Goal: Transaction & Acquisition: Obtain resource

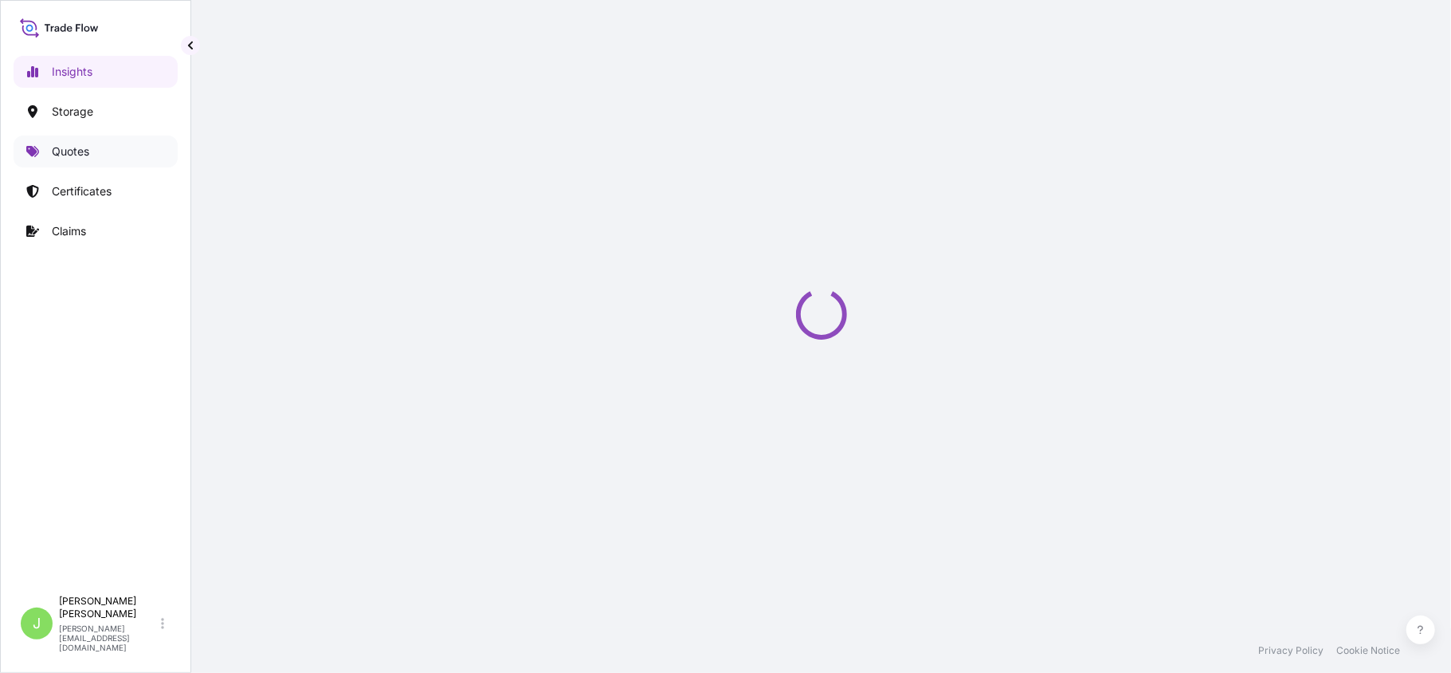
select select "2025"
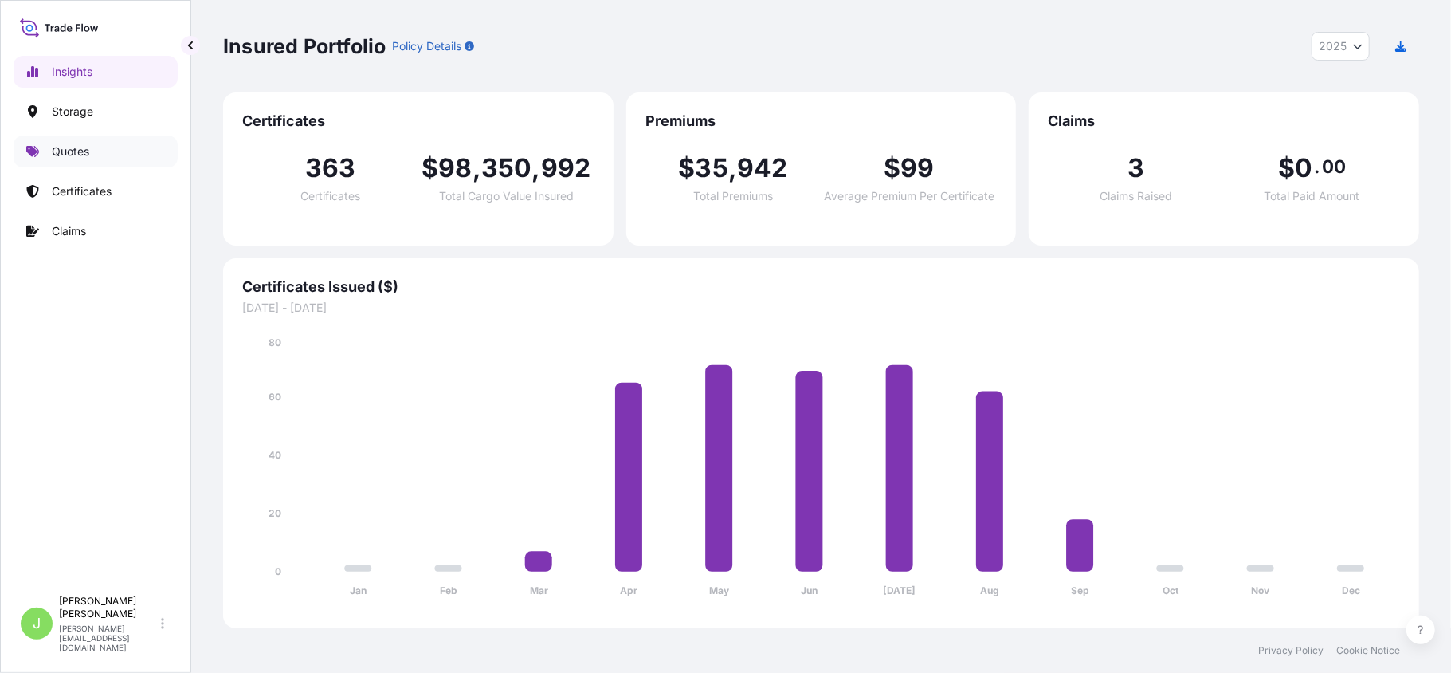
click at [112, 164] on link "Quotes" at bounding box center [96, 151] width 164 height 32
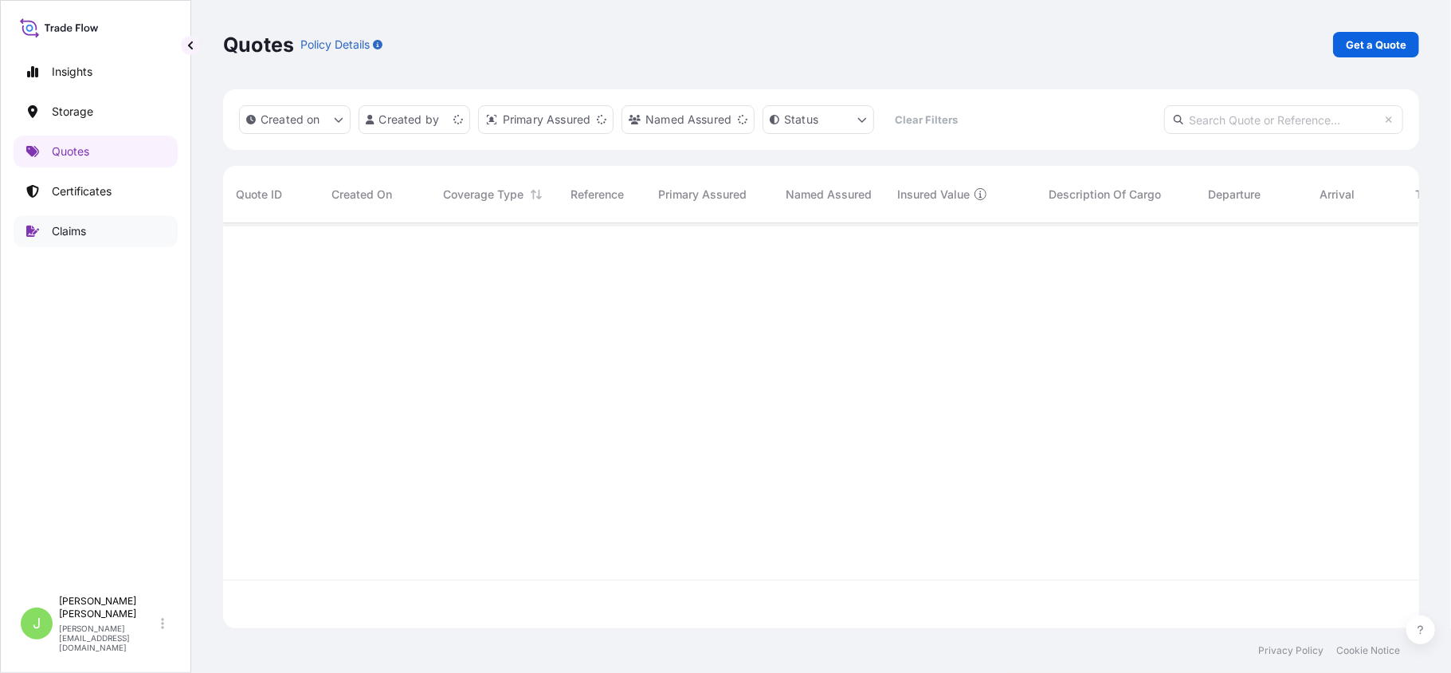
scroll to position [397, 1180]
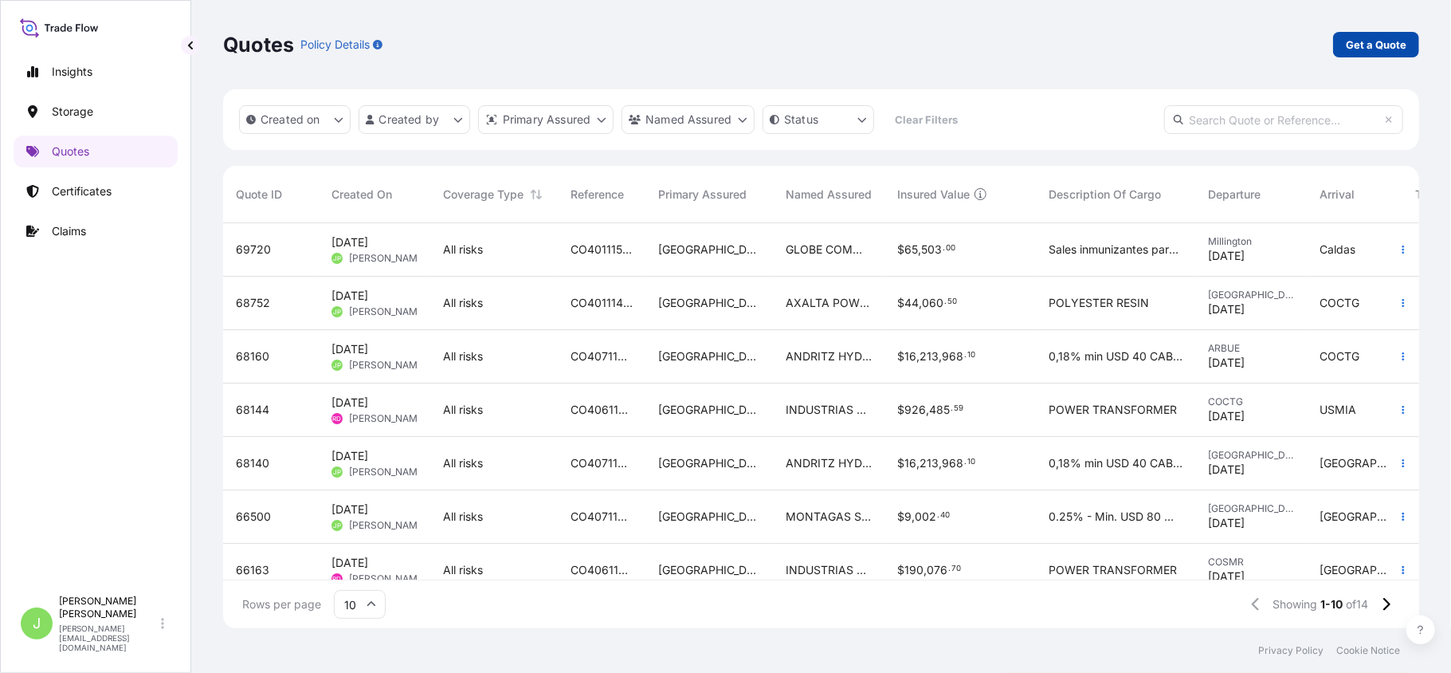
click at [1411, 45] on link "Get a Quote" at bounding box center [1376, 45] width 86 height 26
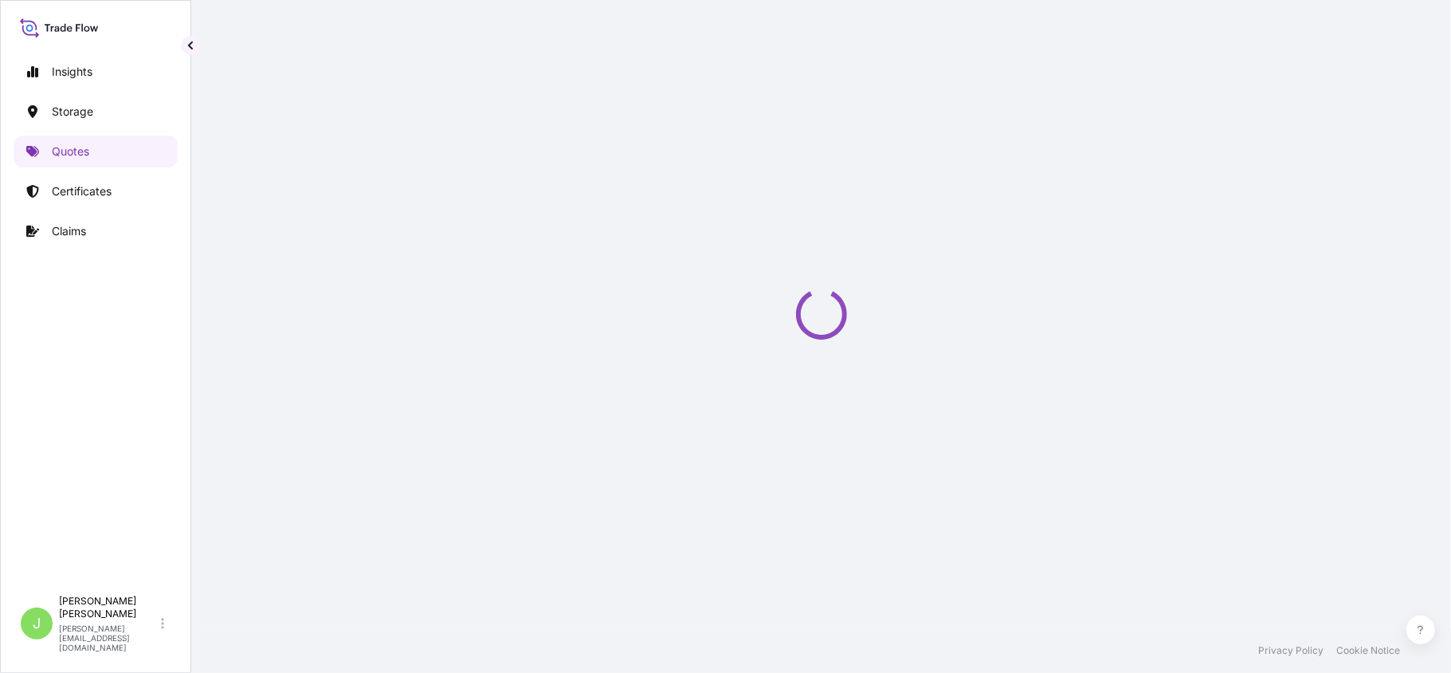
select select "Water"
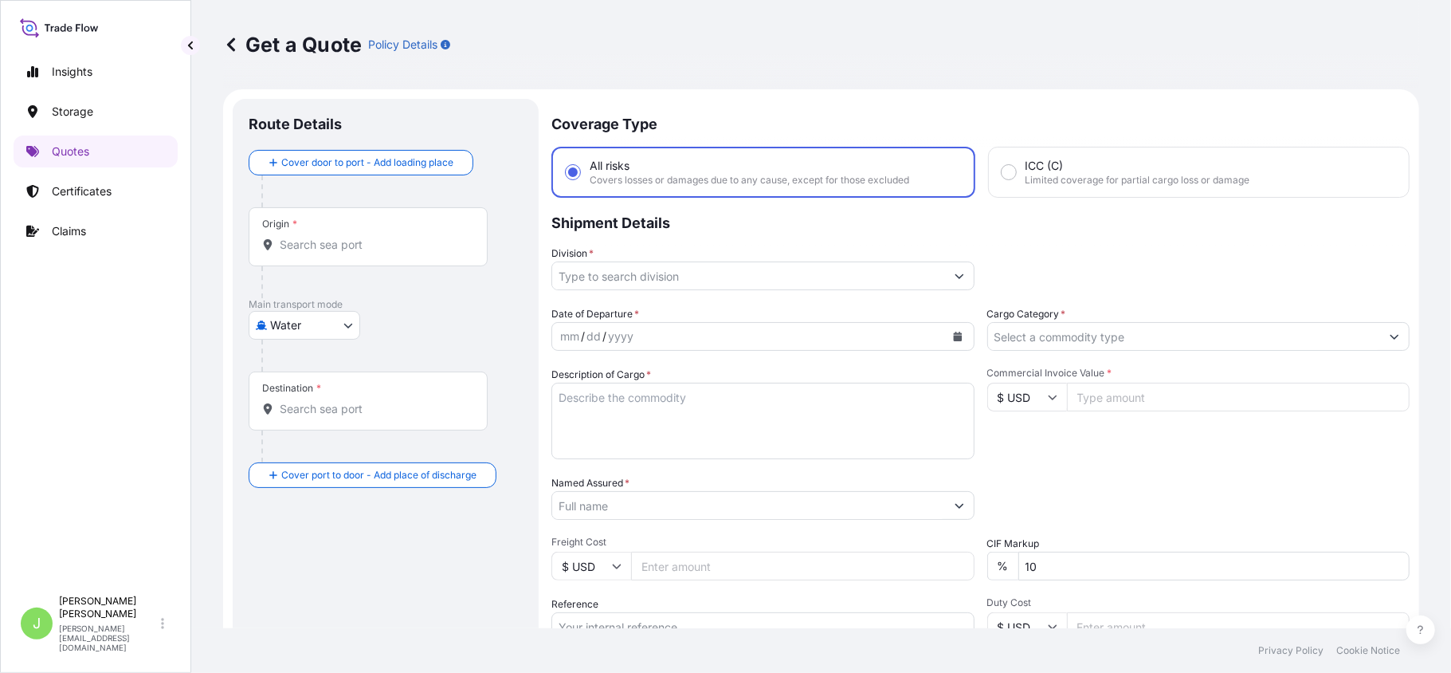
scroll to position [26, 0]
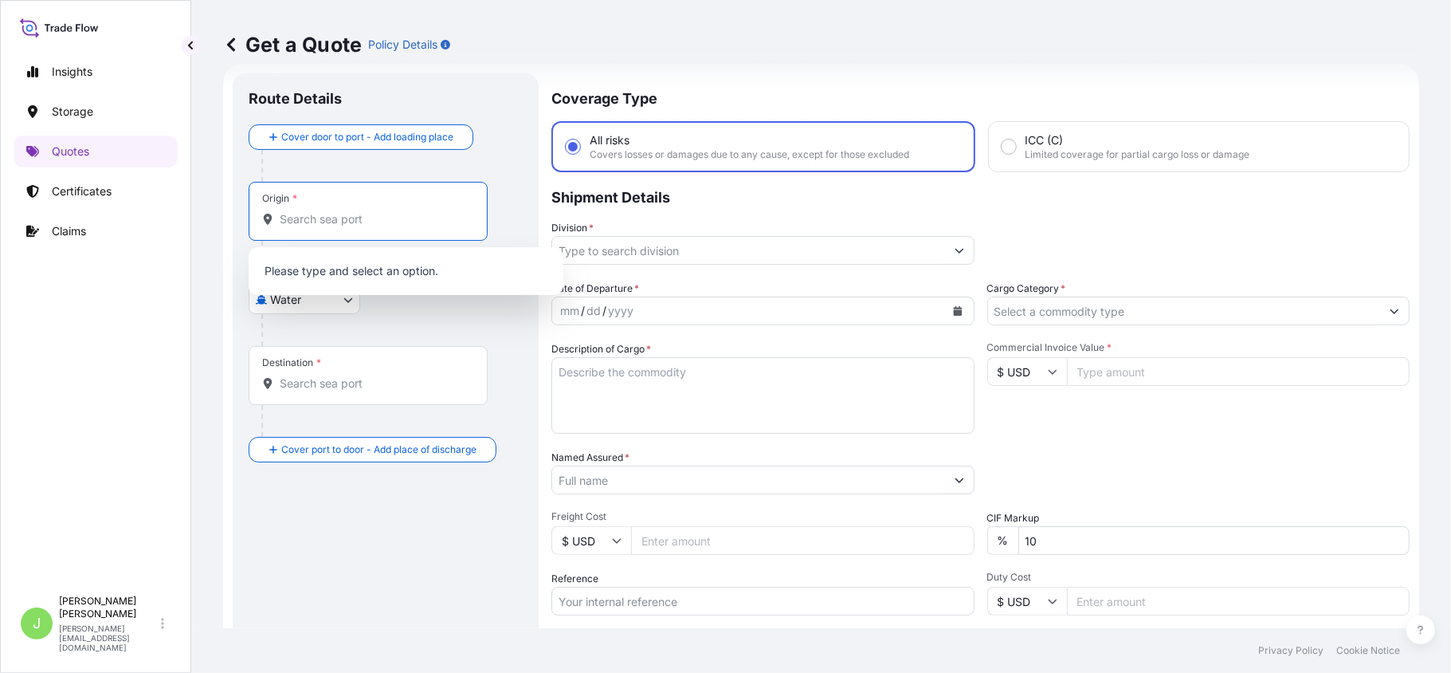
click at [308, 223] on input "Origin *" at bounding box center [374, 219] width 188 height 16
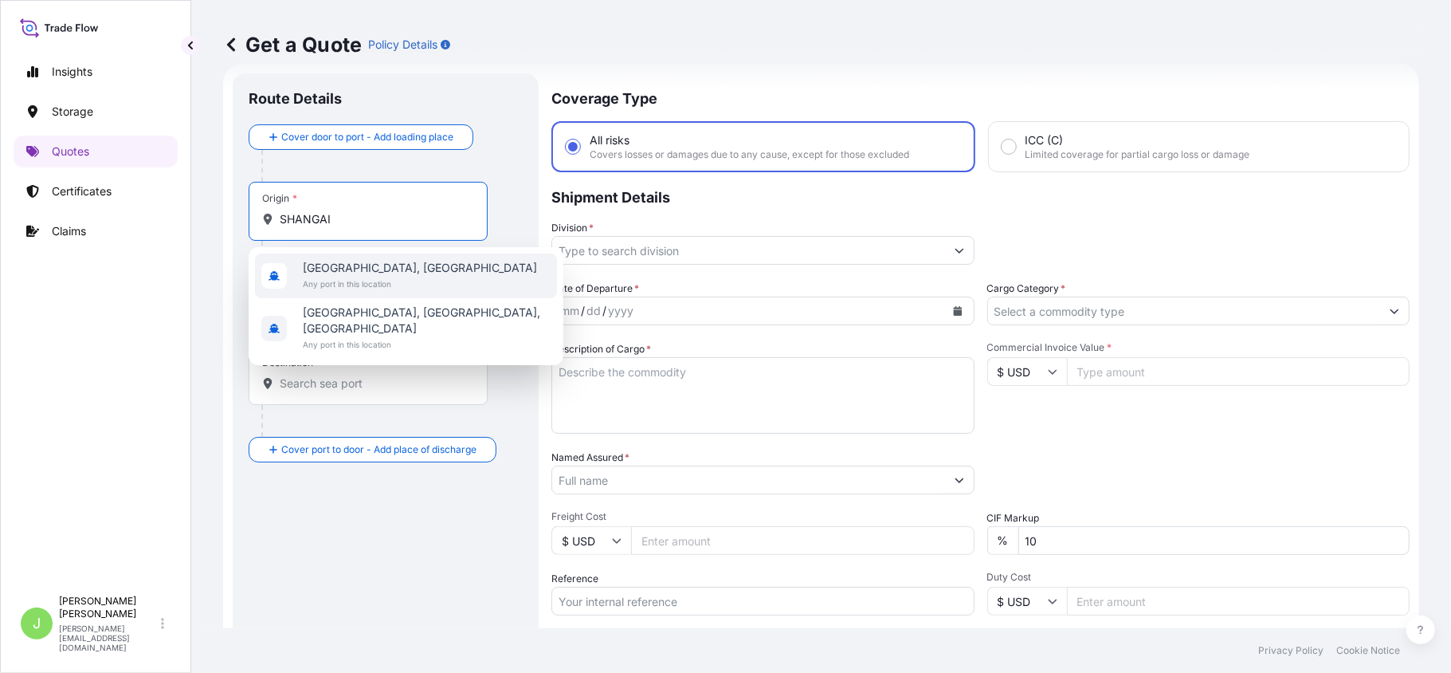
click at [355, 285] on span "Any port in this location" at bounding box center [420, 284] width 234 height 16
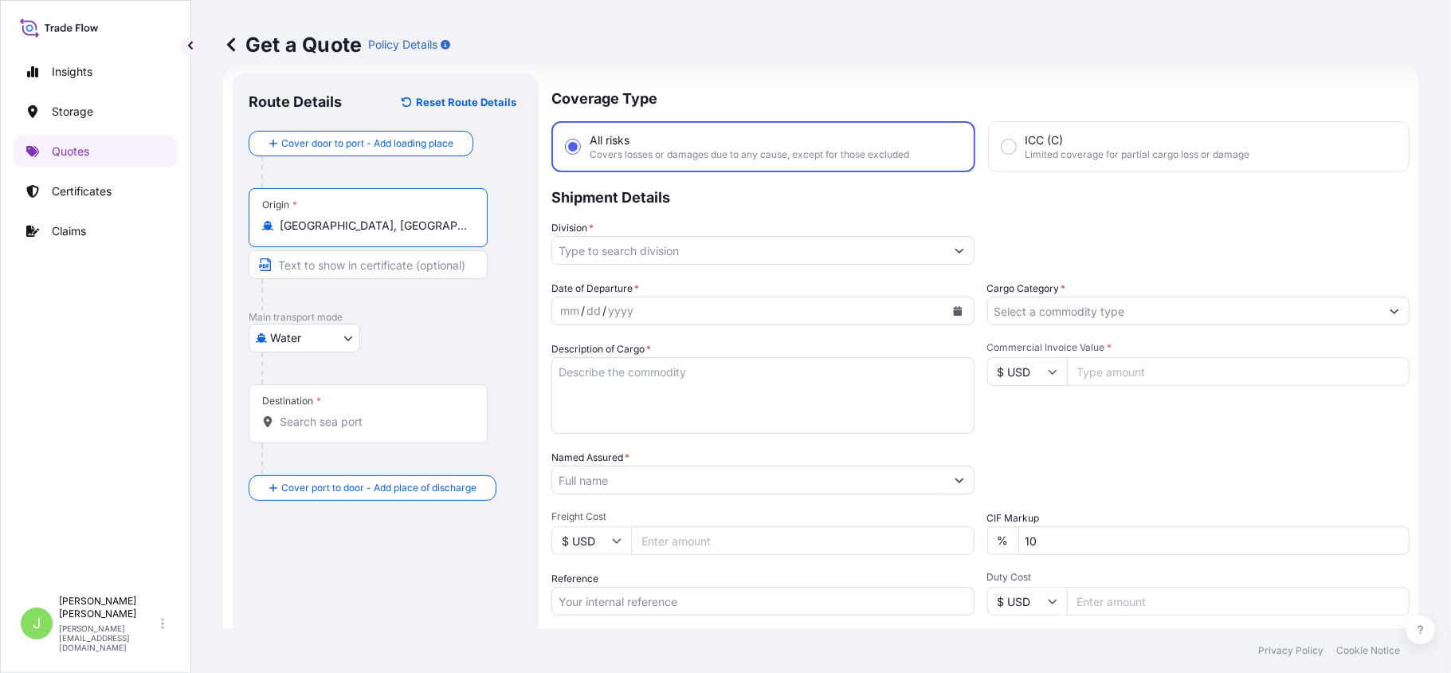
type input "Shanghai, China"
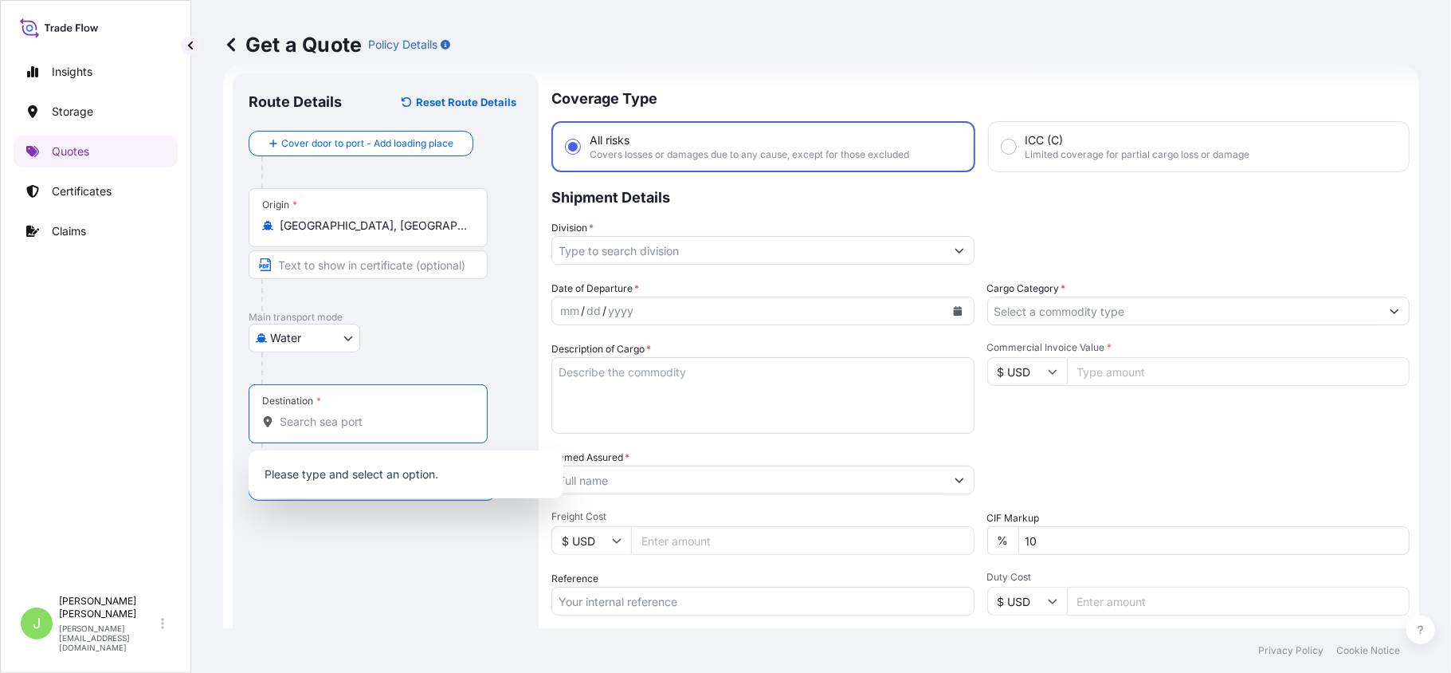
click at [339, 425] on input "Destination *" at bounding box center [374, 422] width 188 height 16
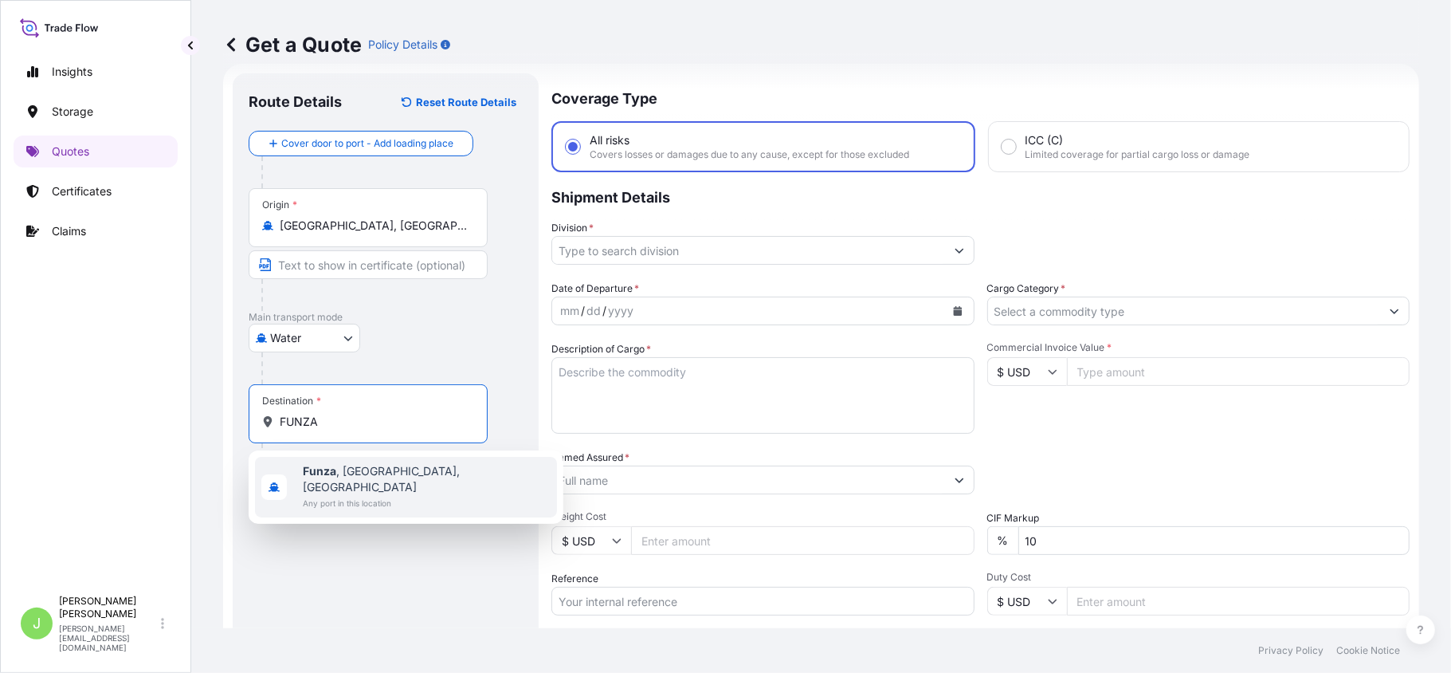
click at [330, 495] on span "Any port in this location" at bounding box center [427, 503] width 248 height 16
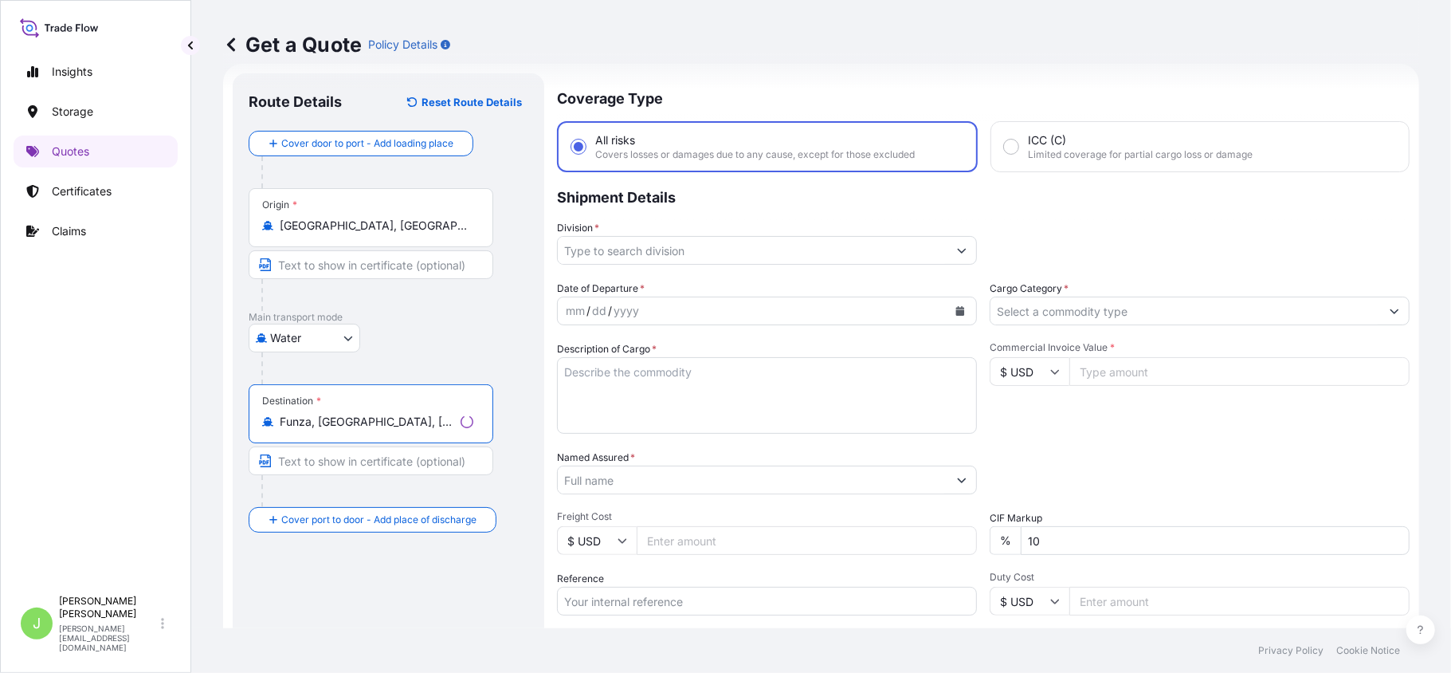
type input "Funza, Cundinamarca, Colombia"
click at [607, 255] on input "Division *" at bounding box center [753, 250] width 390 height 29
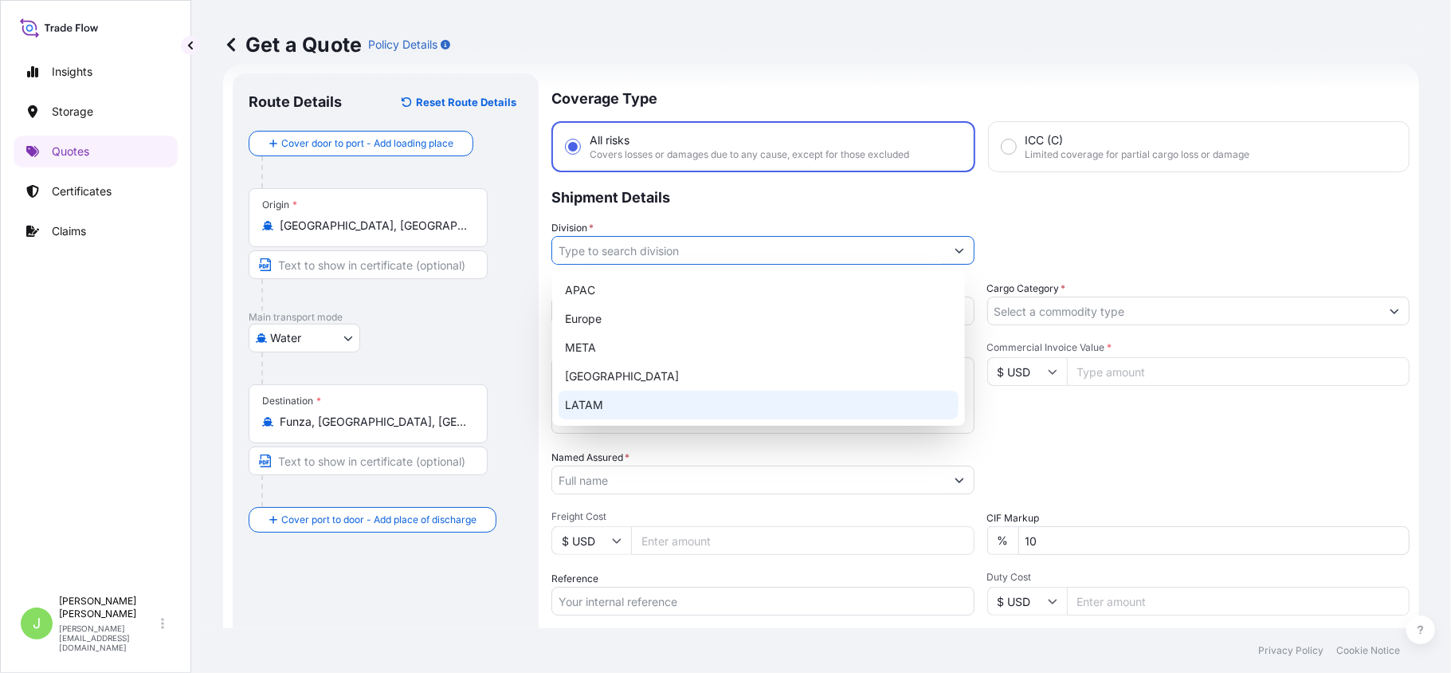
click at [638, 400] on div "LATAM" at bounding box center [759, 405] width 400 height 29
type input "LATAM"
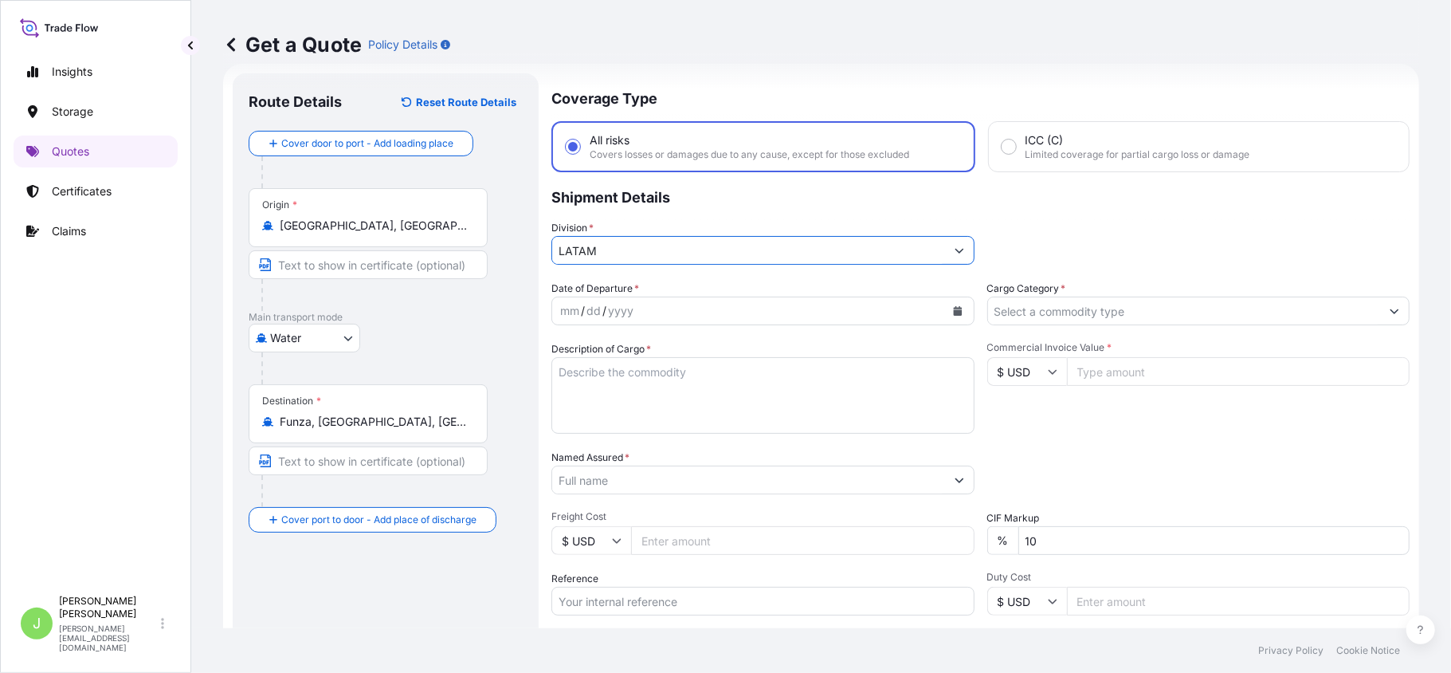
click at [1066, 306] on input "Cargo Category *" at bounding box center [1184, 310] width 393 height 29
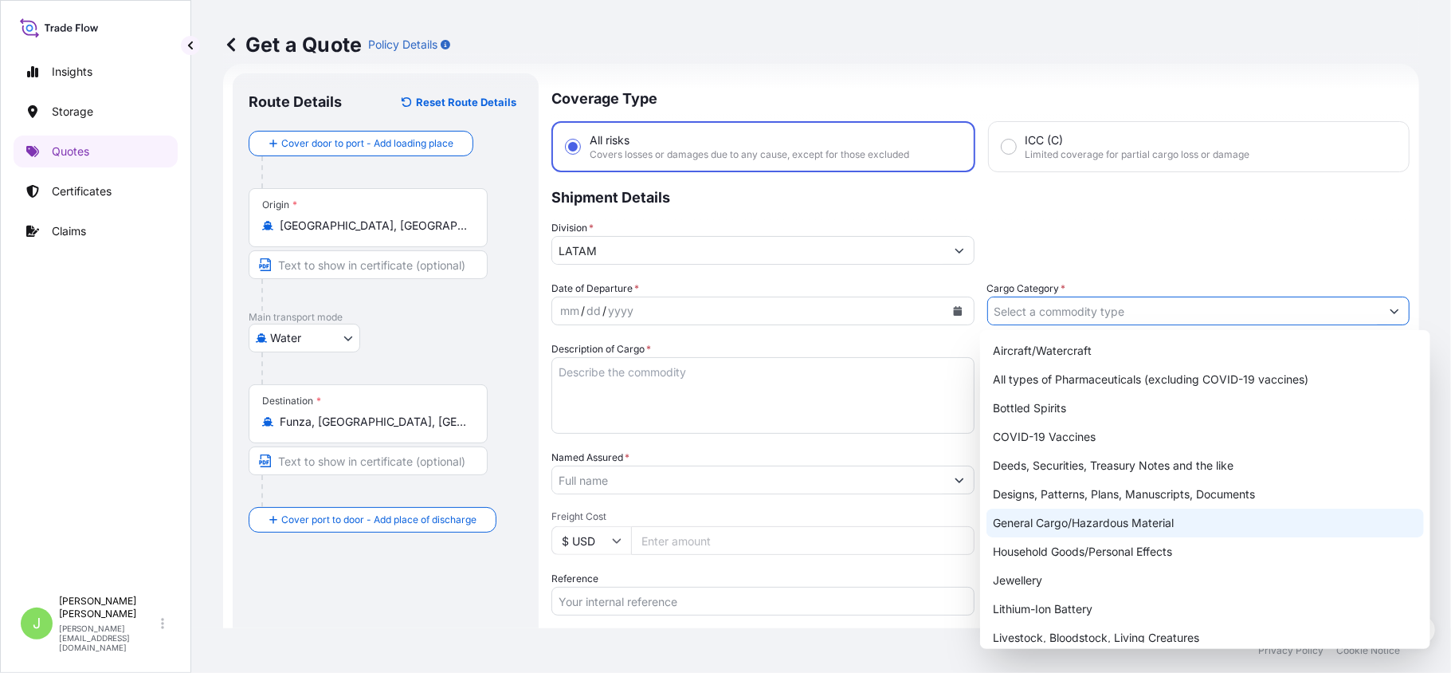
click at [1041, 531] on div "General Cargo/Hazardous Material" at bounding box center [1206, 522] width 438 height 29
type input "General Cargo/Hazardous Material"
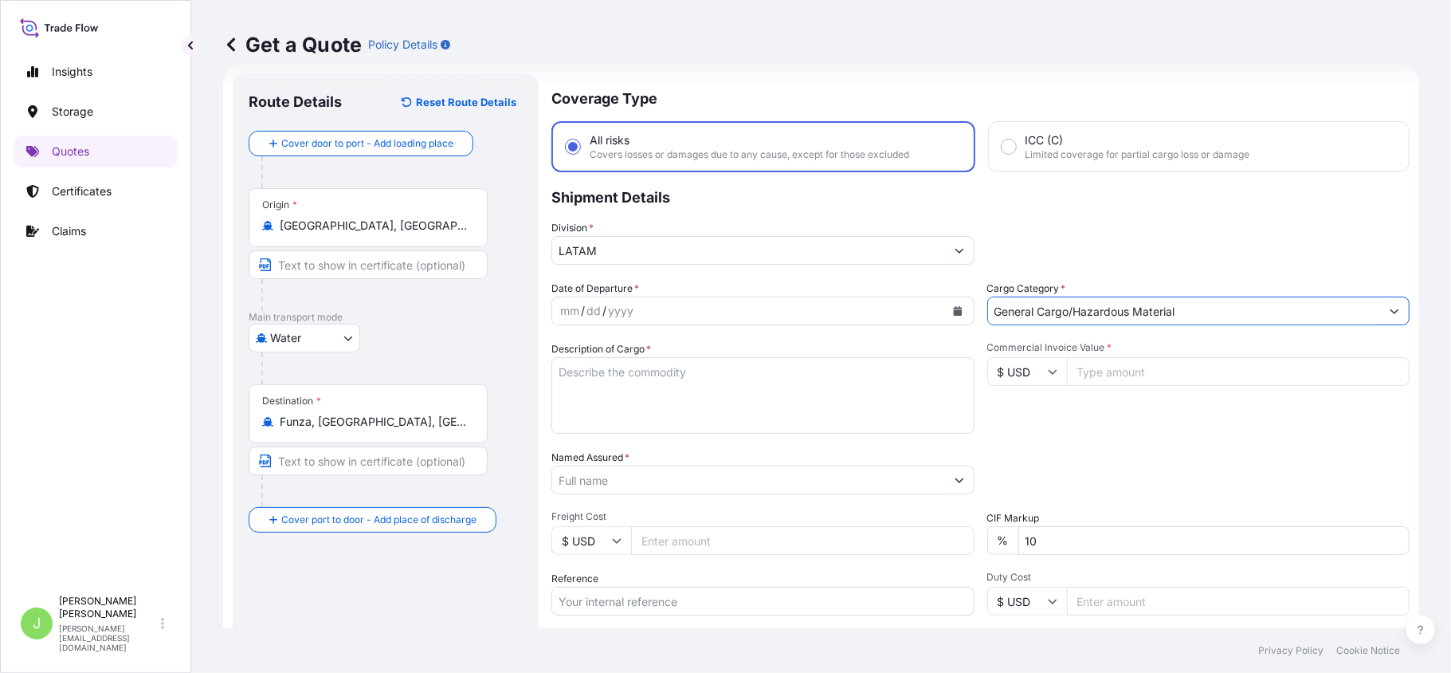
click at [953, 313] on icon "Calendar" at bounding box center [957, 311] width 9 height 10
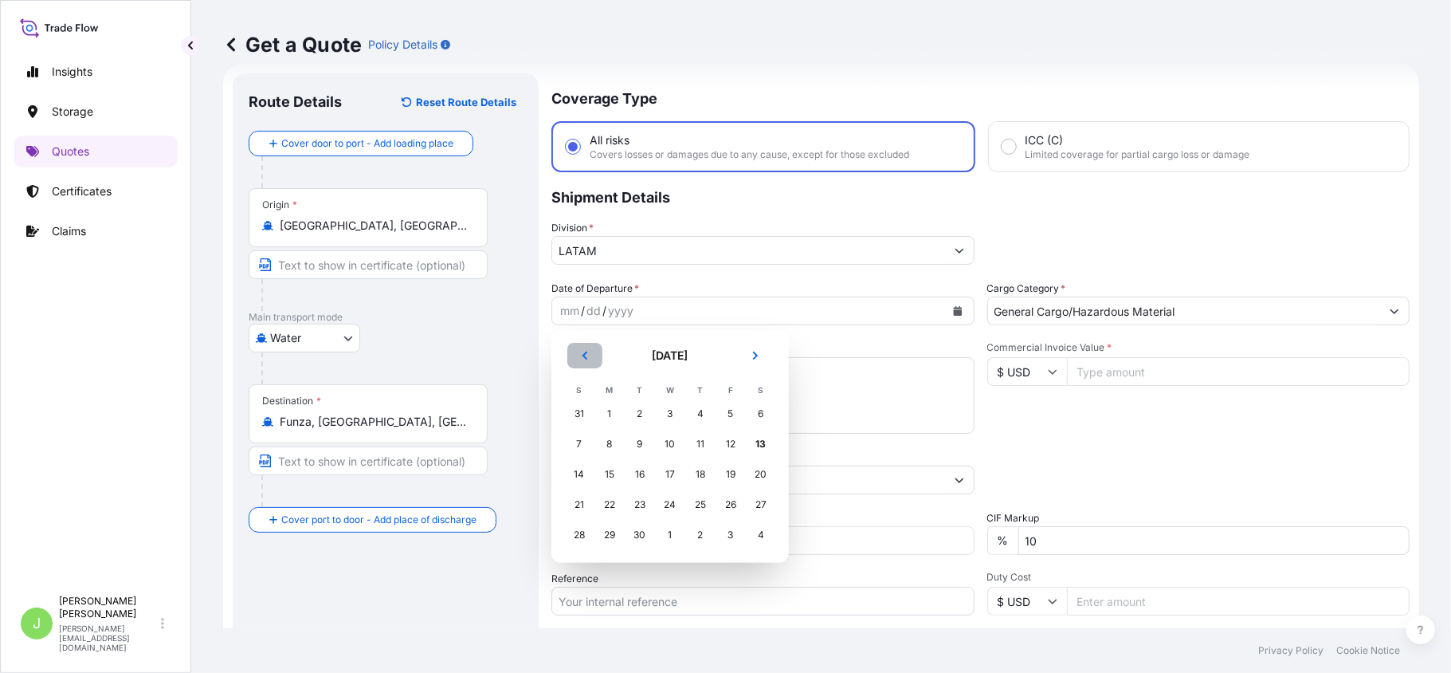
click at [593, 361] on button "Previous" at bounding box center [584, 356] width 35 height 26
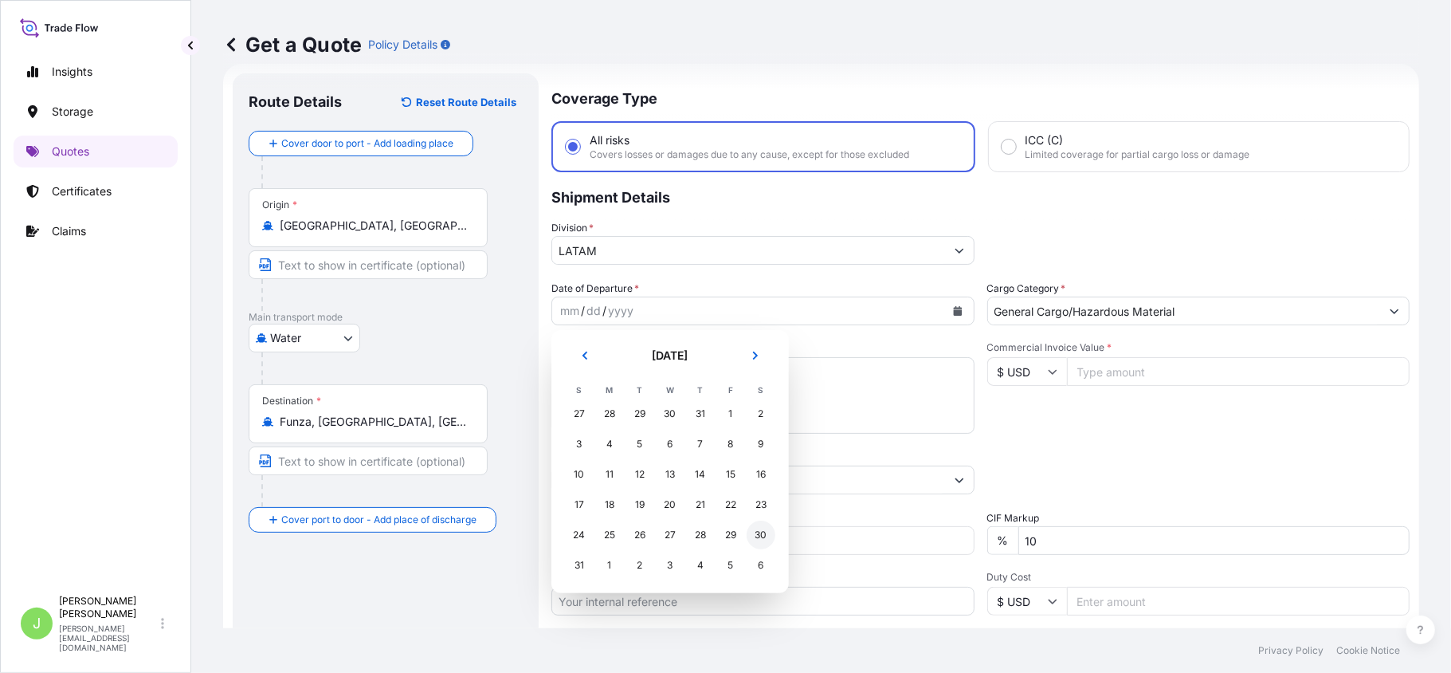
click at [756, 533] on div "30" at bounding box center [761, 534] width 29 height 29
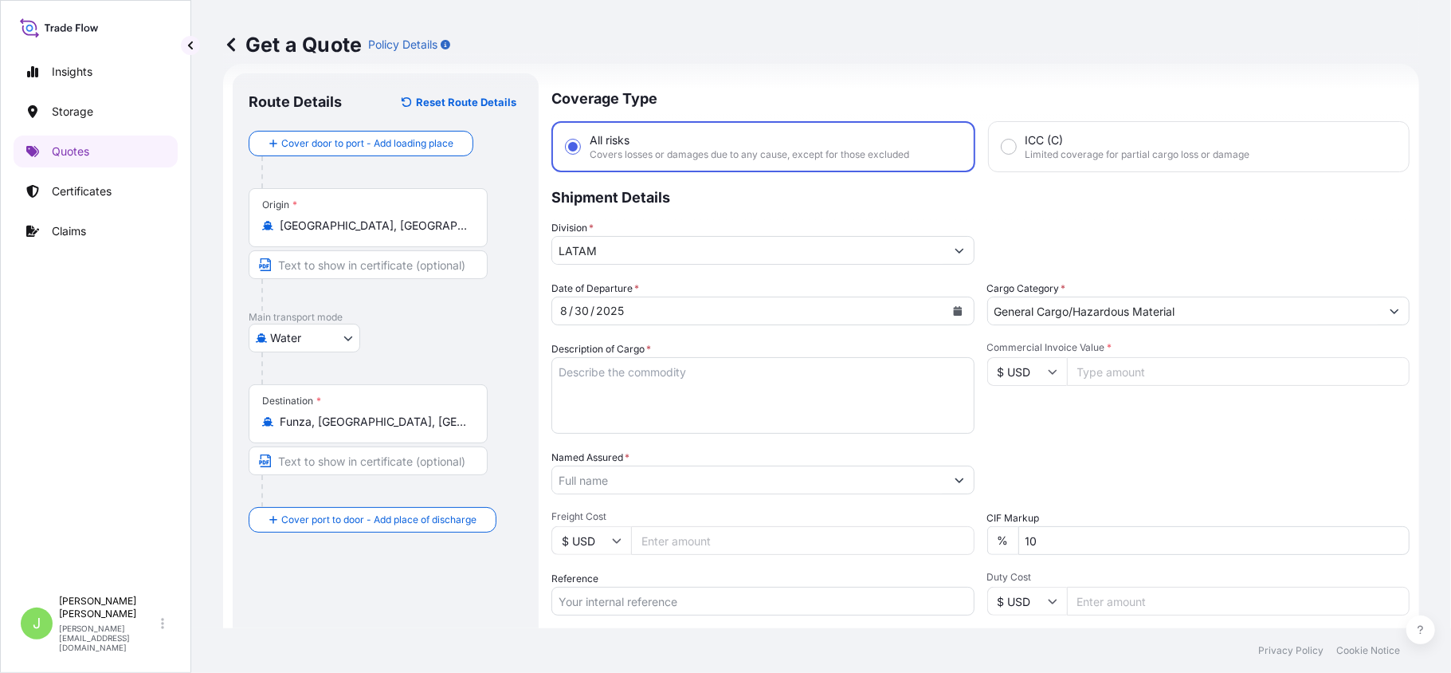
click at [724, 414] on textarea "Description of Cargo *" at bounding box center [763, 395] width 423 height 77
paste textarea "PLASTIC IN ROLLS FOR DIGITAL PRINTING"
type textarea "PLASTIC IN ROLLS FOR DIGITAL PRINTING"
click at [636, 470] on input "Named Assured *" at bounding box center [748, 479] width 393 height 29
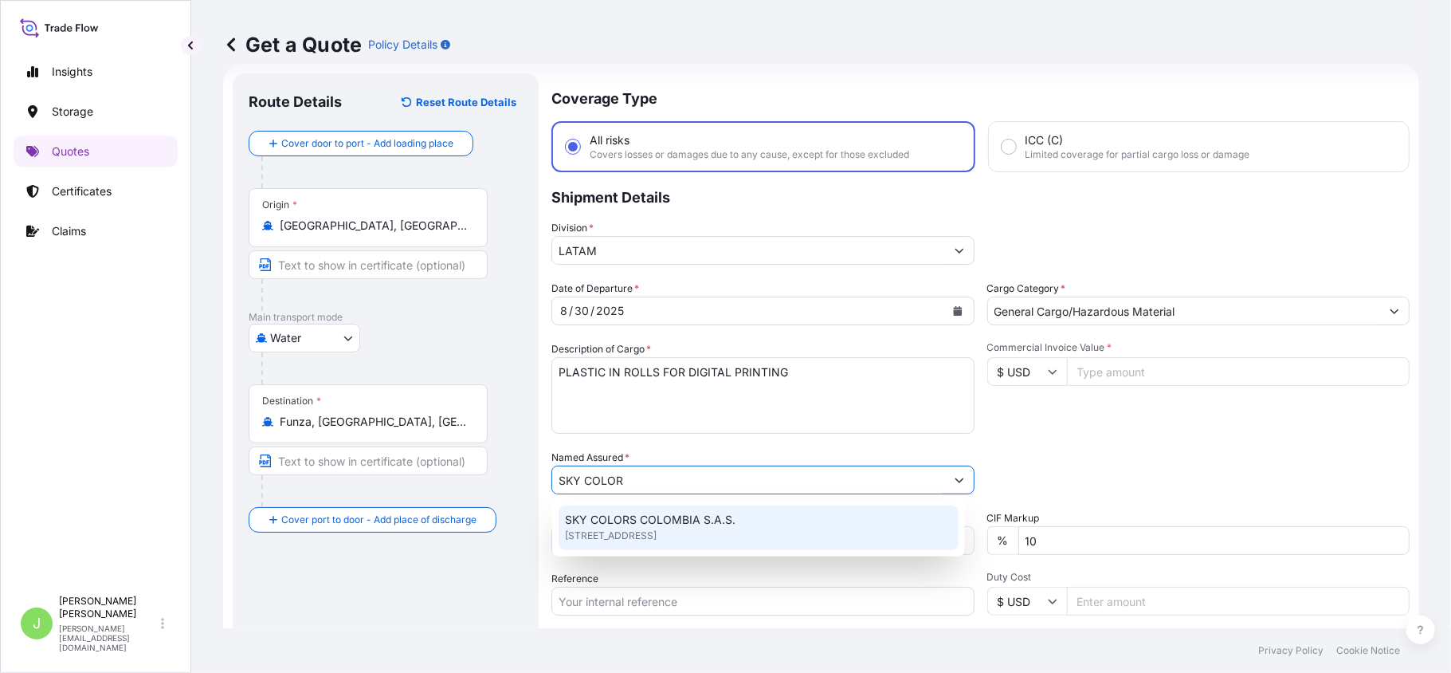
click at [648, 537] on span "CALLE 10 # 80F - 40 TORRE 2 APTO 1401, COLOMBIA" at bounding box center [611, 536] width 92 height 16
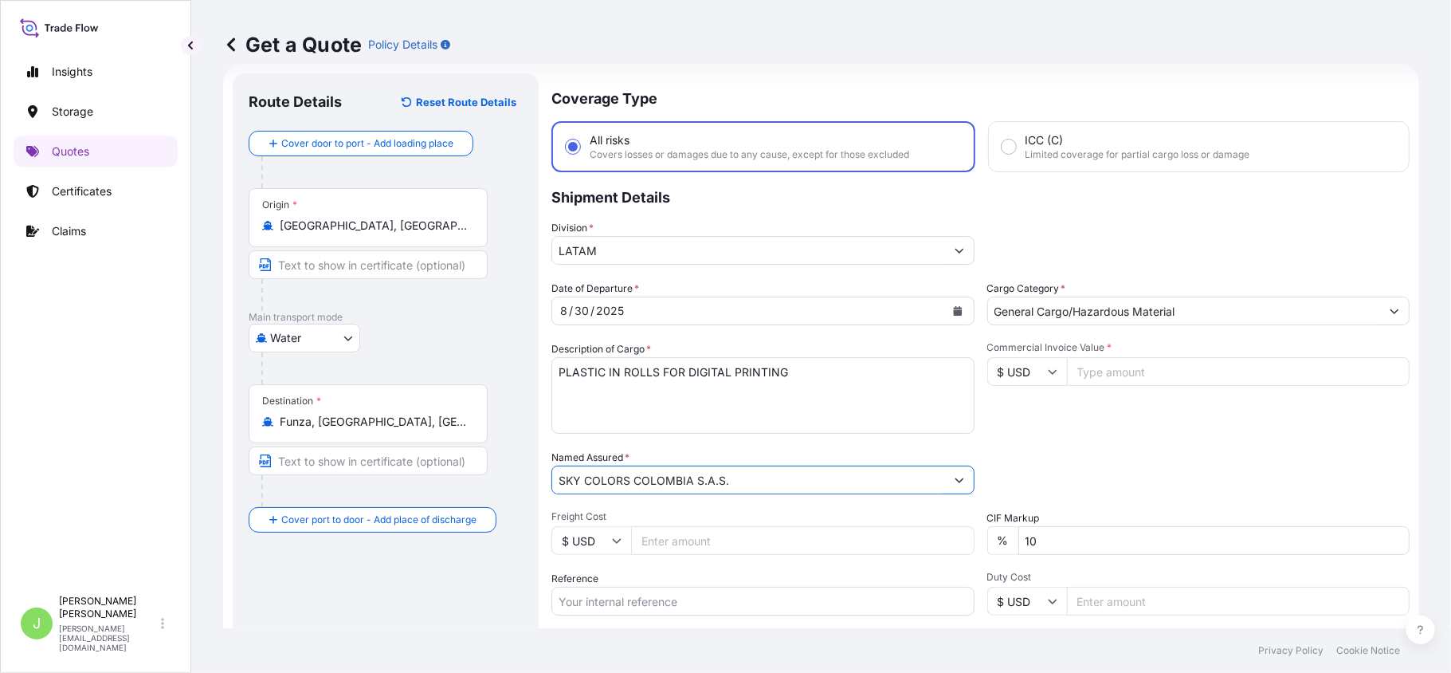
scroll to position [132, 0]
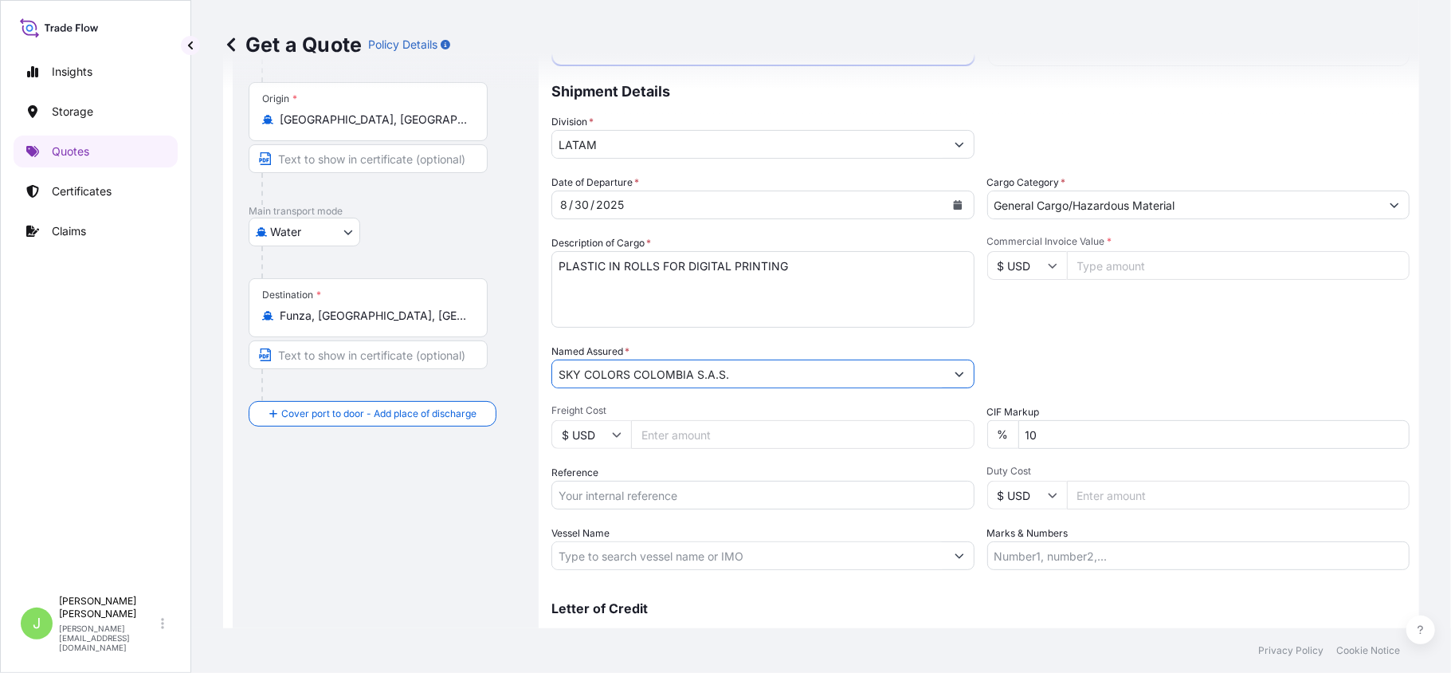
type input "SKY COLORS COLOMBIA S.A.S."
click at [658, 434] on input "Freight Cost" at bounding box center [803, 434] width 344 height 29
type input "2500"
drag, startPoint x: 610, startPoint y: 495, endPoint x: 612, endPoint y: 510, distance: 15.2
click at [612, 496] on input "Reference" at bounding box center [763, 495] width 423 height 29
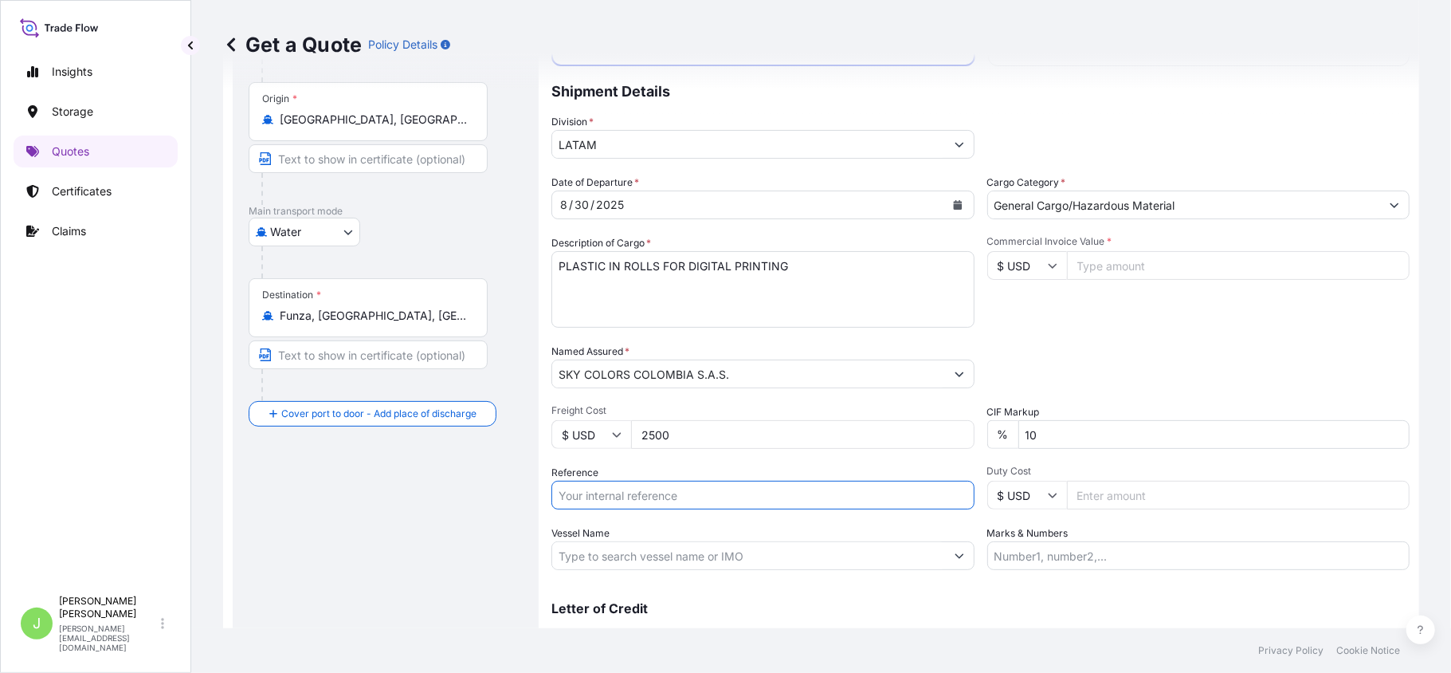
paste input "CO4031153297"
type input "CO4031153297"
click at [481, 571] on div "Route Details Reset Route Details Cover door to port - Add loading place Place …" at bounding box center [386, 327] width 274 height 689
click at [654, 552] on input "Vessel Name" at bounding box center [748, 555] width 393 height 29
paste input "SKAGEN MAERSK - 534E"
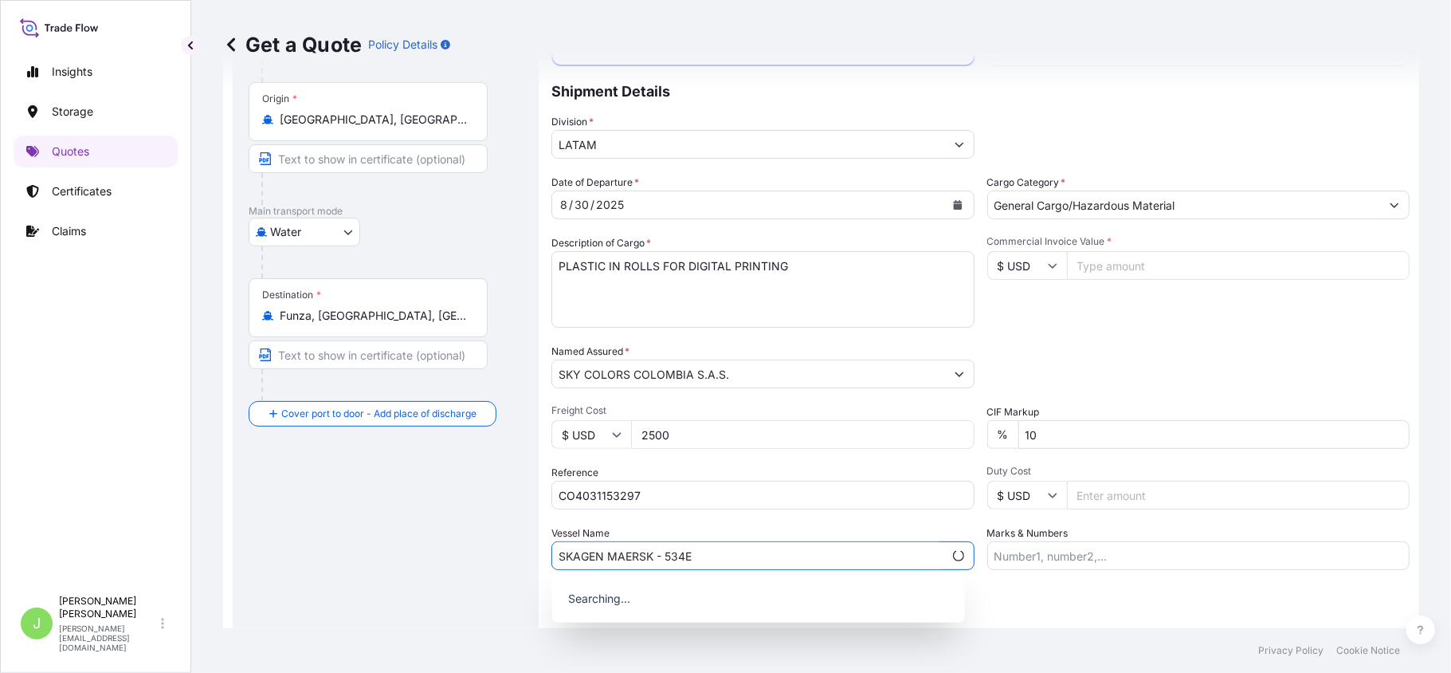
click at [661, 558] on input "SKAGEN MAERSK - 534E" at bounding box center [747, 555] width 391 height 29
click at [666, 600] on p "Use "SKAGEN MAERSK // 534E"" at bounding box center [650, 595] width 171 height 16
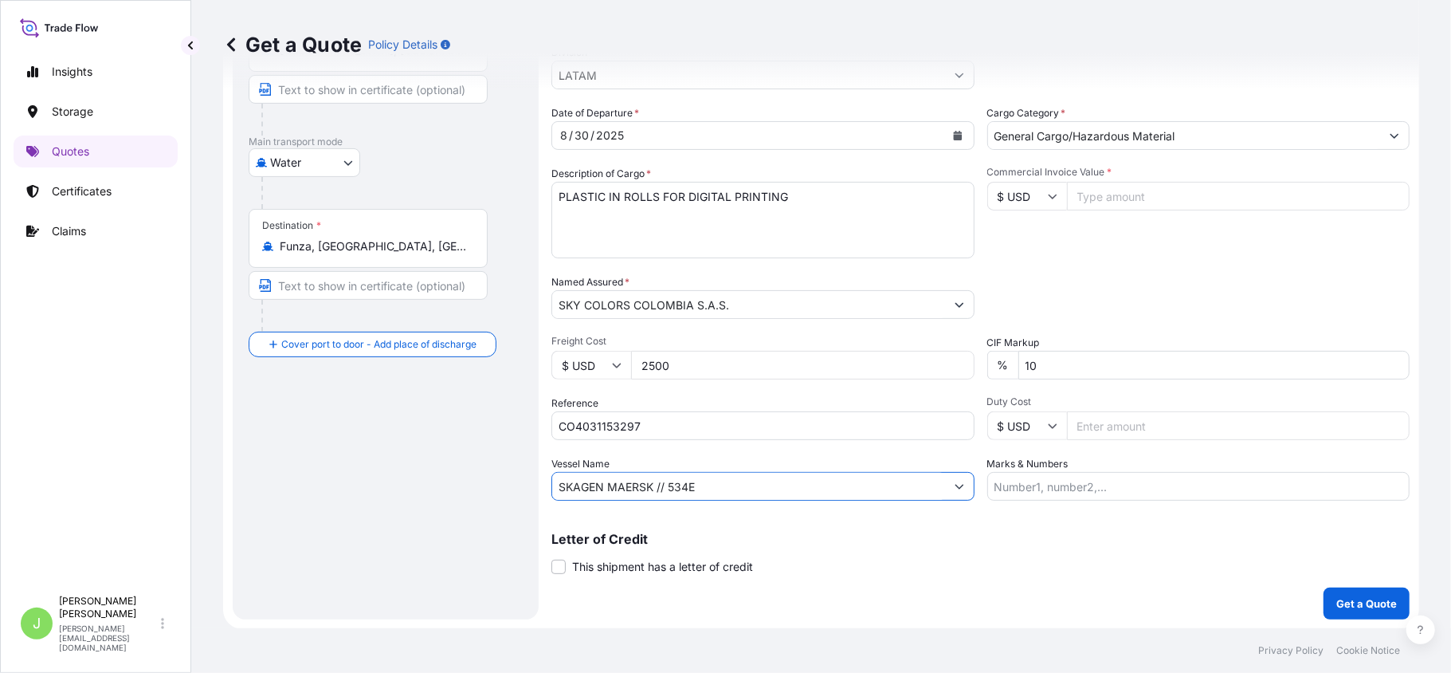
scroll to position [0, 0]
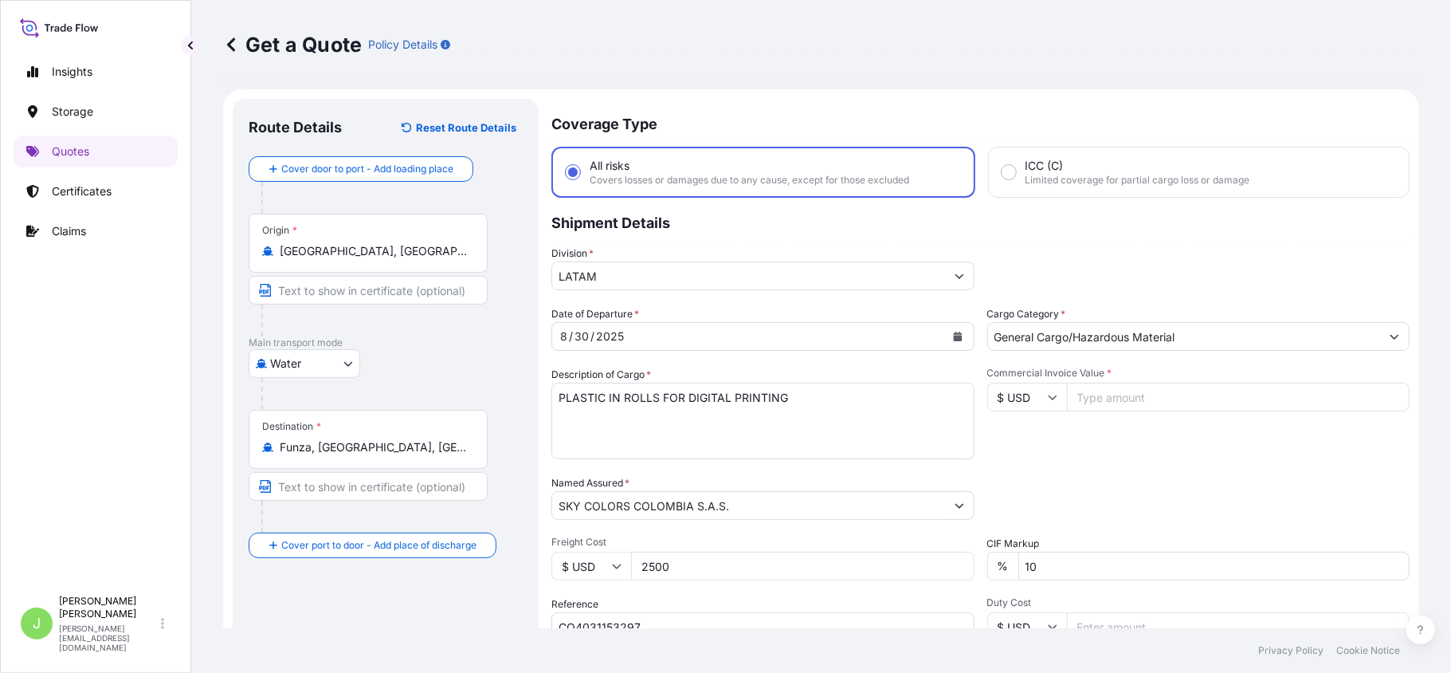
type input "SKAGEN MAERSK // 534E"
click at [1130, 399] on input "Commercial Invoice Value *" at bounding box center [1239, 397] width 344 height 29
type input "44495"
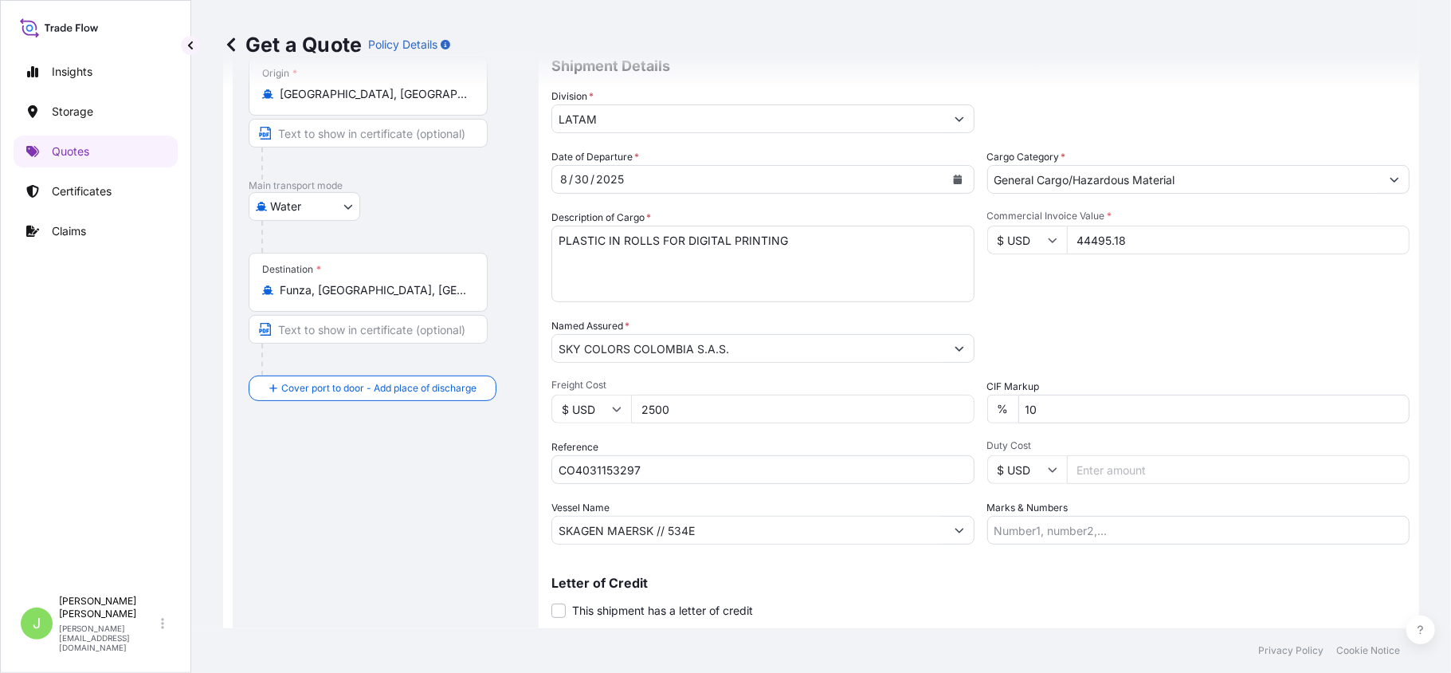
scroll to position [201, 0]
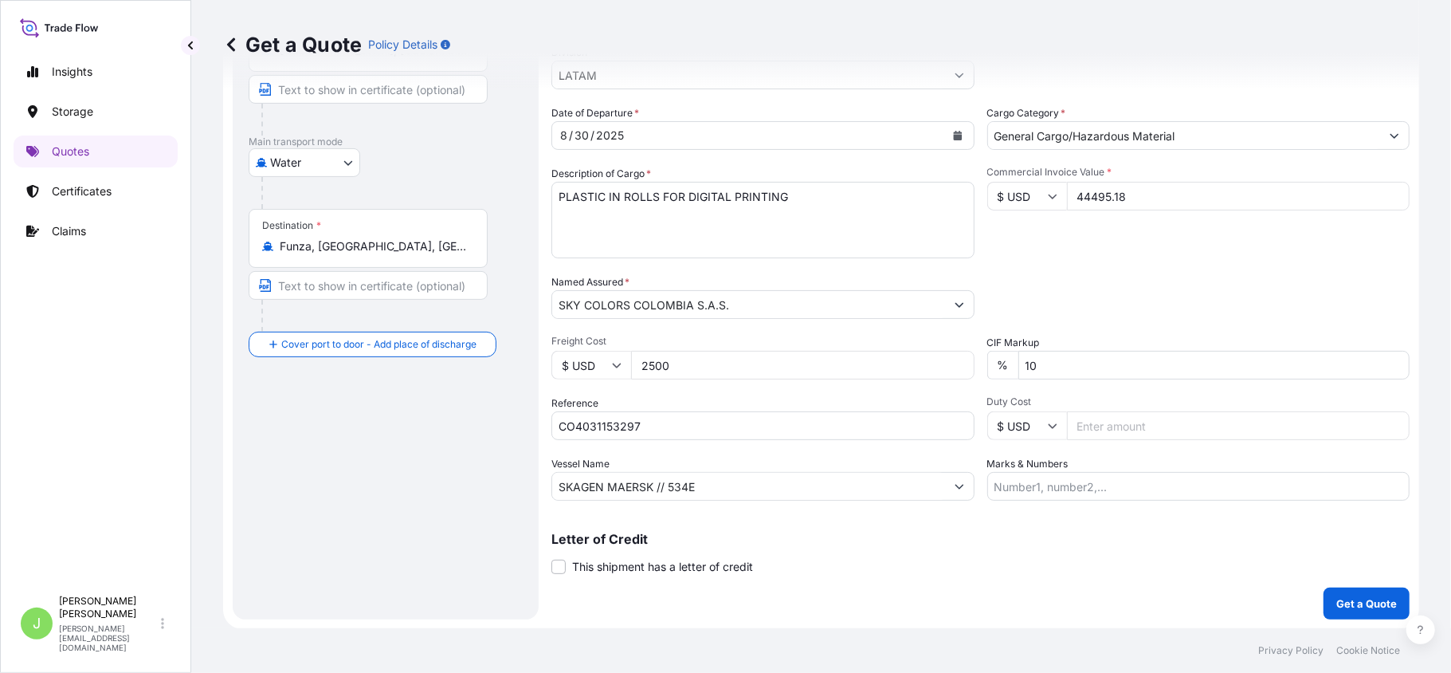
type input "44495.18"
click at [1023, 473] on input "Marks & Numbers" at bounding box center [1198, 486] width 423 height 29
paste input "CSHSE0431493"
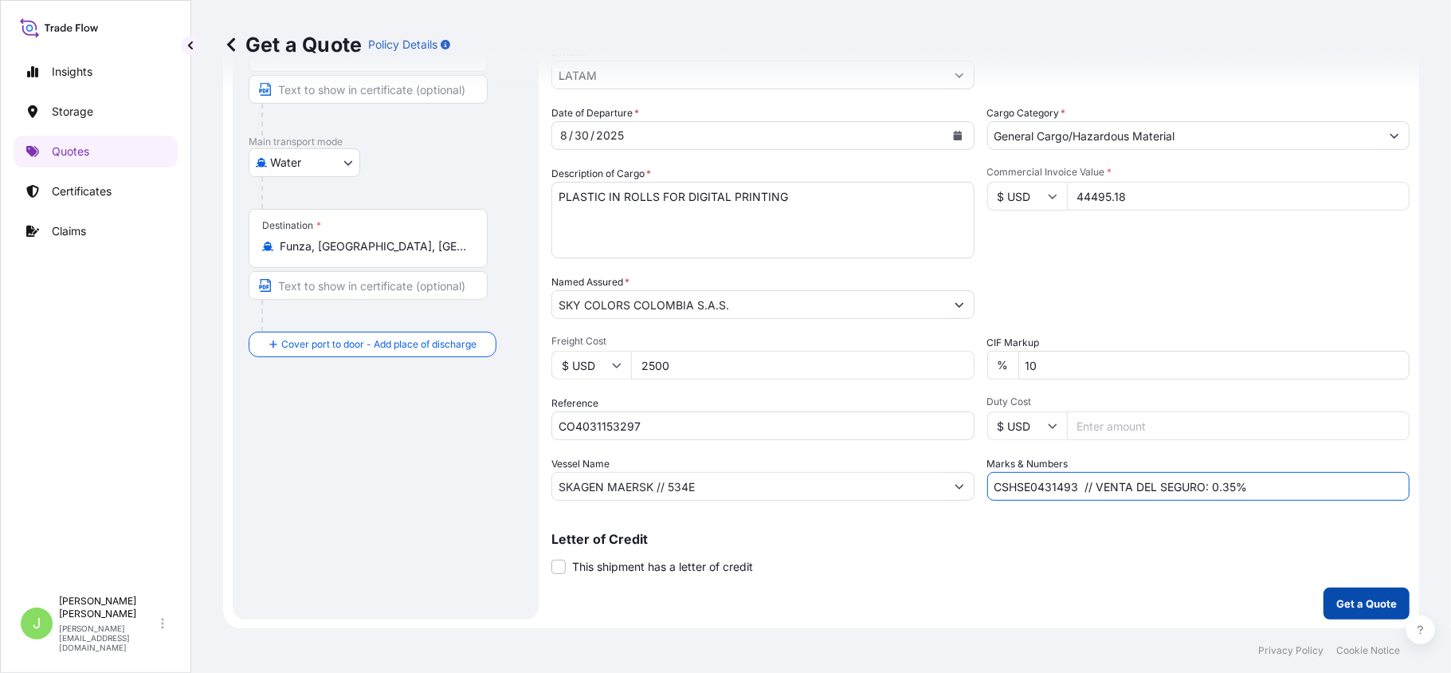
type input "CSHSE0431493 // VENTA DEL SEGURO: 0.35%"
click at [1337, 607] on p "Get a Quote" at bounding box center [1367, 603] width 61 height 16
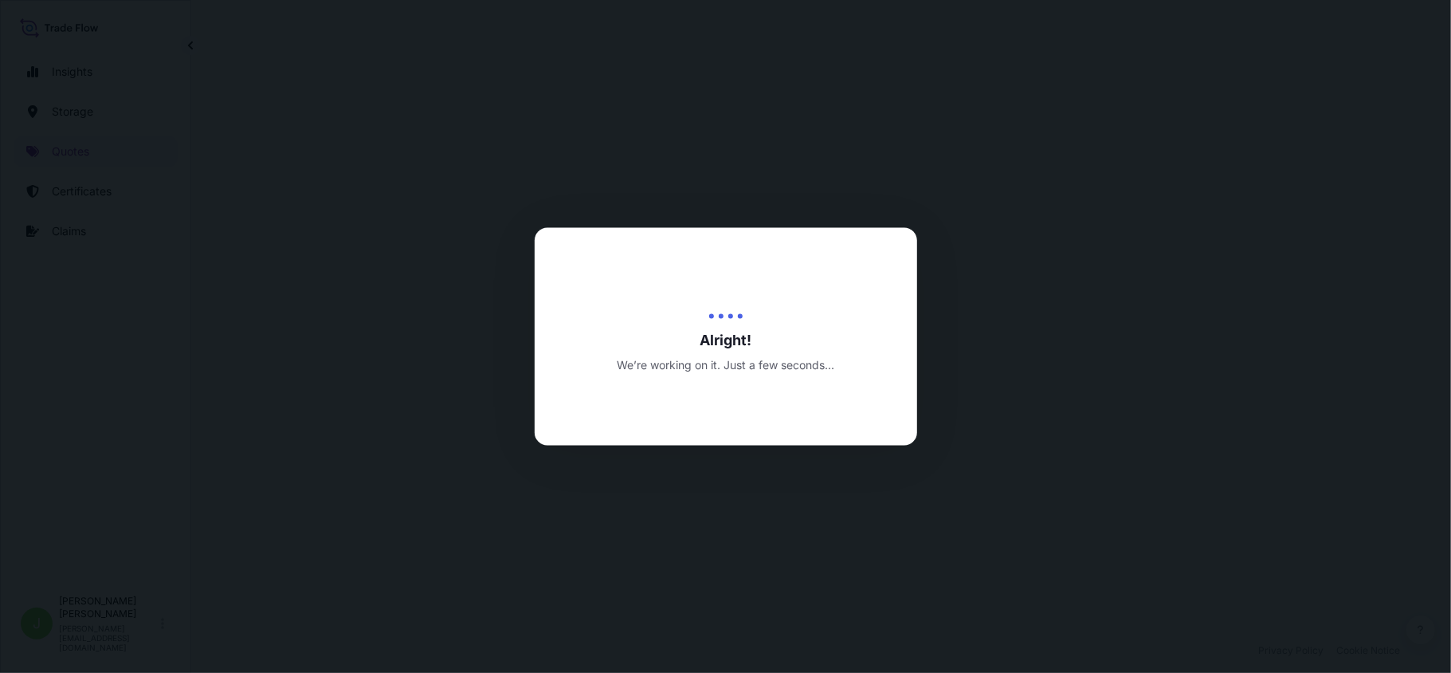
select select "Water"
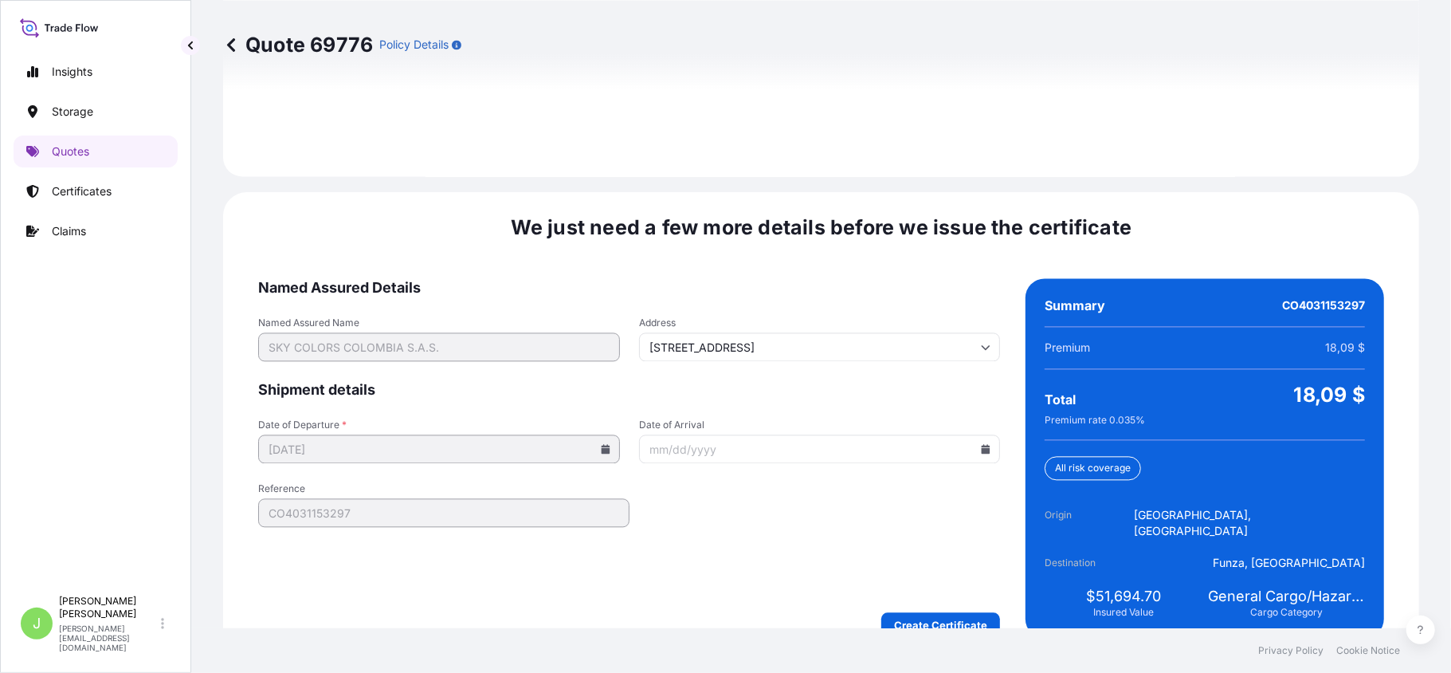
scroll to position [2350, 0]
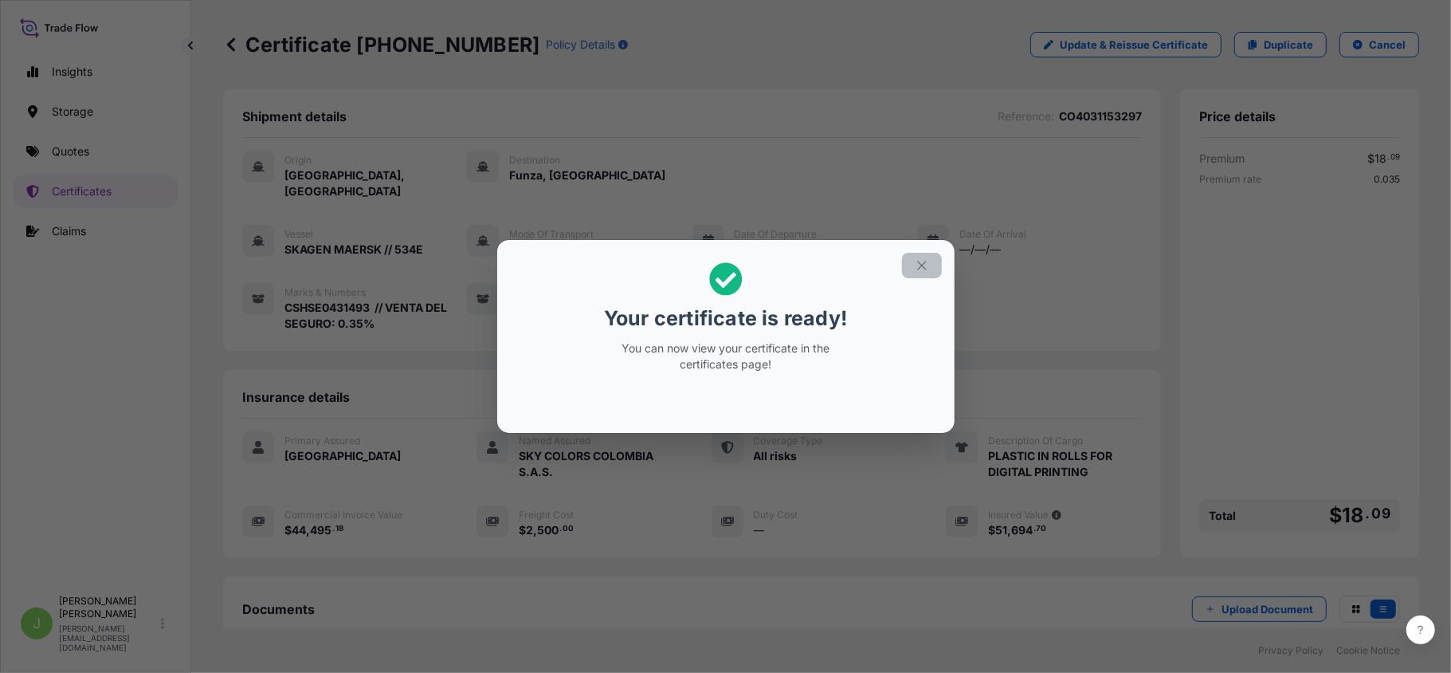
click at [909, 266] on button "button" at bounding box center [922, 266] width 40 height 26
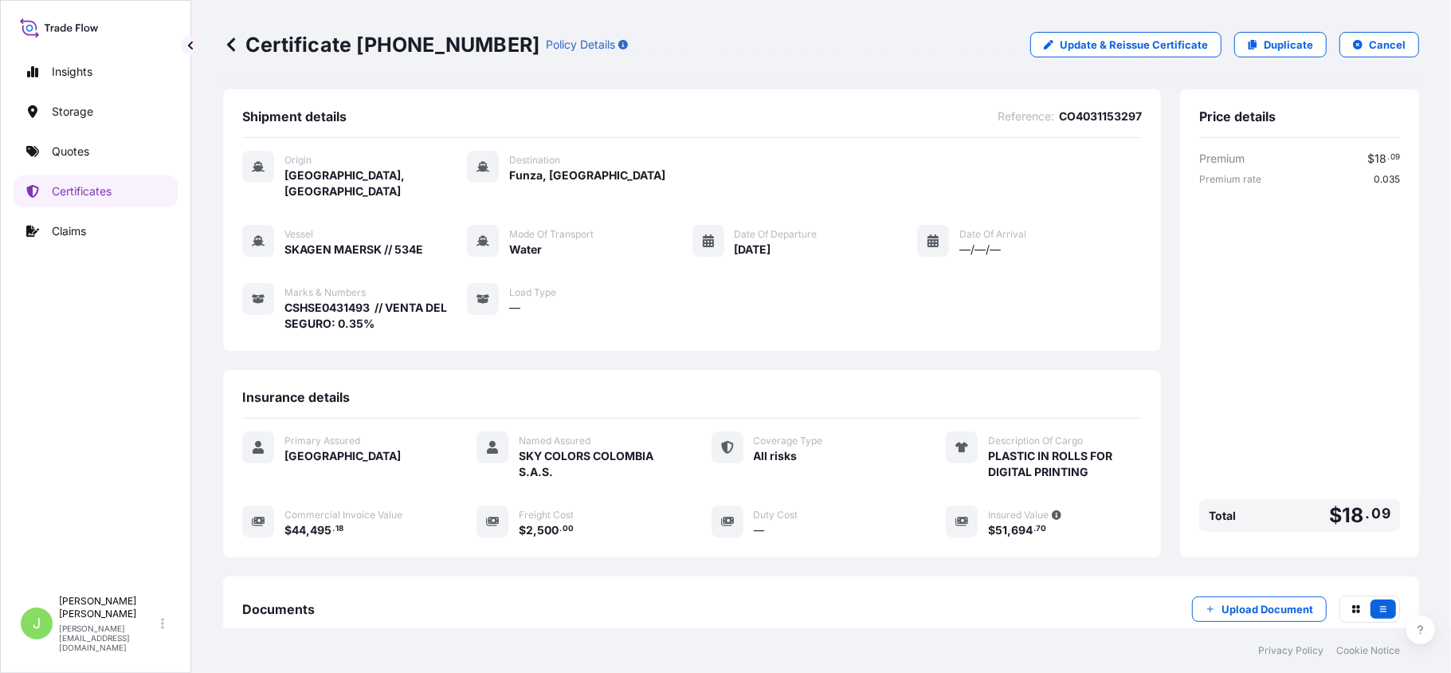
click at [291, 48] on p "Certificate 31619-382-1" at bounding box center [381, 45] width 316 height 26
copy p "Certificate 31619-382-1"
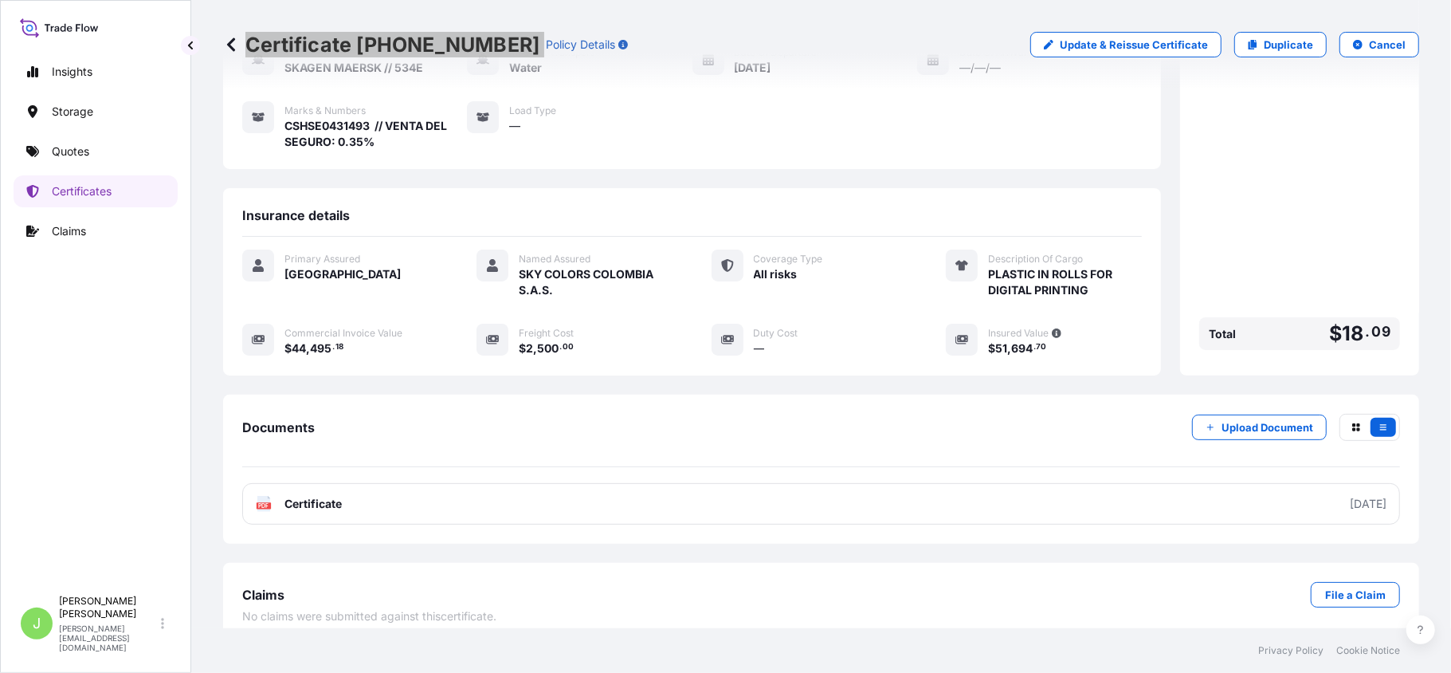
scroll to position [183, 0]
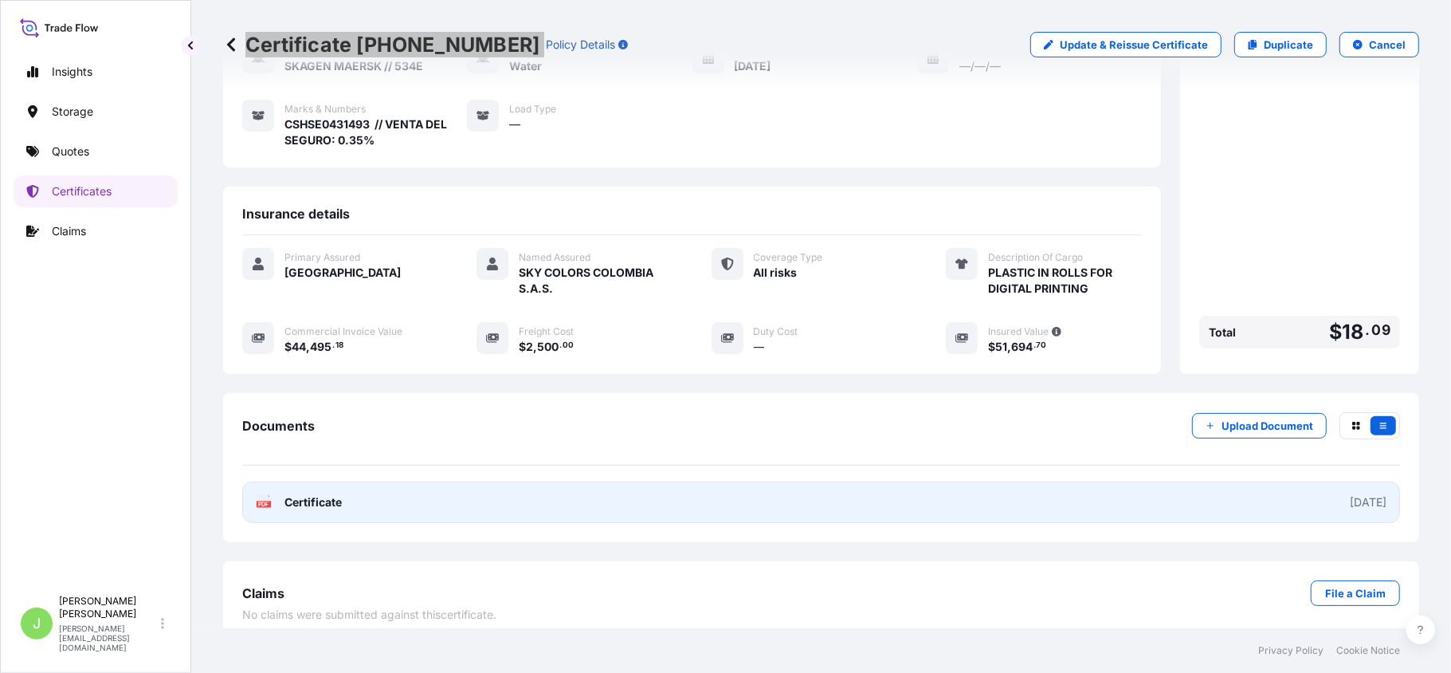
click at [329, 501] on link "PDF Certificate 2025-09-13" at bounding box center [821, 501] width 1158 height 41
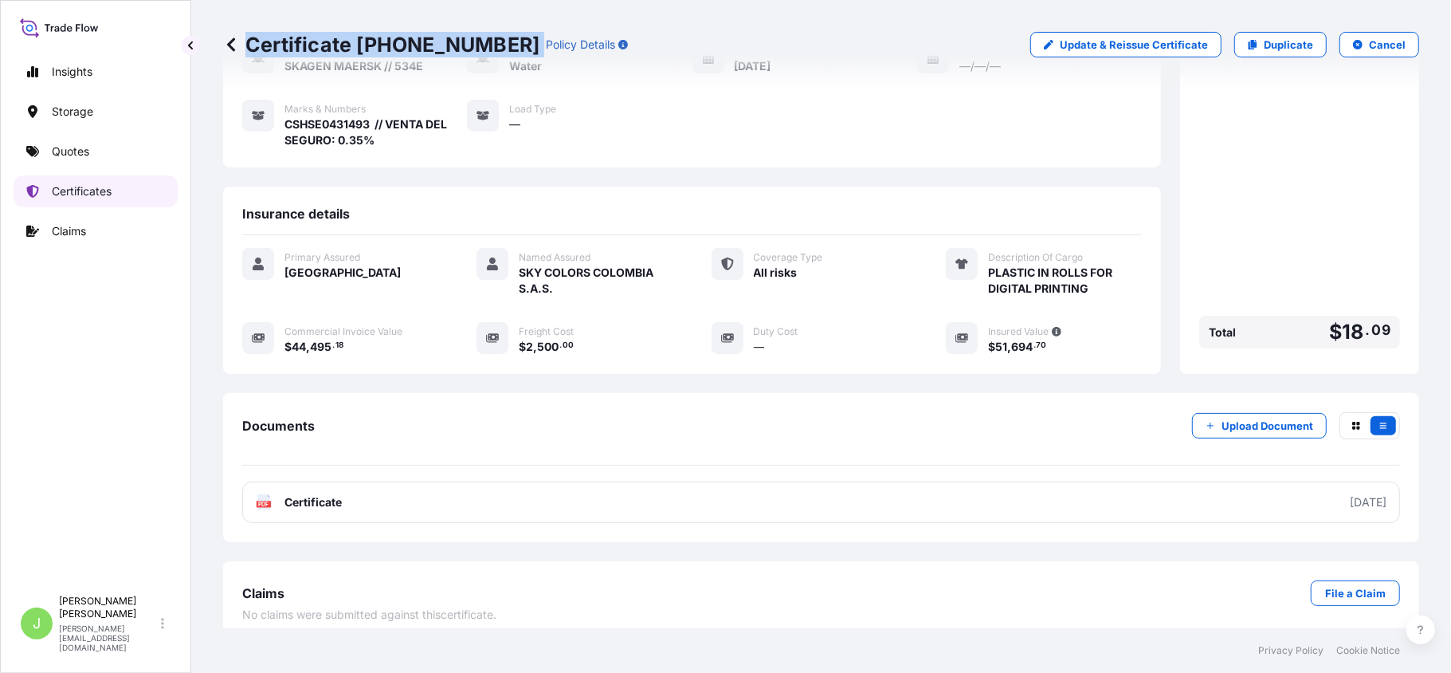
click at [102, 185] on p "Certificates" at bounding box center [82, 191] width 60 height 16
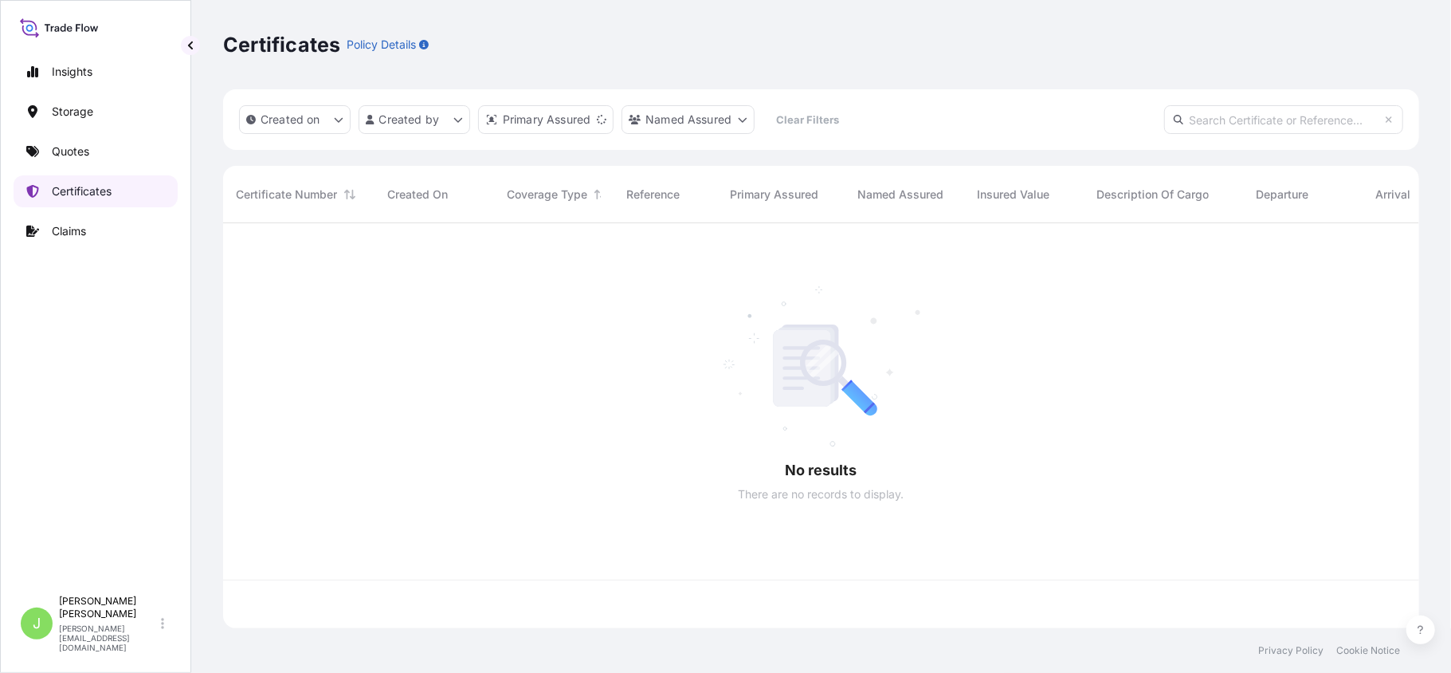
scroll to position [397, 1180]
click at [61, 137] on link "Quotes" at bounding box center [96, 151] width 164 height 32
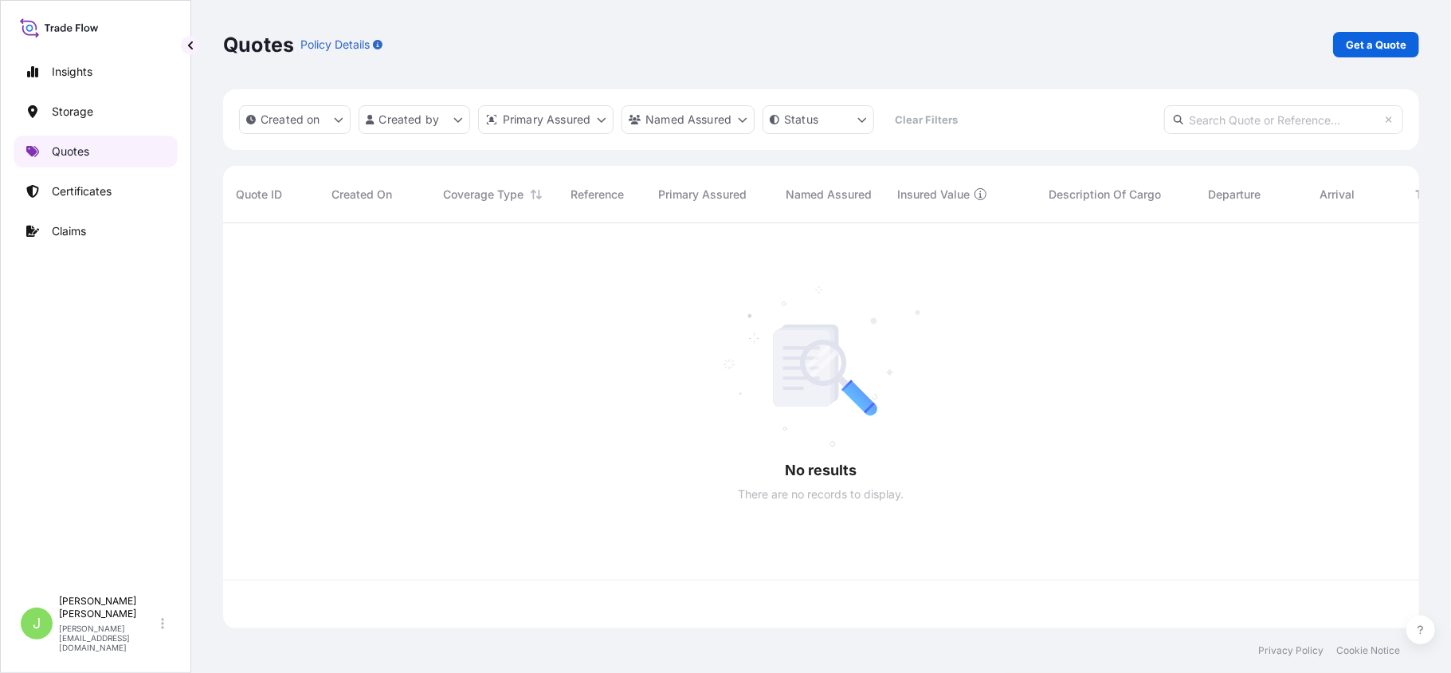
scroll to position [397, 1180]
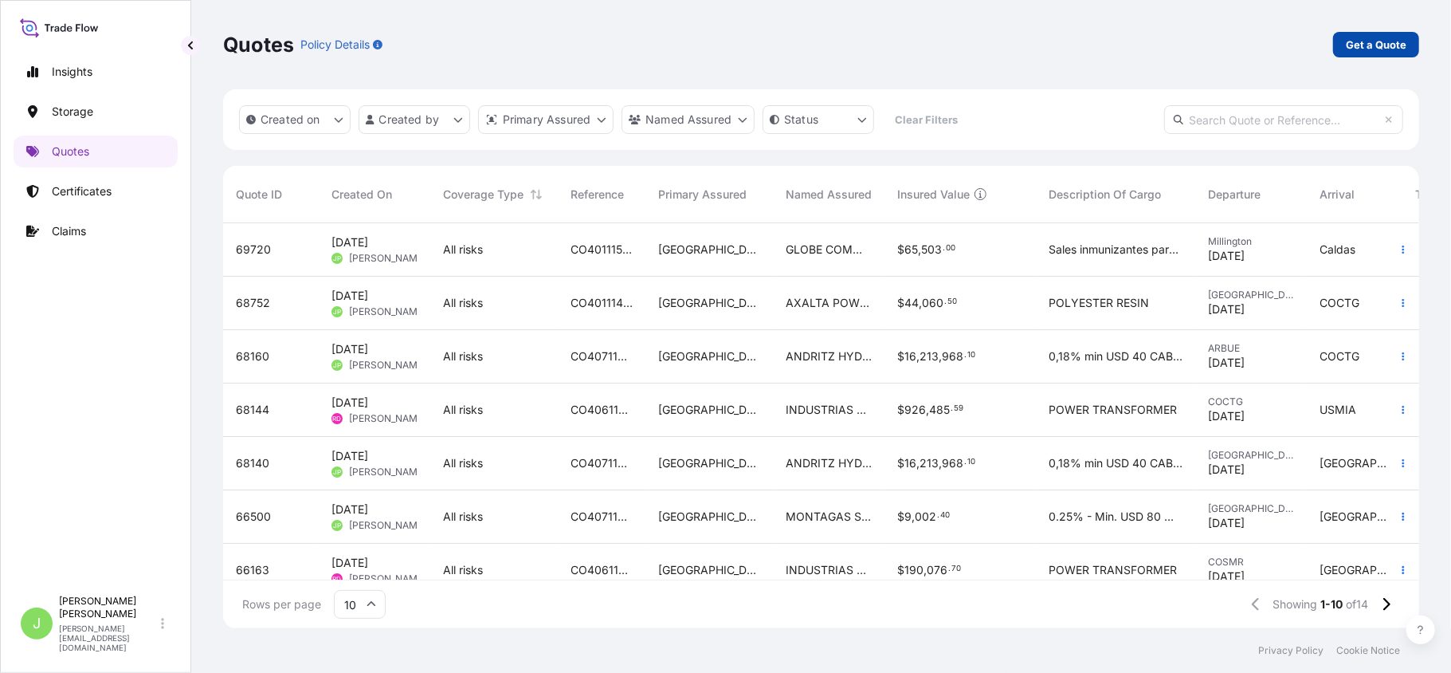
click at [1374, 37] on p "Get a Quote" at bounding box center [1376, 45] width 61 height 16
select select "Water"
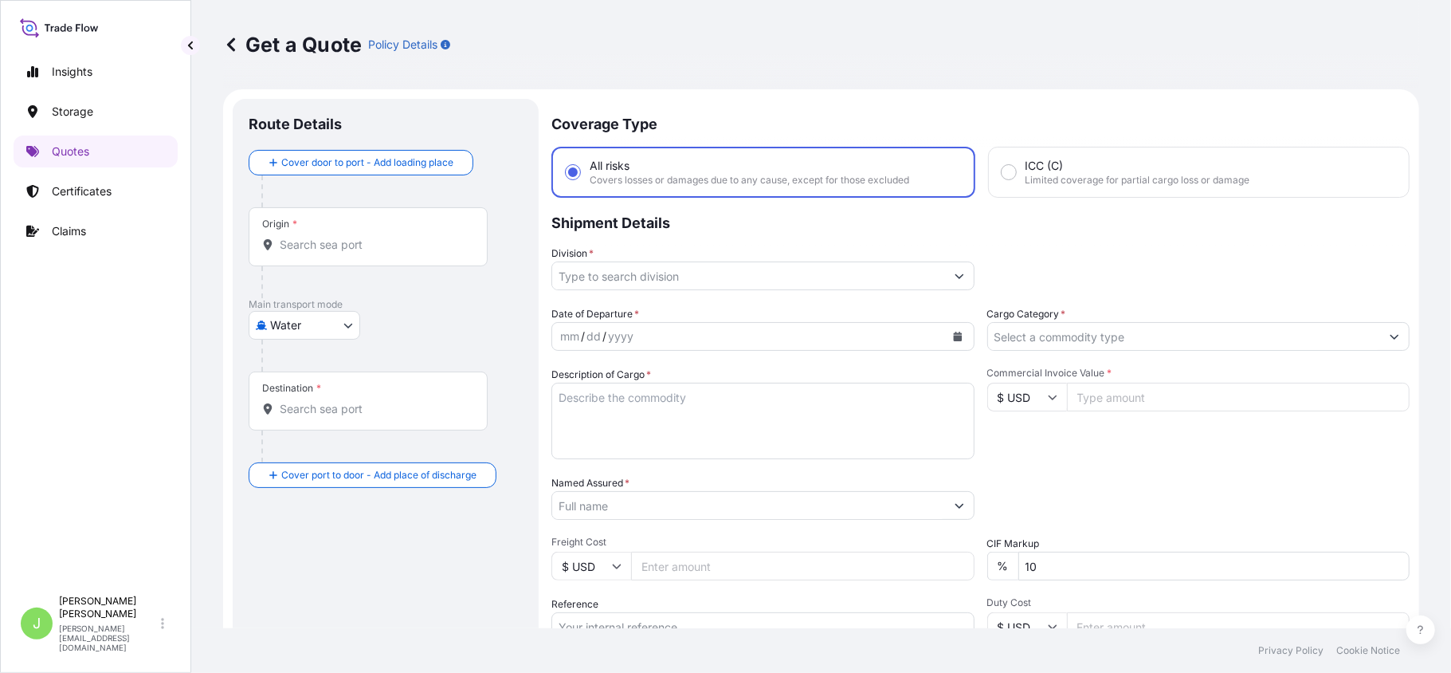
scroll to position [26, 0]
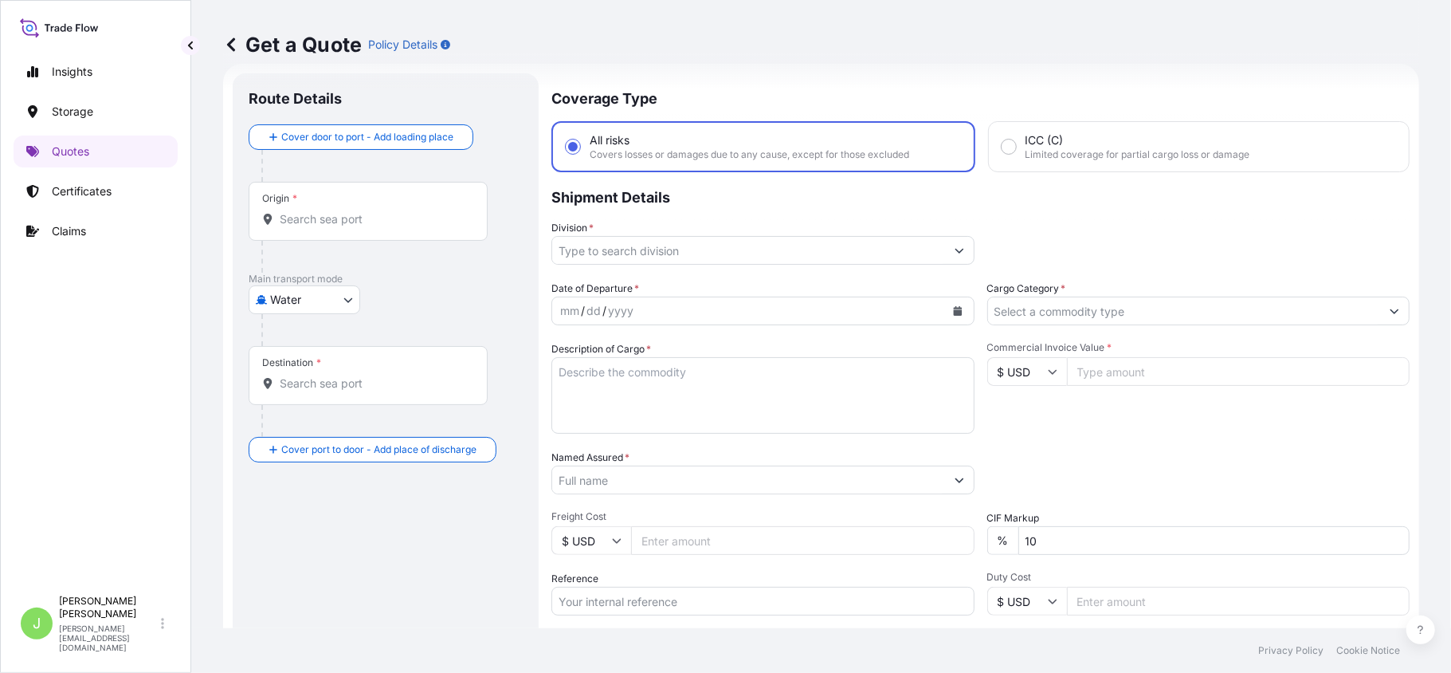
click at [322, 231] on div "Origin *" at bounding box center [368, 211] width 239 height 59
click at [322, 227] on input "Origin *" at bounding box center [374, 219] width 188 height 16
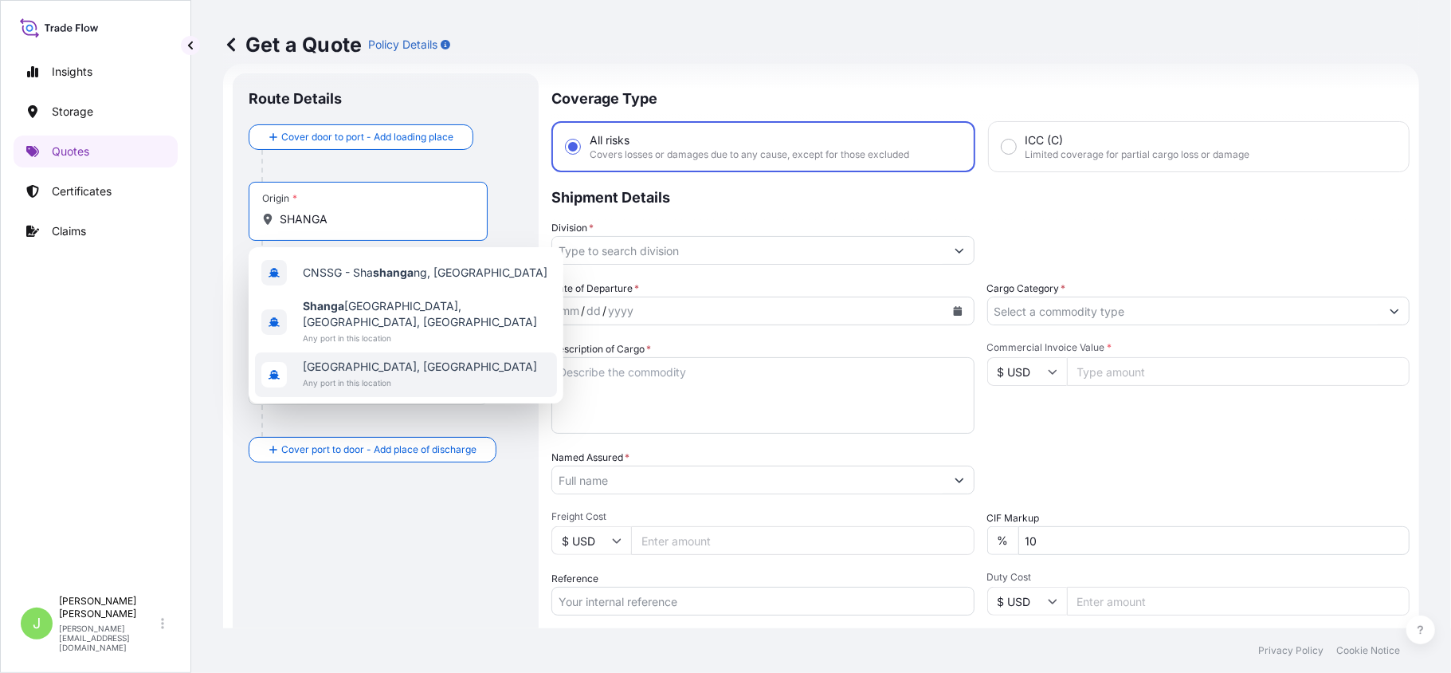
click at [390, 359] on span "Shanghai, China" at bounding box center [420, 367] width 234 height 16
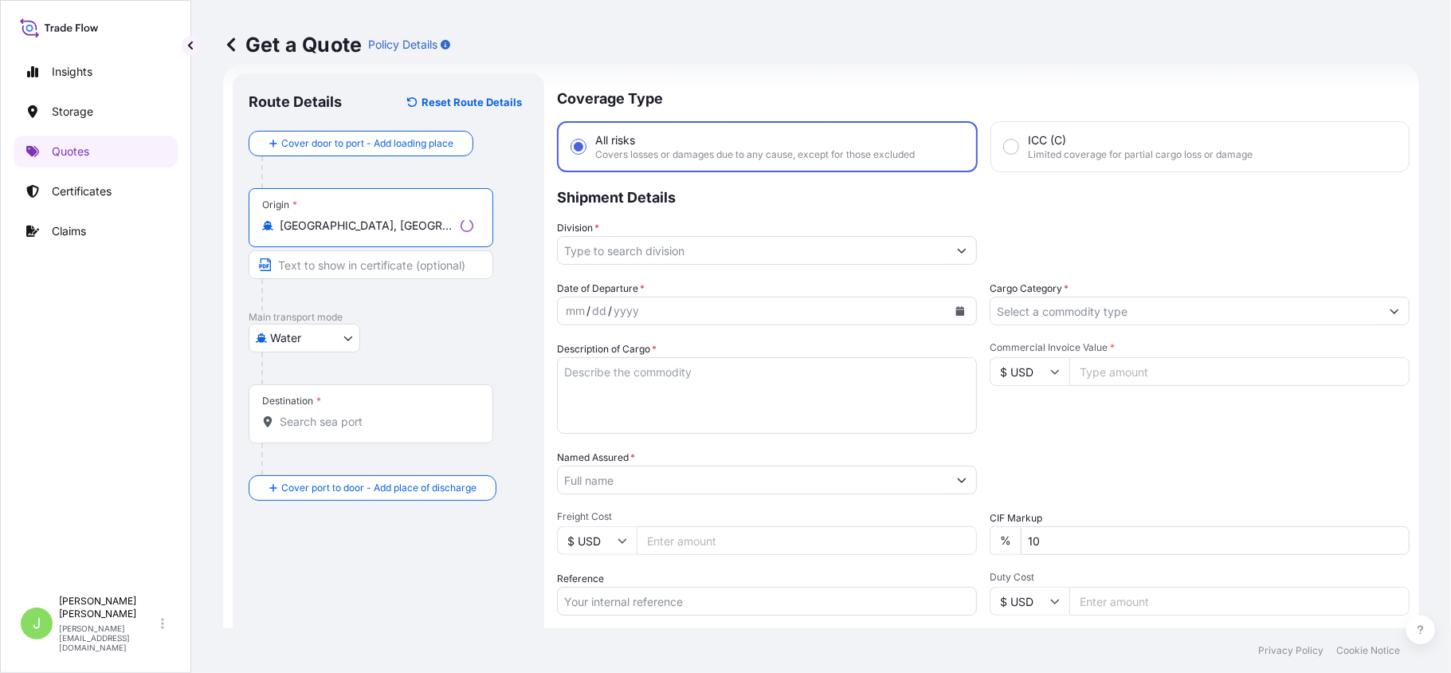
type input "Shanghai, China"
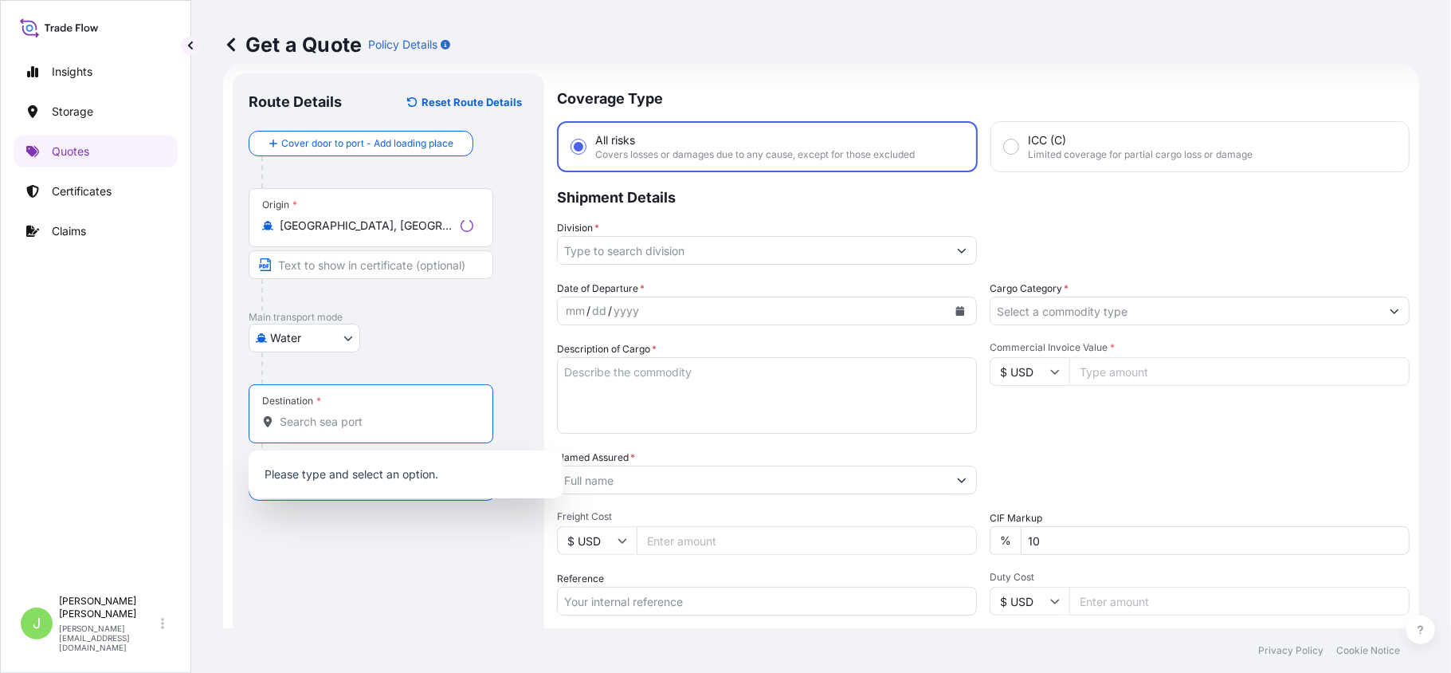
click at [317, 429] on input "Destination *" at bounding box center [377, 422] width 194 height 16
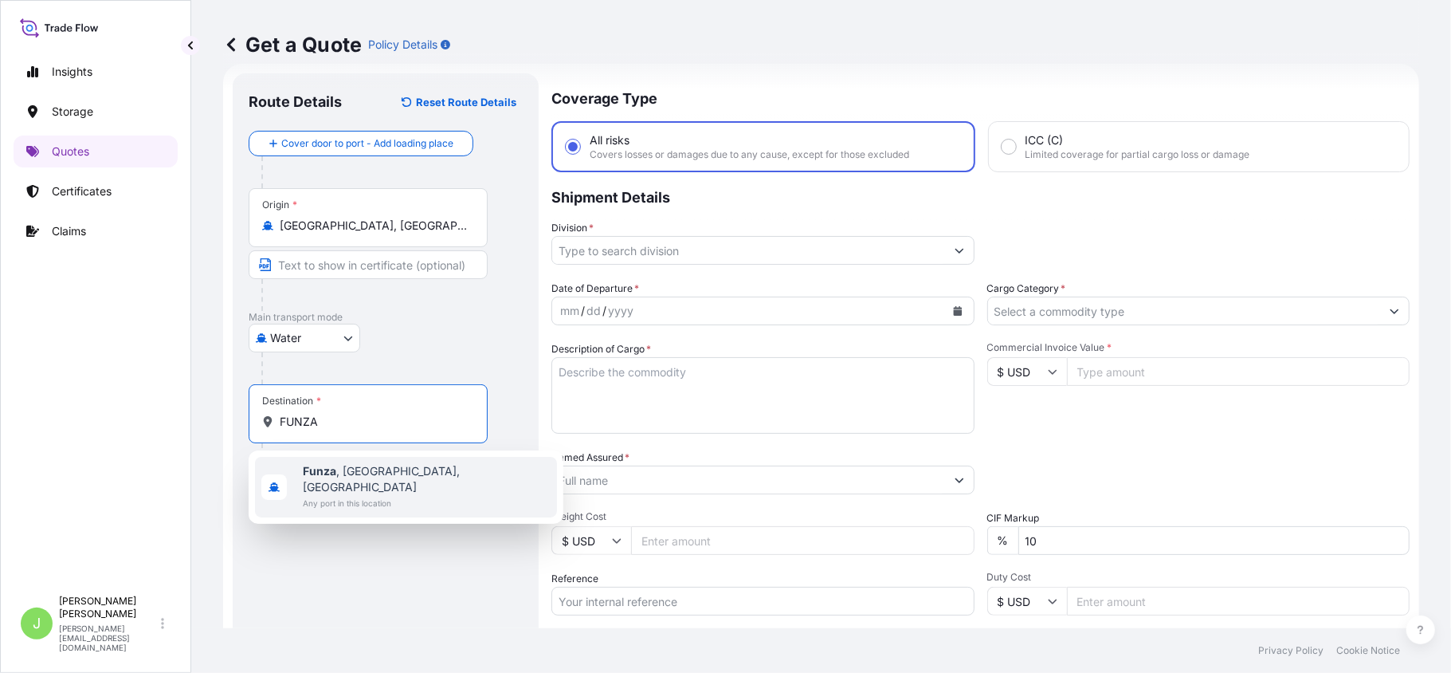
click at [311, 467] on b "Funza" at bounding box center [319, 471] width 33 height 14
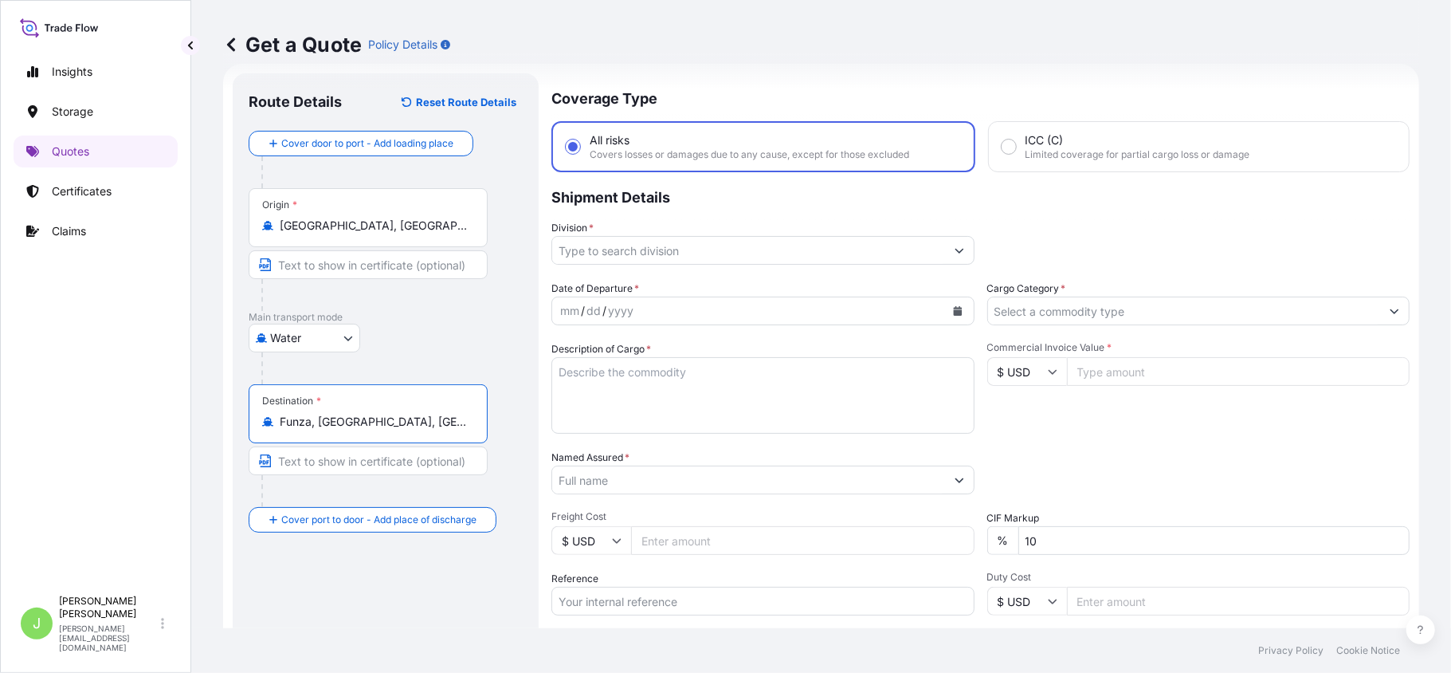
type input "Funza, Cundinamarca, Colombia"
click at [622, 244] on input "Division *" at bounding box center [748, 250] width 393 height 29
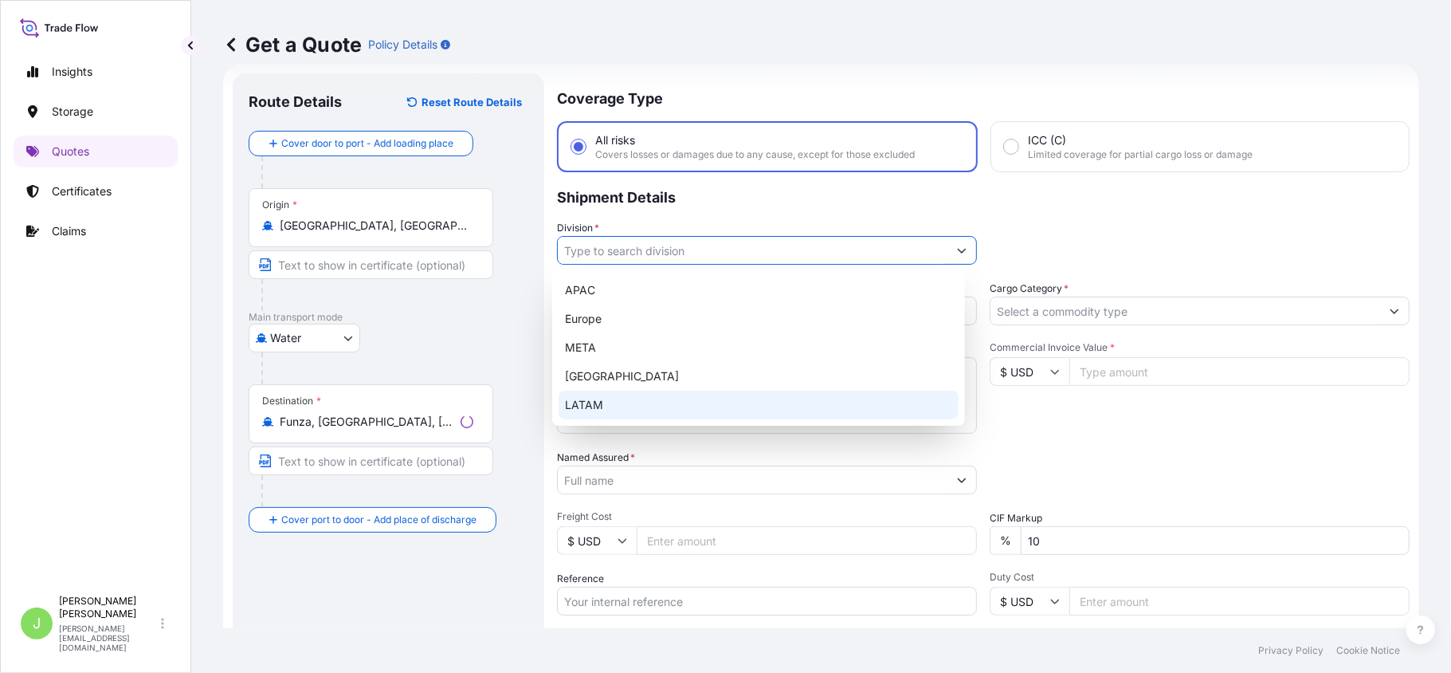
click at [667, 412] on div "LATAM" at bounding box center [759, 405] width 400 height 29
type input "LATAM"
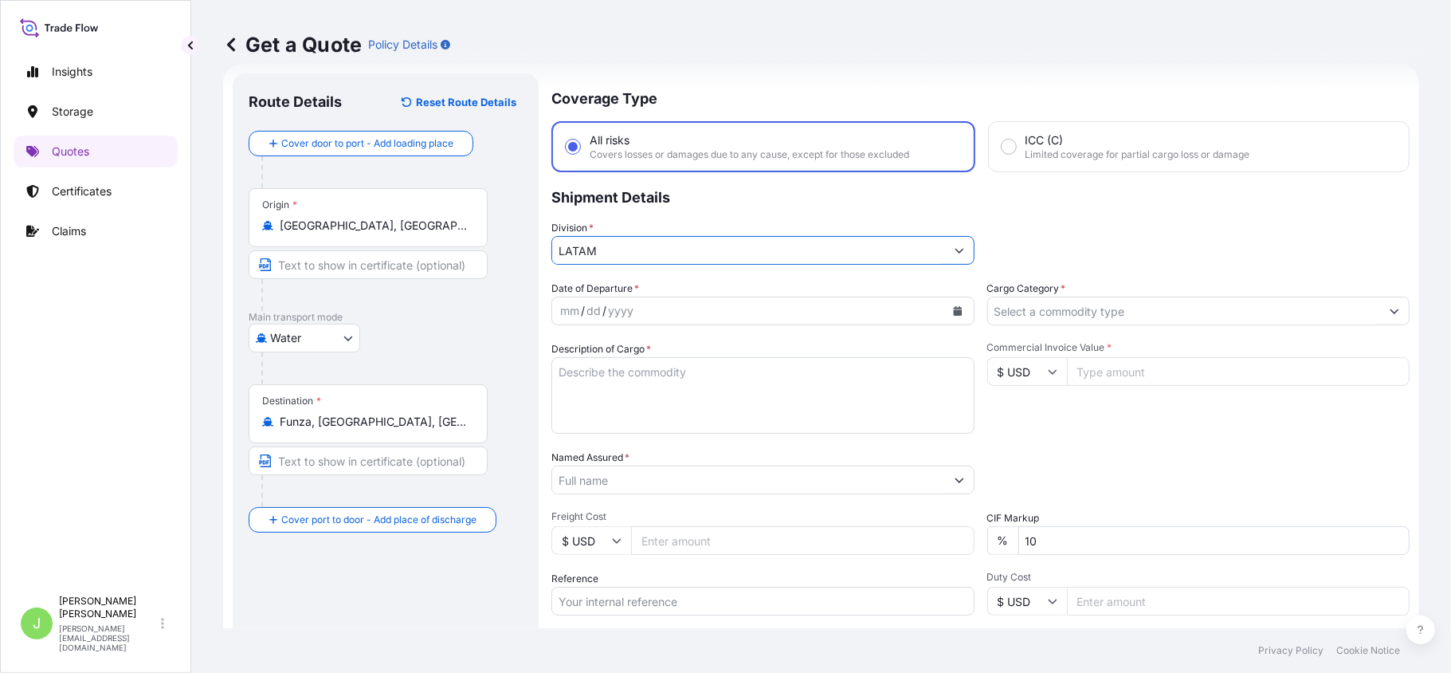
click at [1039, 311] on input "Cargo Category *" at bounding box center [1184, 310] width 393 height 29
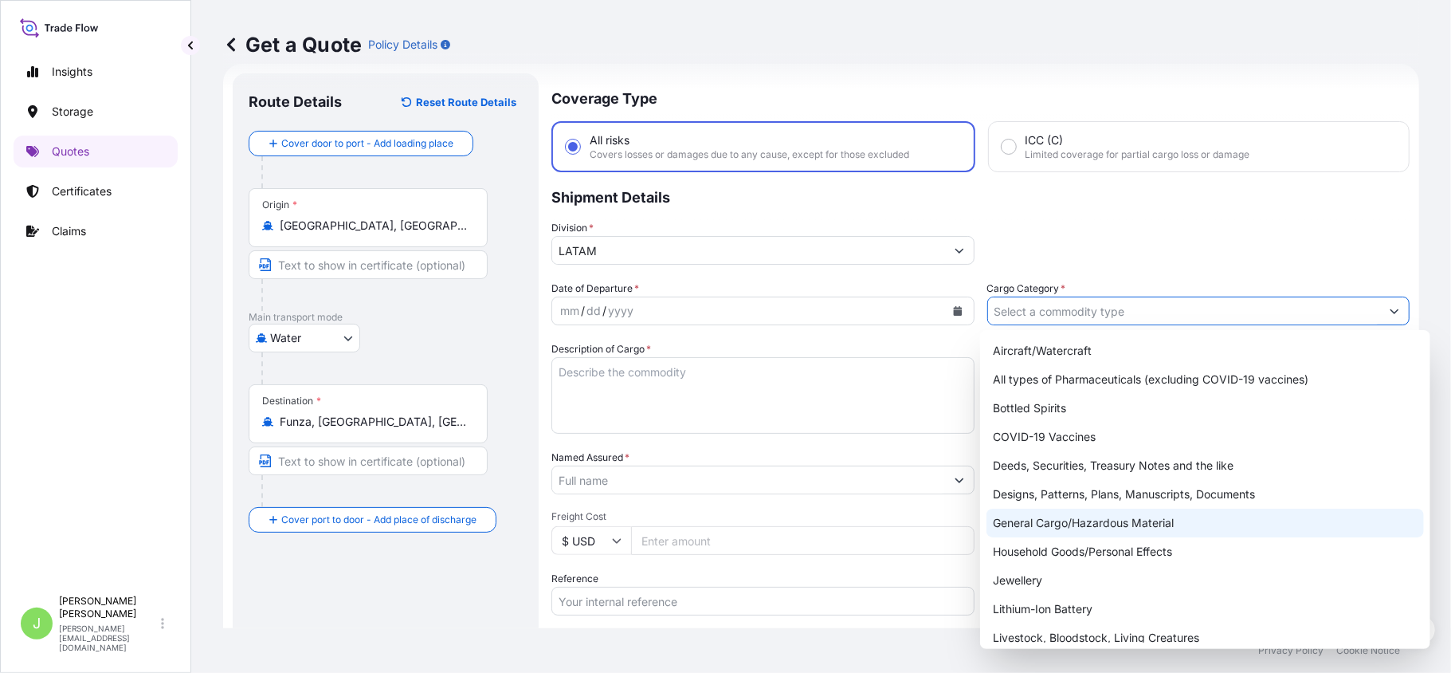
click at [1060, 532] on div "General Cargo/Hazardous Material" at bounding box center [1206, 522] width 438 height 29
type input "General Cargo/Hazardous Material"
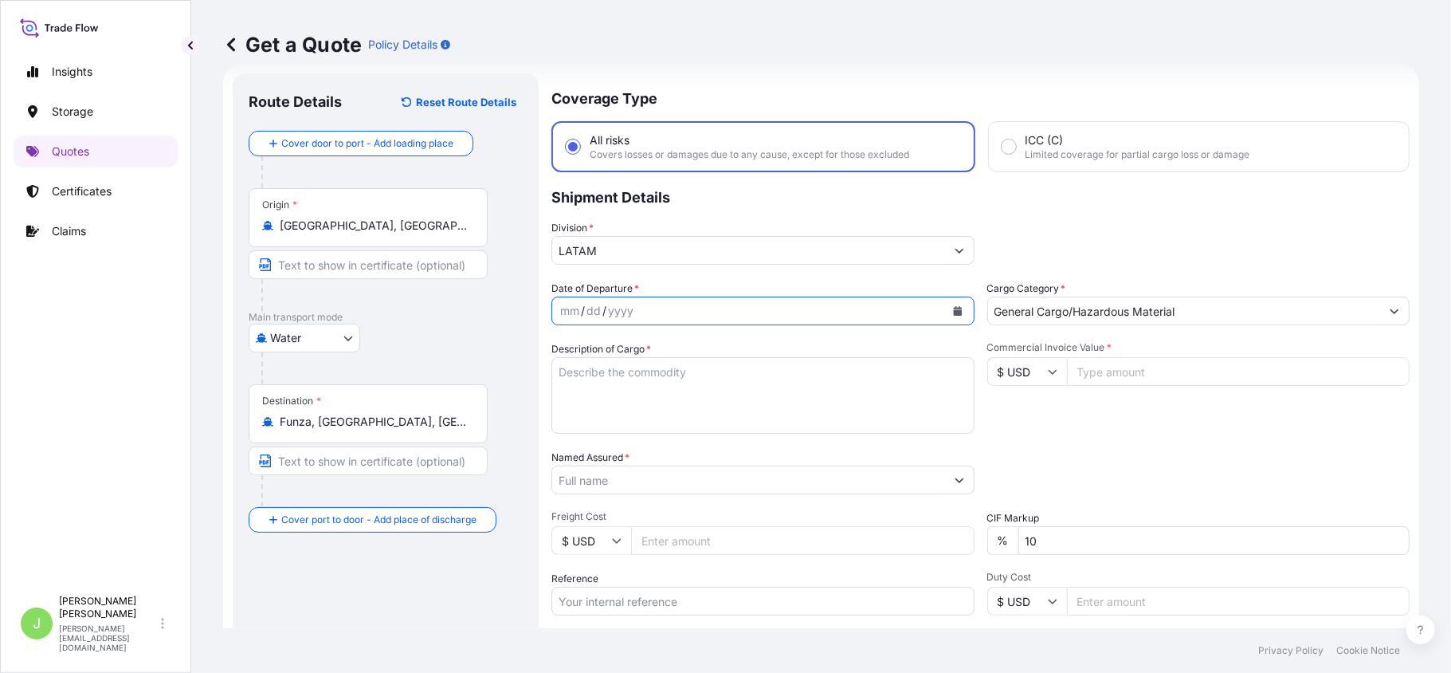
click at [953, 304] on button "Calendar" at bounding box center [958, 311] width 26 height 26
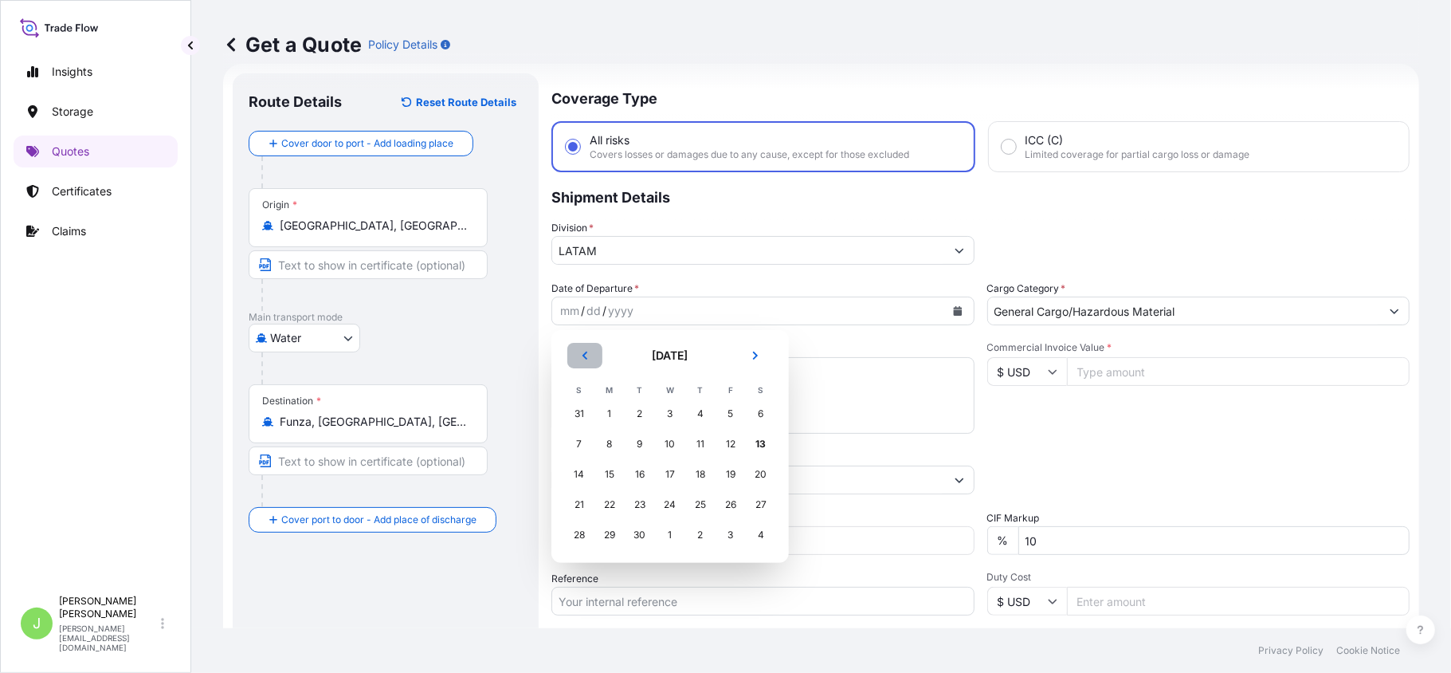
click at [571, 361] on button "Previous" at bounding box center [584, 356] width 35 height 26
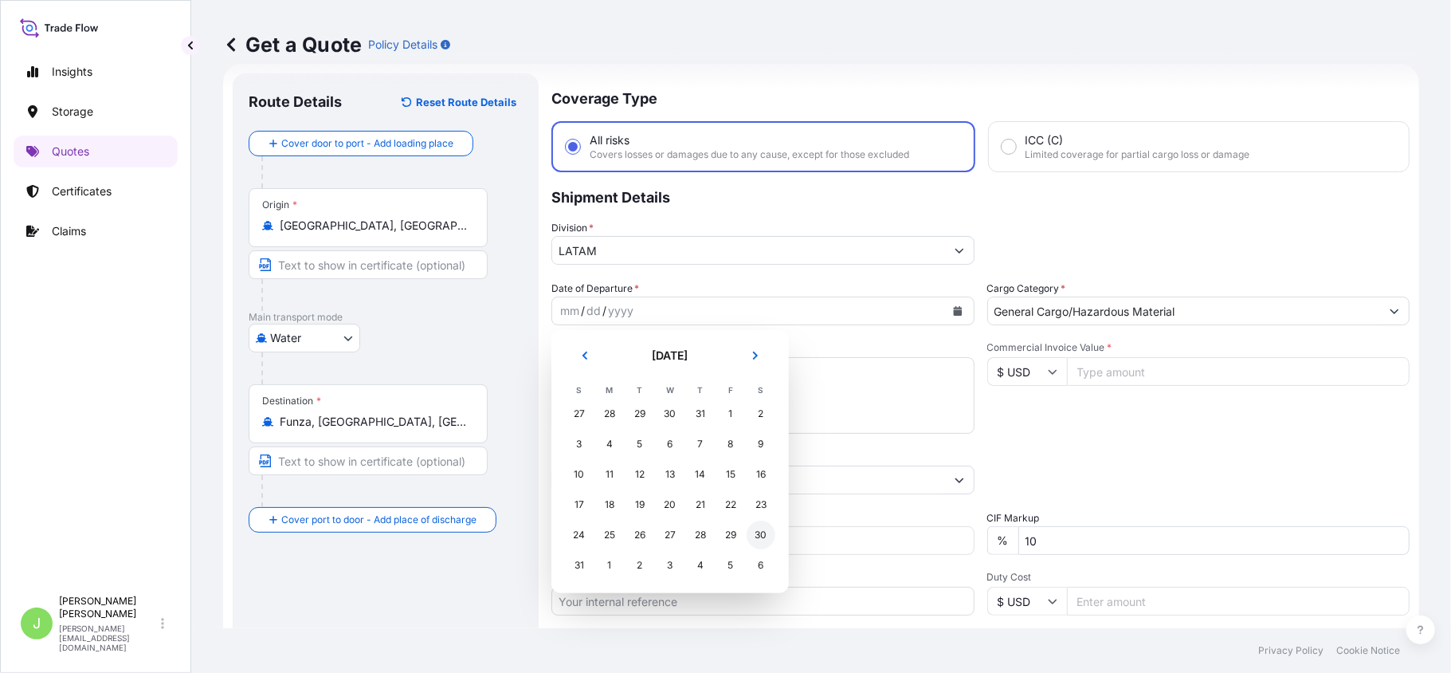
click at [760, 532] on div "30" at bounding box center [761, 534] width 29 height 29
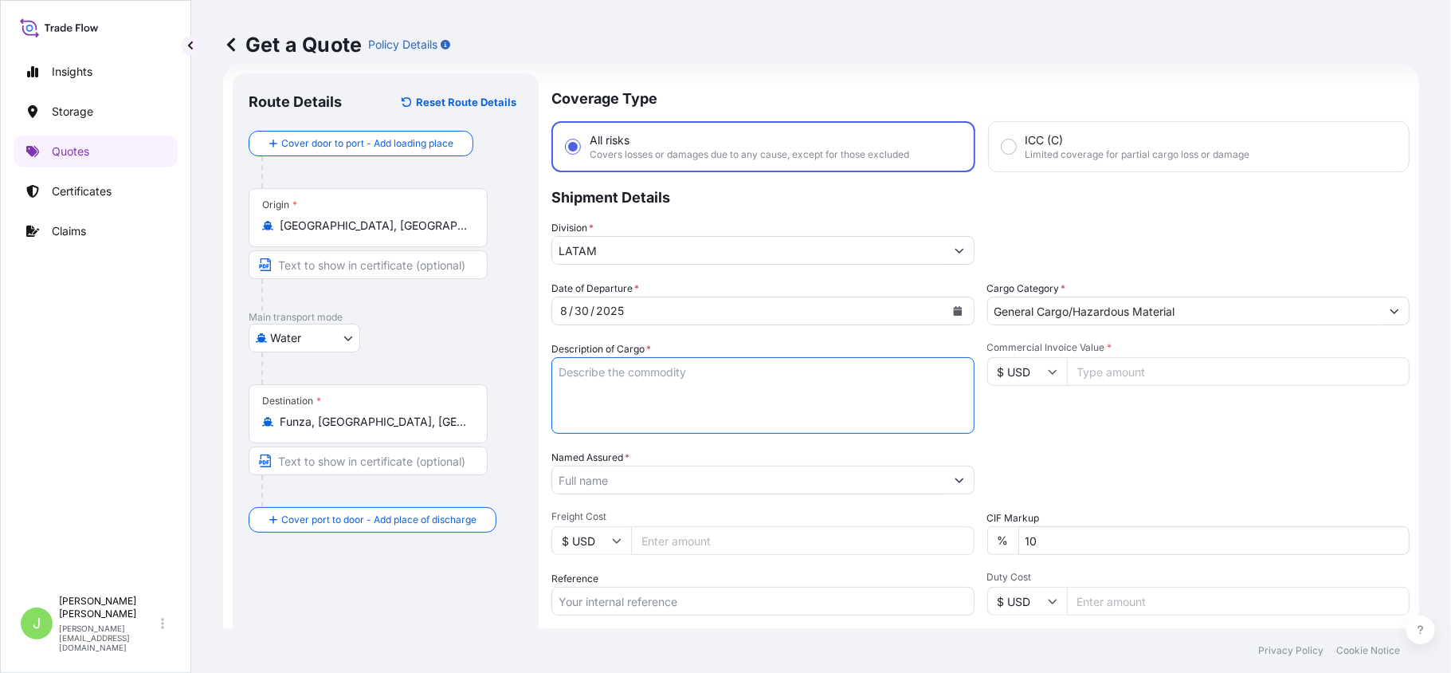
click at [676, 368] on textarea "Description of Cargo *" at bounding box center [763, 395] width 423 height 77
paste textarea "PLASTIC IN ROLLS FOR DIGITAL PRINTING"
type textarea "PLASTIC IN ROLLS FOR DIGITAL PRINTING"
click at [584, 481] on input "Named Assured *" at bounding box center [748, 479] width 393 height 29
click at [676, 472] on input "Named Assured *" at bounding box center [748, 479] width 393 height 29
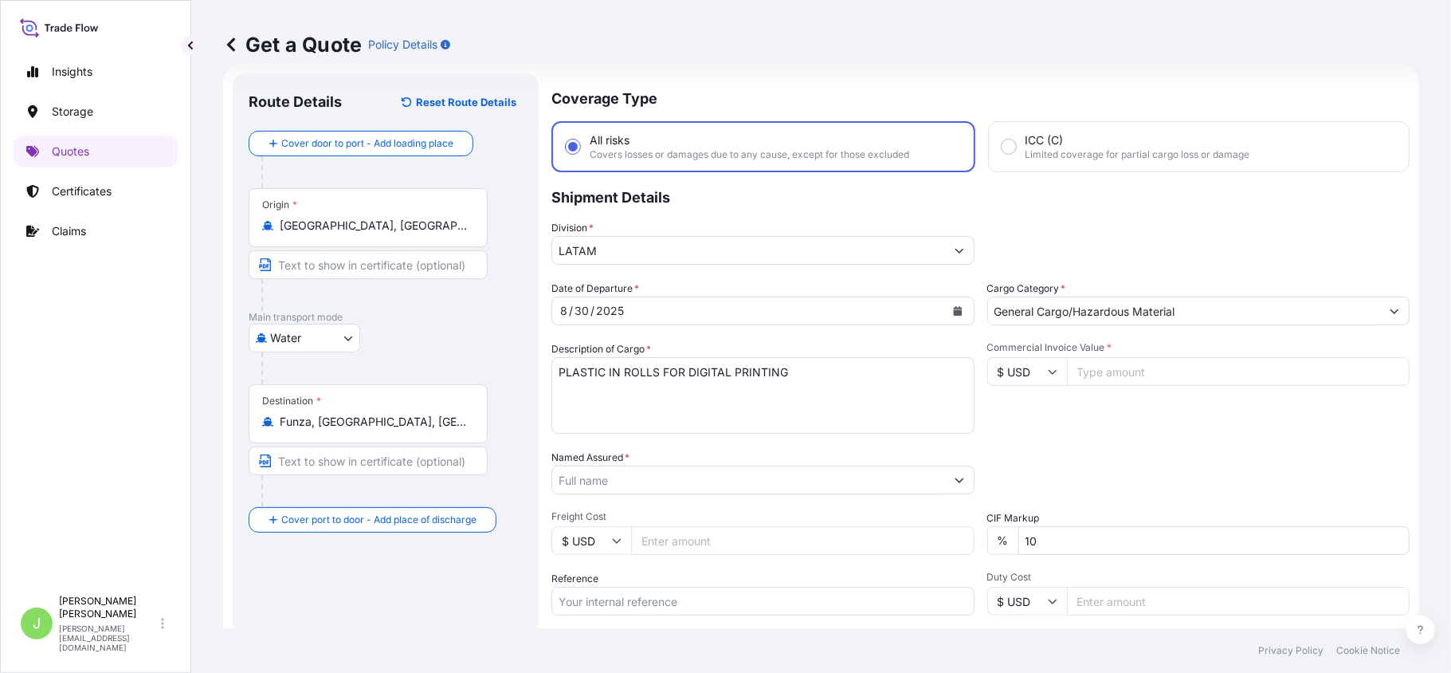
click at [628, 467] on input "Named Assured *" at bounding box center [748, 479] width 393 height 29
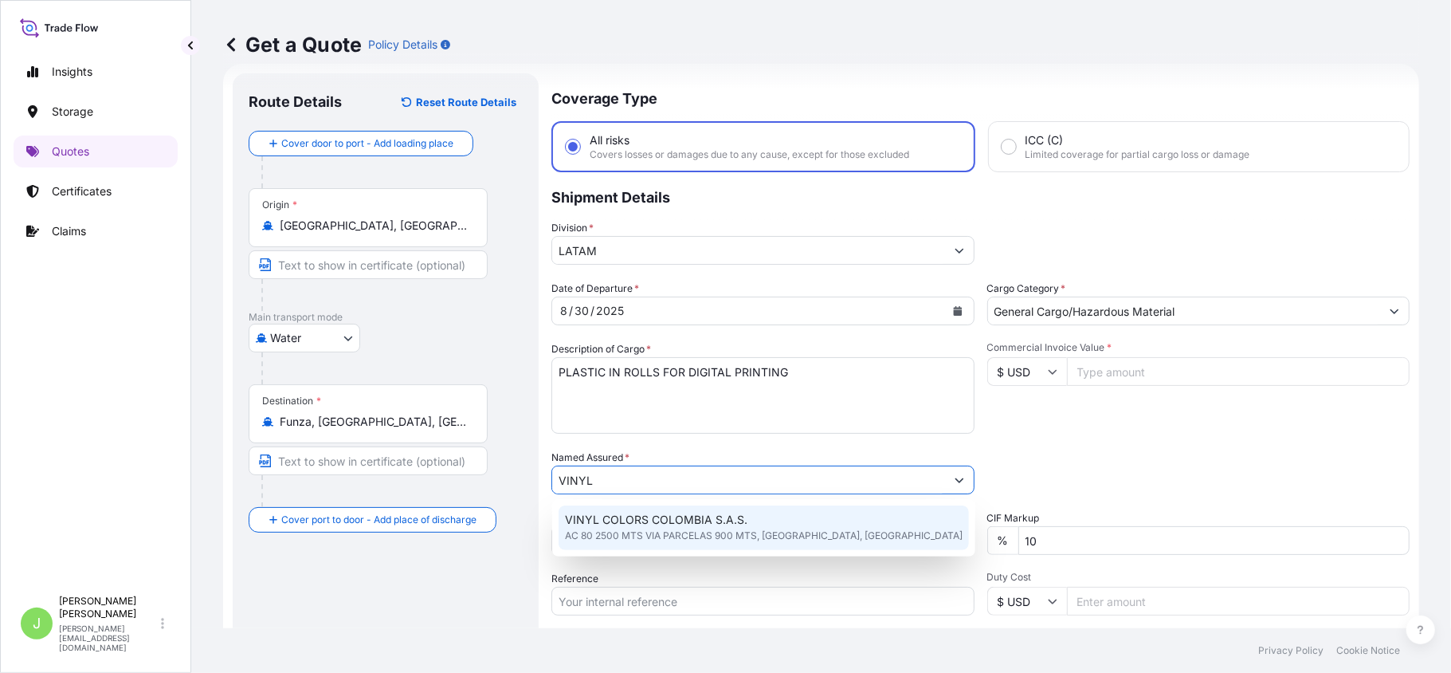
click at [641, 539] on span "AC 80 2500 MTS VIA PARCELAS 900 MTS, COTA, COLOMBIA" at bounding box center [764, 536] width 398 height 16
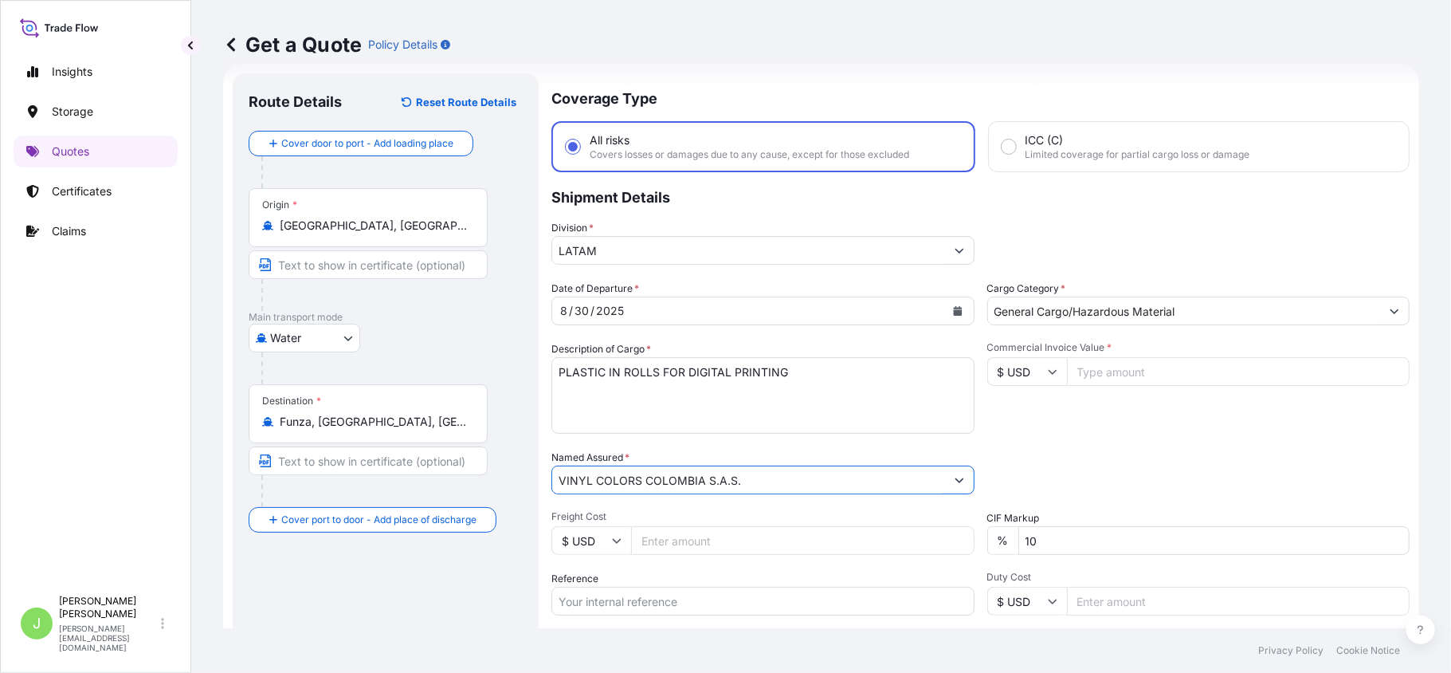
type input "VINYL COLORS COLOMBIA S.A.S."
click at [711, 537] on input "Freight Cost" at bounding box center [803, 540] width 344 height 29
type input "2500"
click at [651, 587] on input "Reference" at bounding box center [763, 601] width 423 height 29
paste input "CO4031153297"
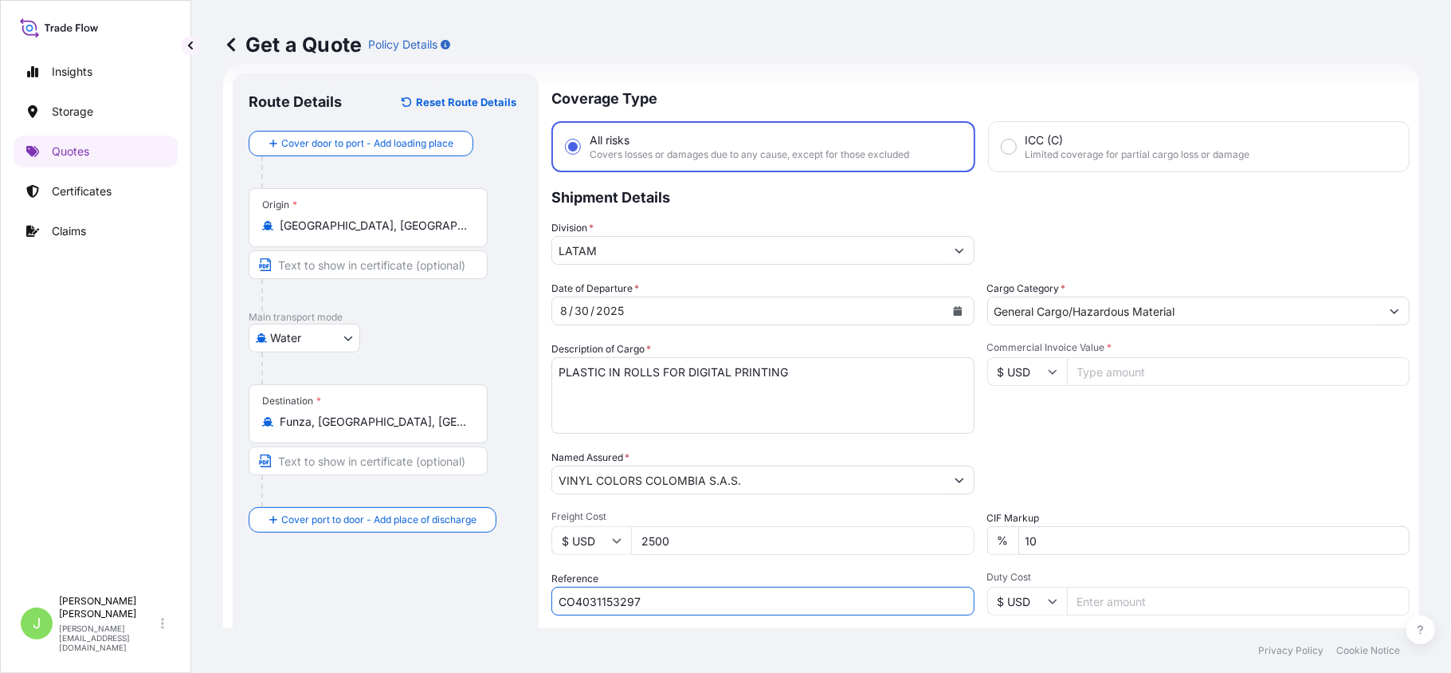
type input "CO4031153297"
drag, startPoint x: 485, startPoint y: 610, endPoint x: 571, endPoint y: 563, distance: 98.5
click at [485, 609] on div "Route Details Reset Route Details Cover door to port - Add loading place Place …" at bounding box center [386, 433] width 274 height 689
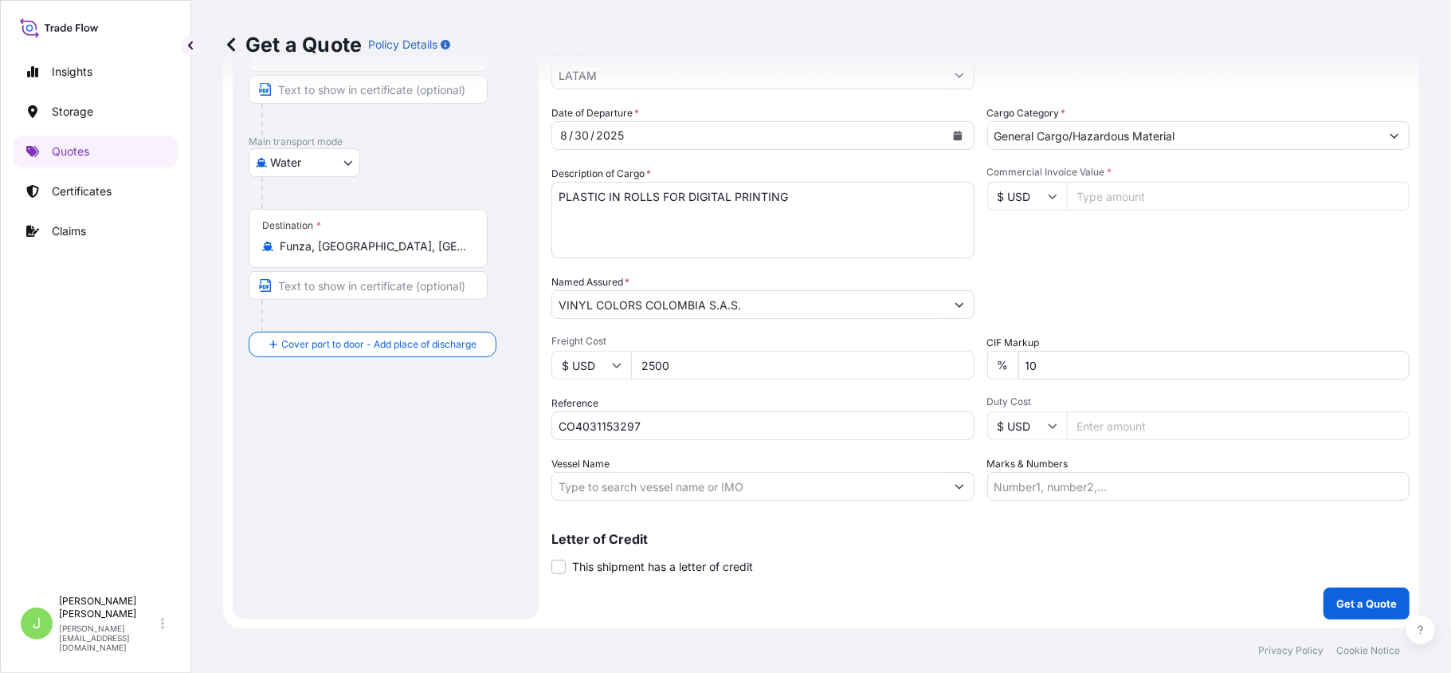
click at [661, 486] on input "Vessel Name" at bounding box center [748, 486] width 393 height 29
paste input "SKAGEN MAERSK - 534E"
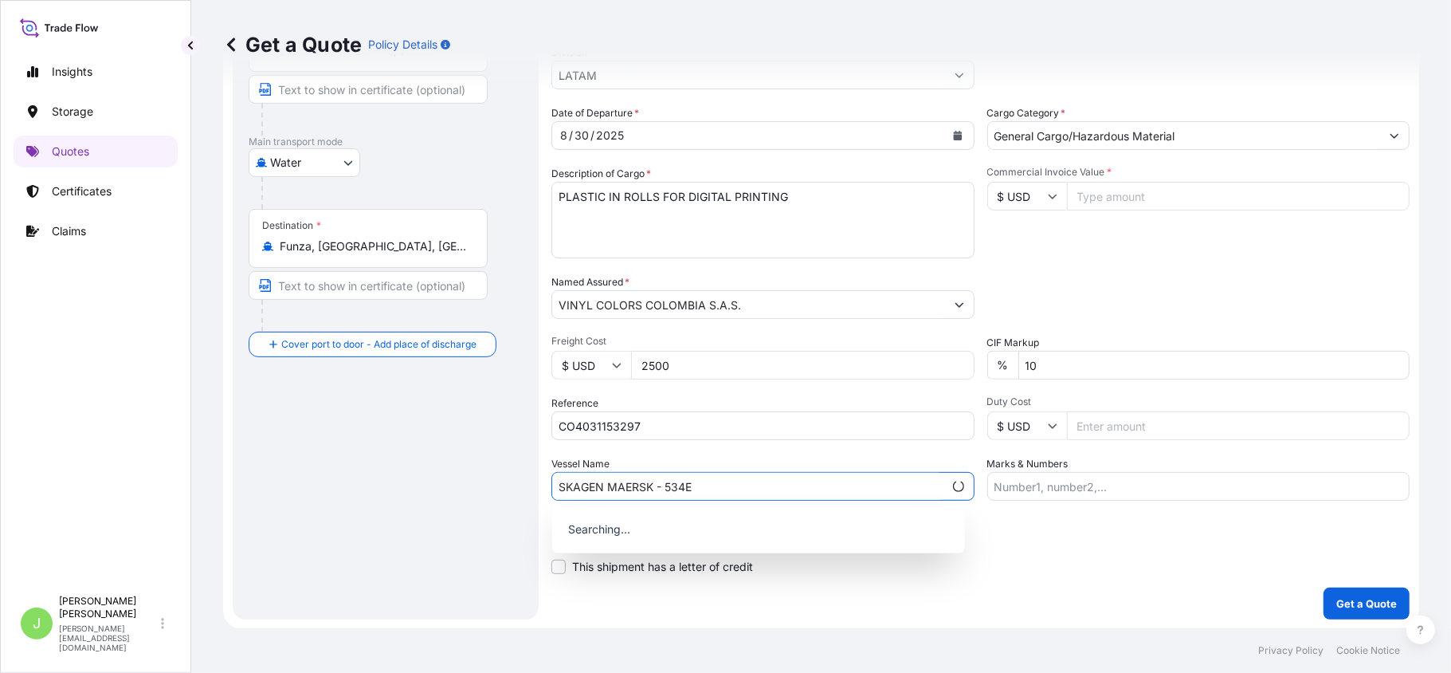
drag, startPoint x: 660, startPoint y: 485, endPoint x: 661, endPoint y: 556, distance: 71.7
click at [660, 483] on input "SKAGEN MAERSK - 534E" at bounding box center [747, 486] width 391 height 29
click at [676, 533] on p "Use "SKAGEN MAERSK // 534E"" at bounding box center [650, 526] width 171 height 16
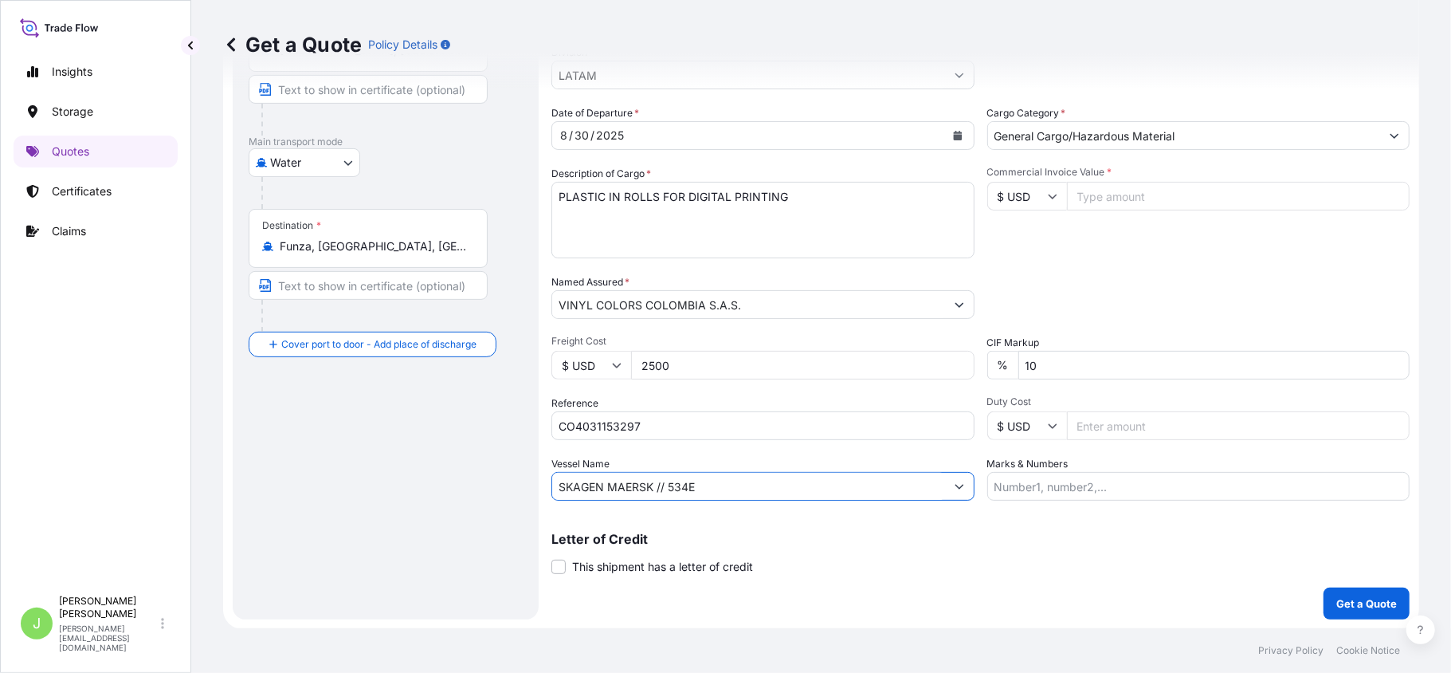
scroll to position [0, 0]
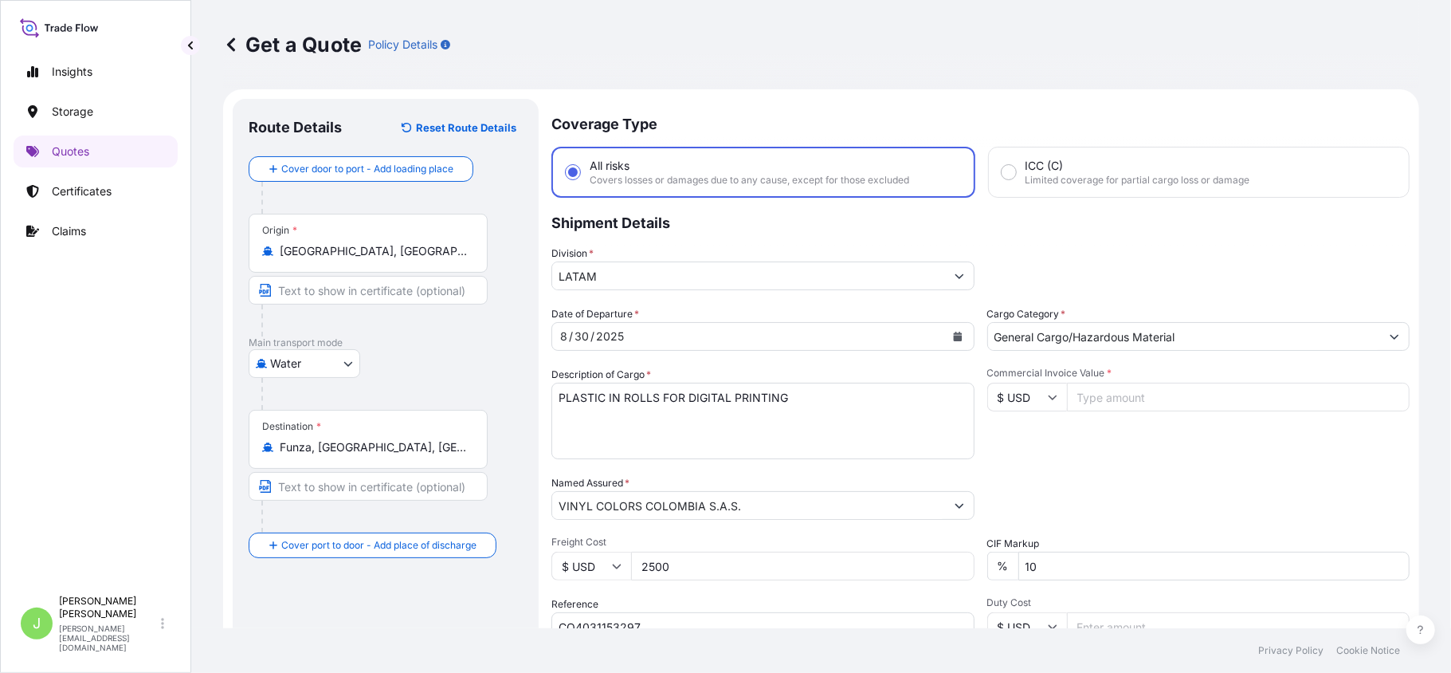
type input "SKAGEN MAERSK // 534E"
click at [1081, 402] on input "Commercial Invoice Value *" at bounding box center [1239, 397] width 344 height 29
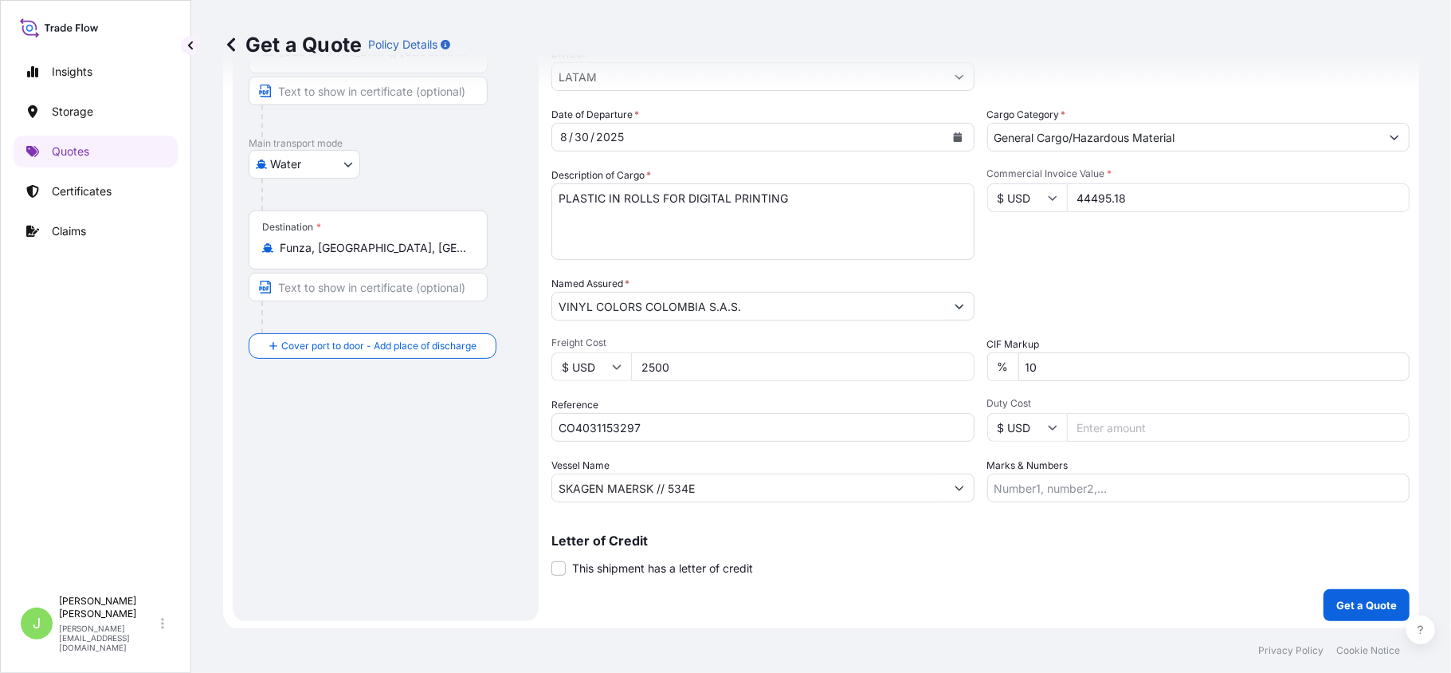
scroll to position [201, 0]
type input "44495.18"
click at [1138, 475] on input "Marks & Numbers" at bounding box center [1198, 486] width 423 height 29
paste input "CSHSE0431493"
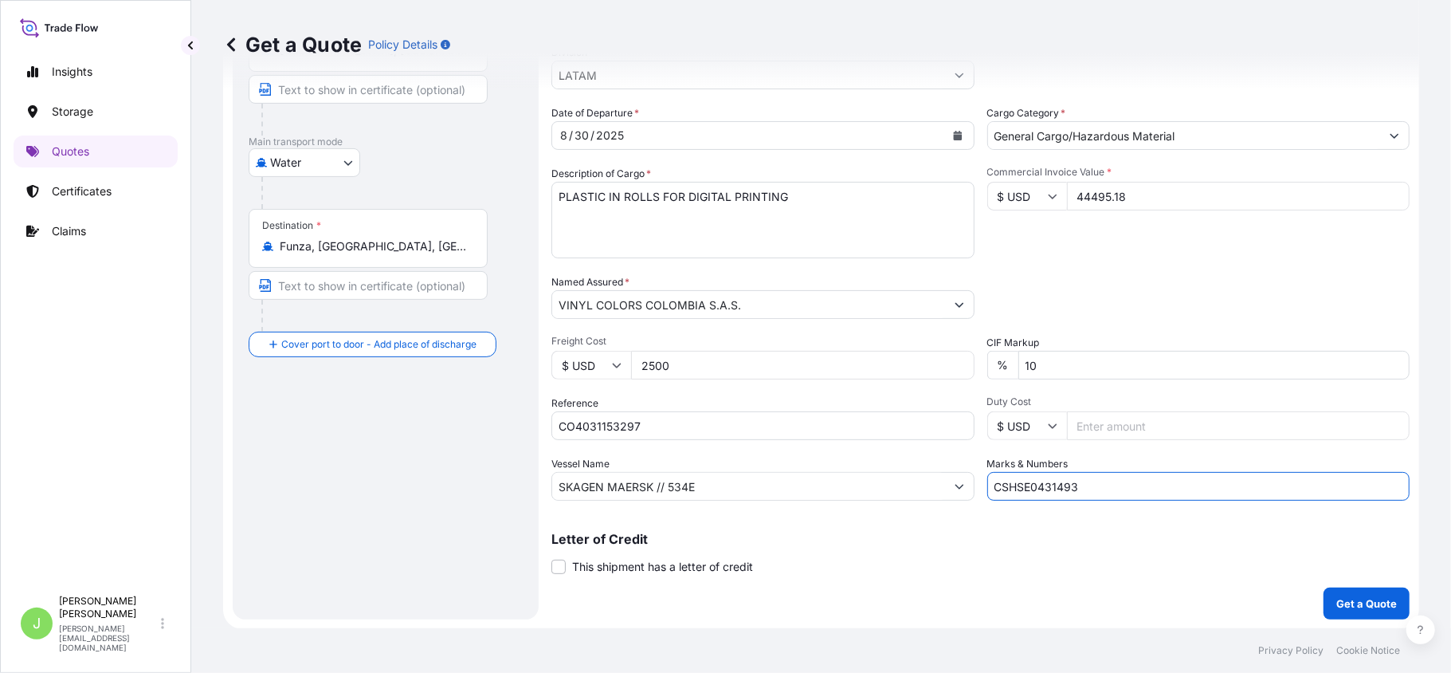
type input "CSHSE0431493 // VENTA DEL SEGURO: 0.35%"
click at [1356, 603] on p "Get a Quote" at bounding box center [1367, 603] width 61 height 16
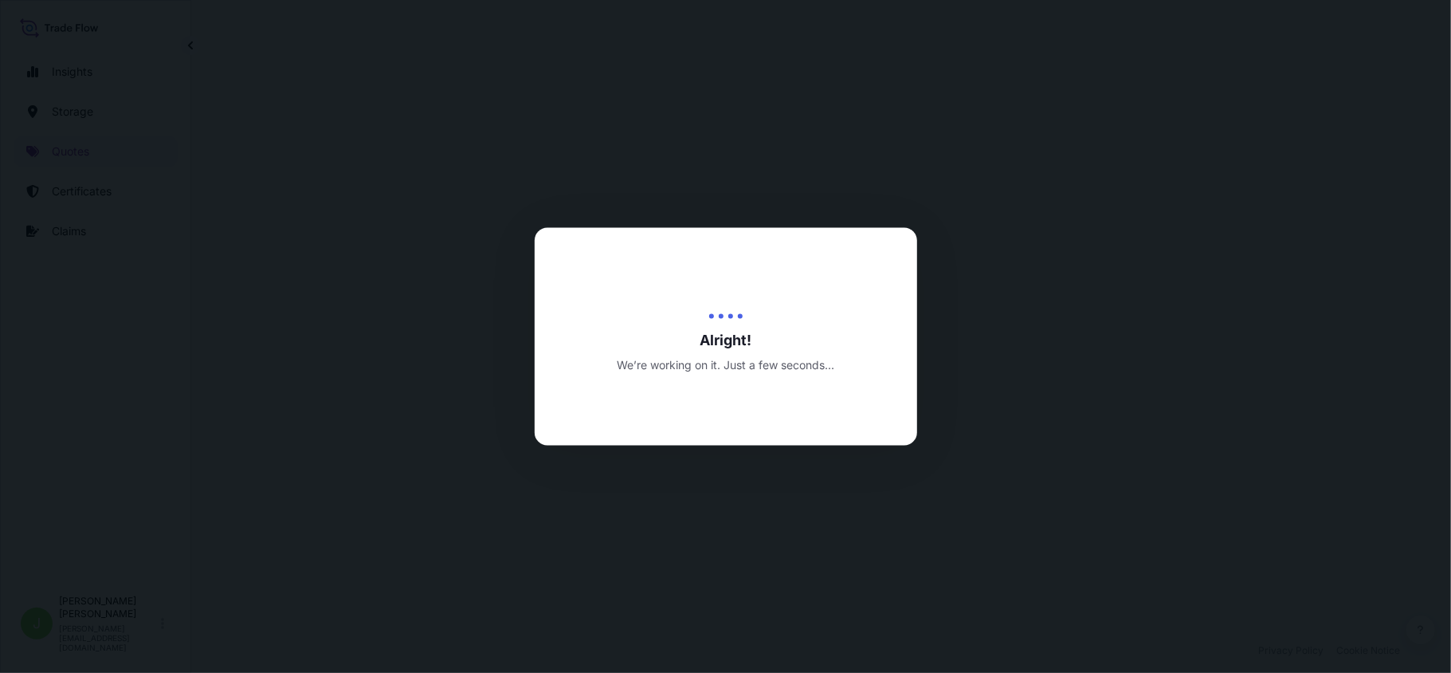
select select "Water"
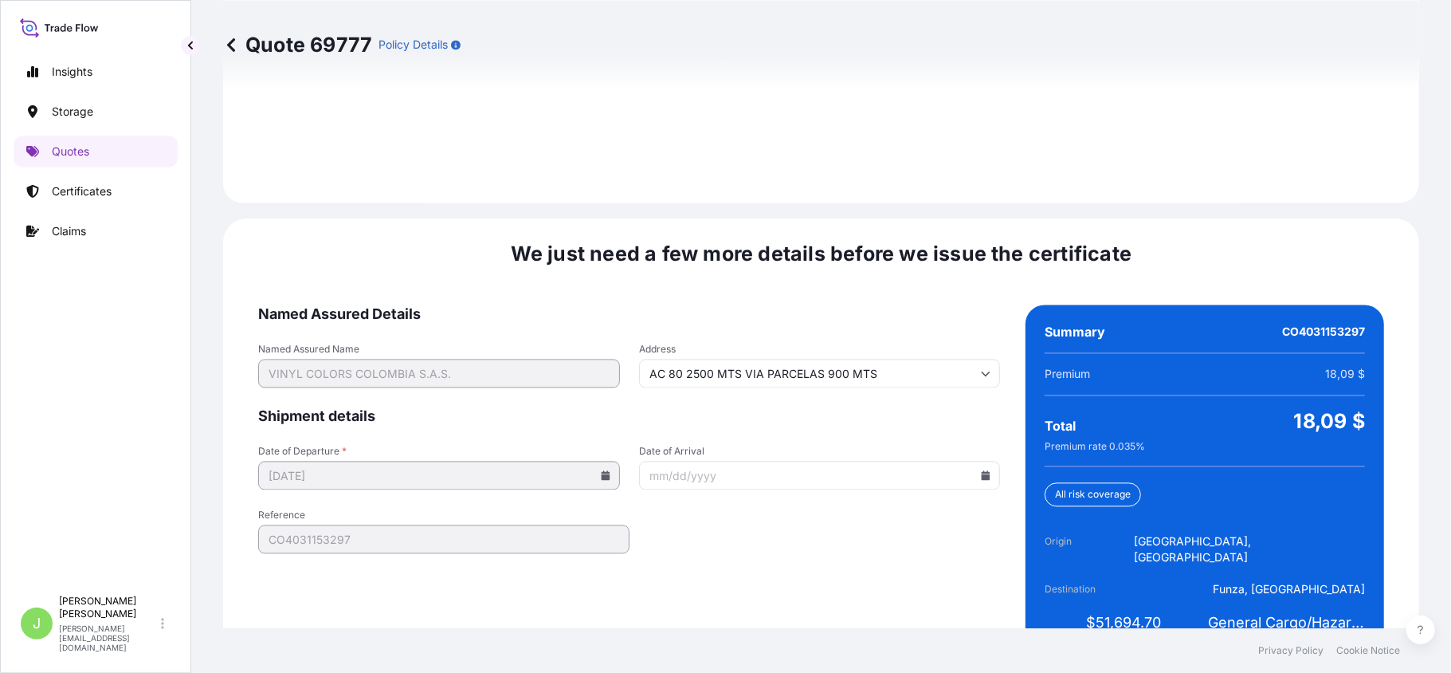
scroll to position [2350, 0]
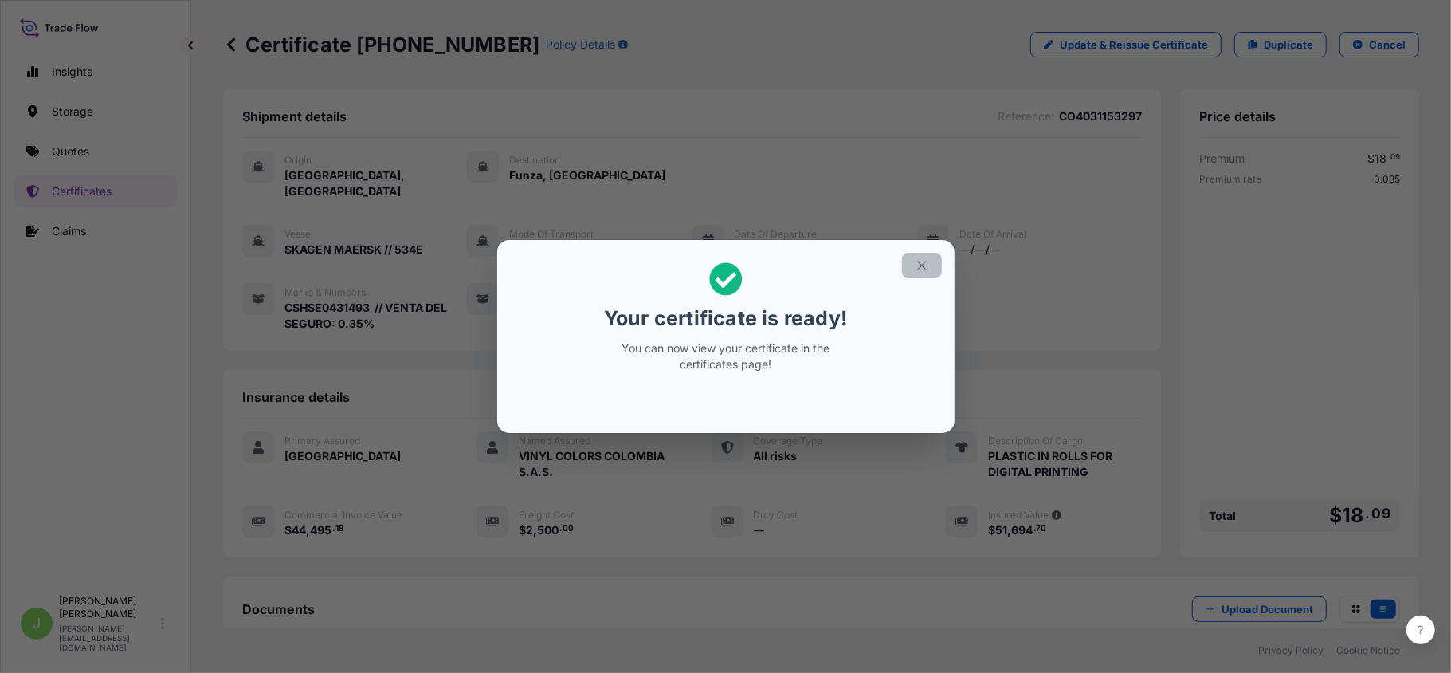
click at [925, 265] on icon "button" at bounding box center [922, 265] width 14 height 14
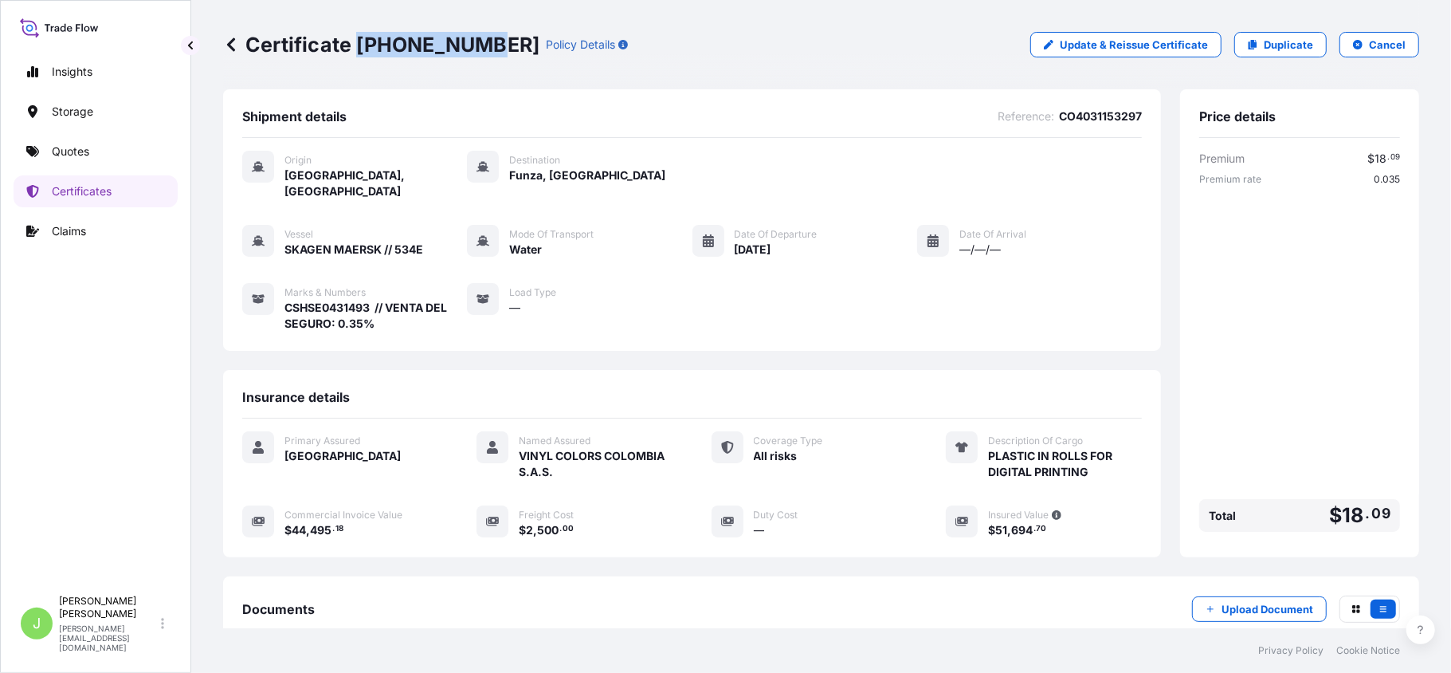
drag, startPoint x: 357, startPoint y: 45, endPoint x: 478, endPoint y: 51, distance: 121.3
click at [478, 51] on p "Certificate 31619-383-1" at bounding box center [381, 45] width 316 height 26
copy p "31619-383-1"
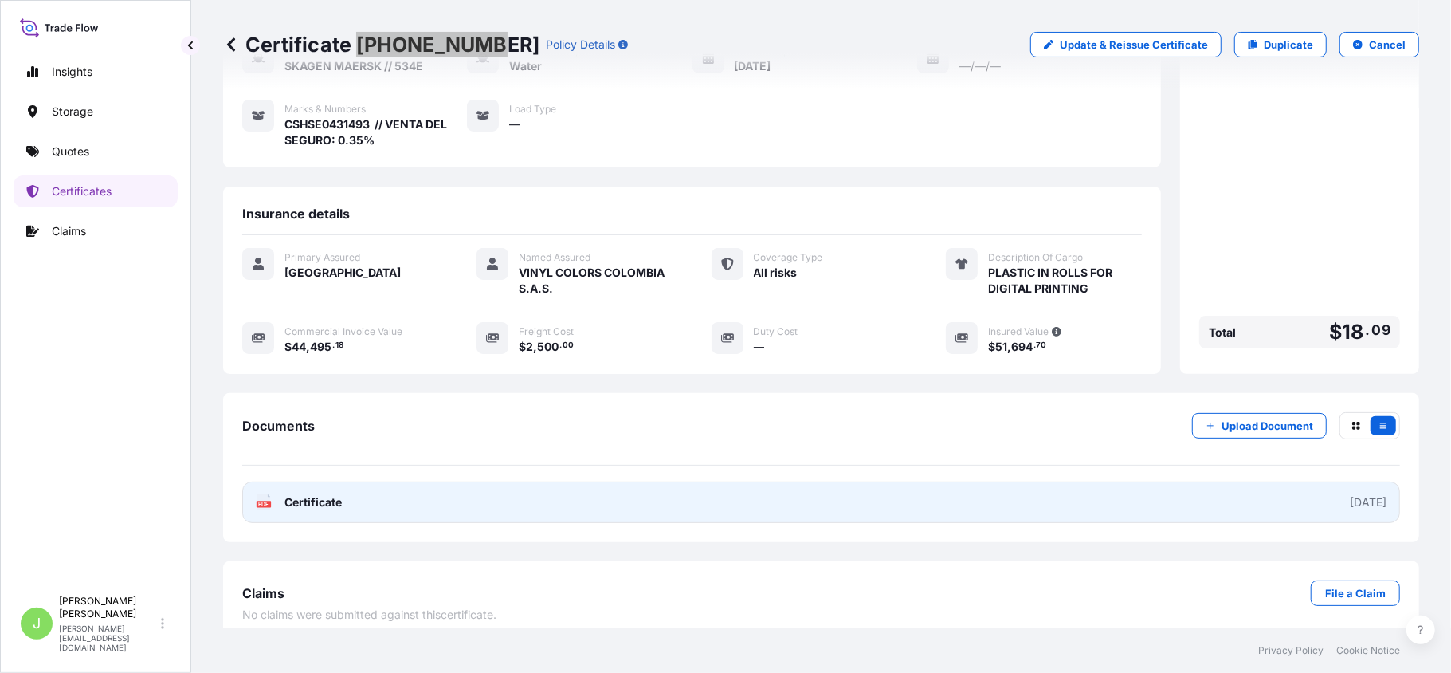
click at [345, 494] on link "PDF Certificate 2025-09-13" at bounding box center [821, 501] width 1158 height 41
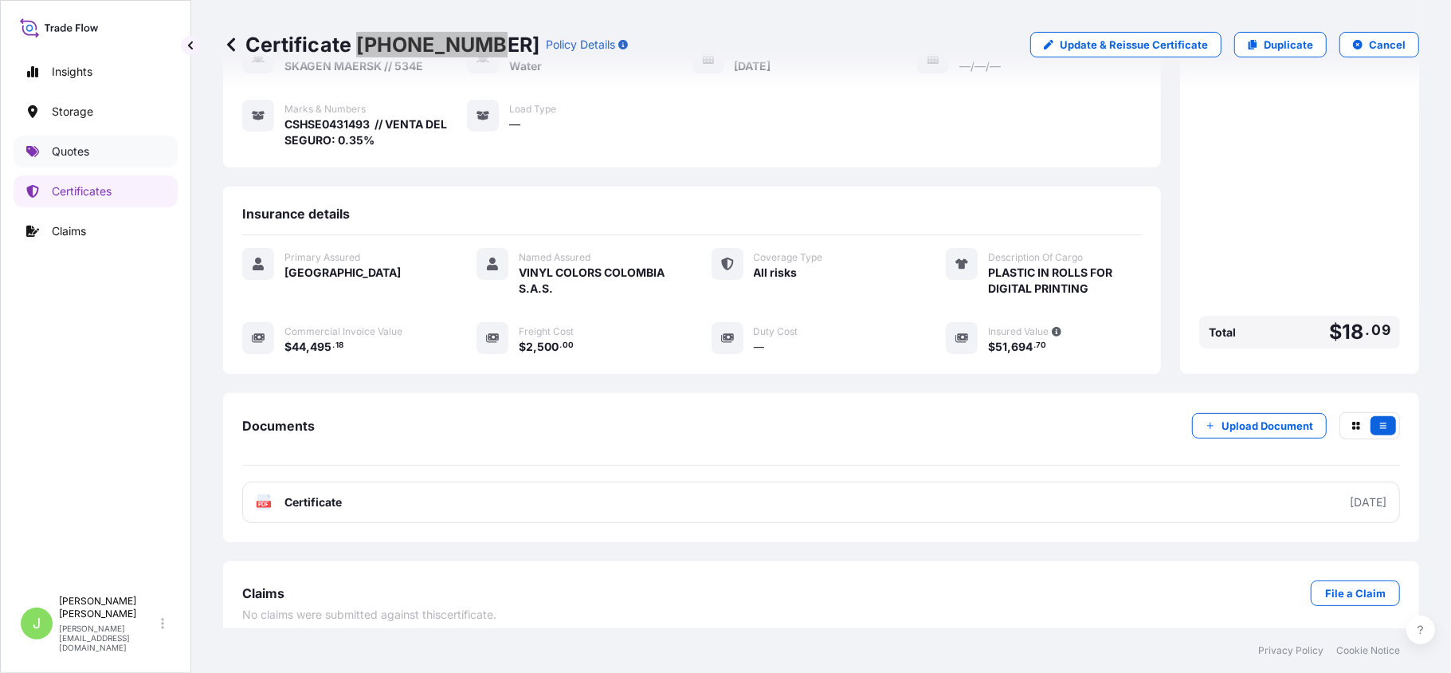
click at [91, 157] on link "Quotes" at bounding box center [96, 151] width 164 height 32
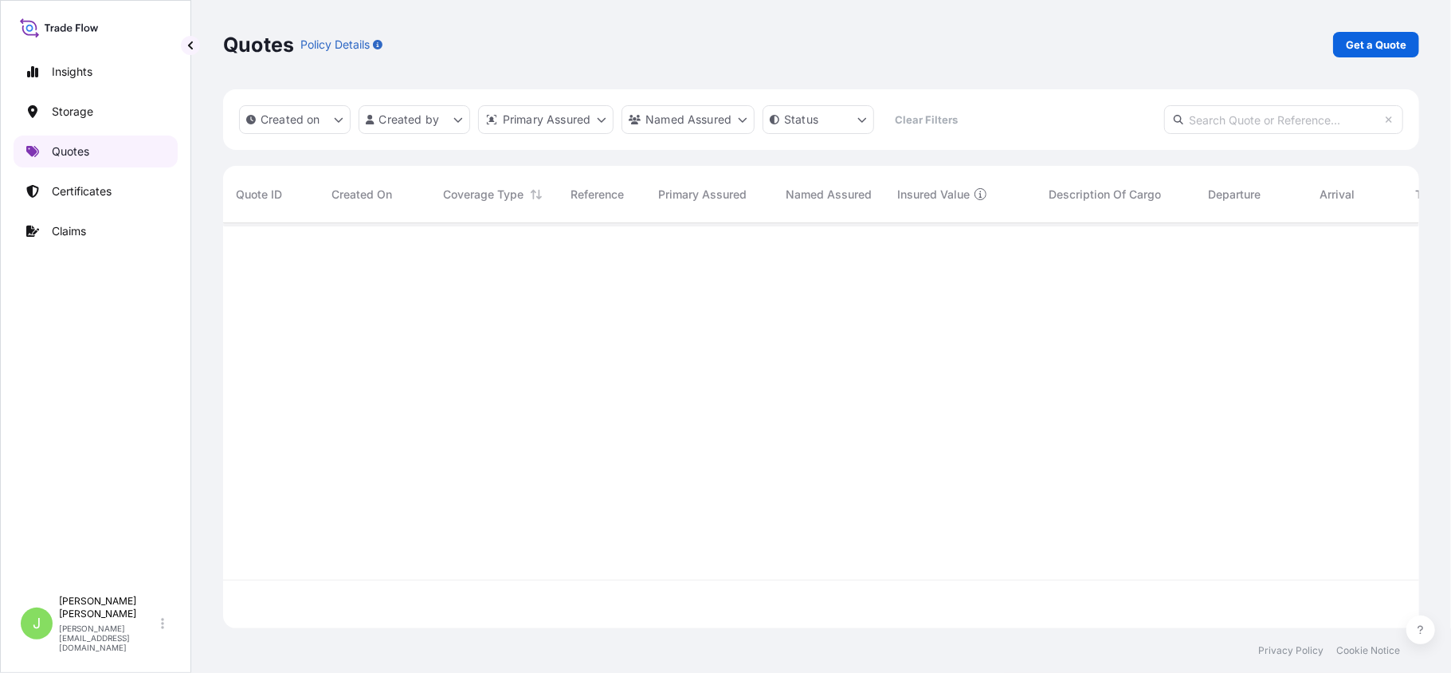
scroll to position [397, 1180]
click at [1184, 115] on input "text" at bounding box center [1283, 119] width 239 height 29
paste input "CO4031153297"
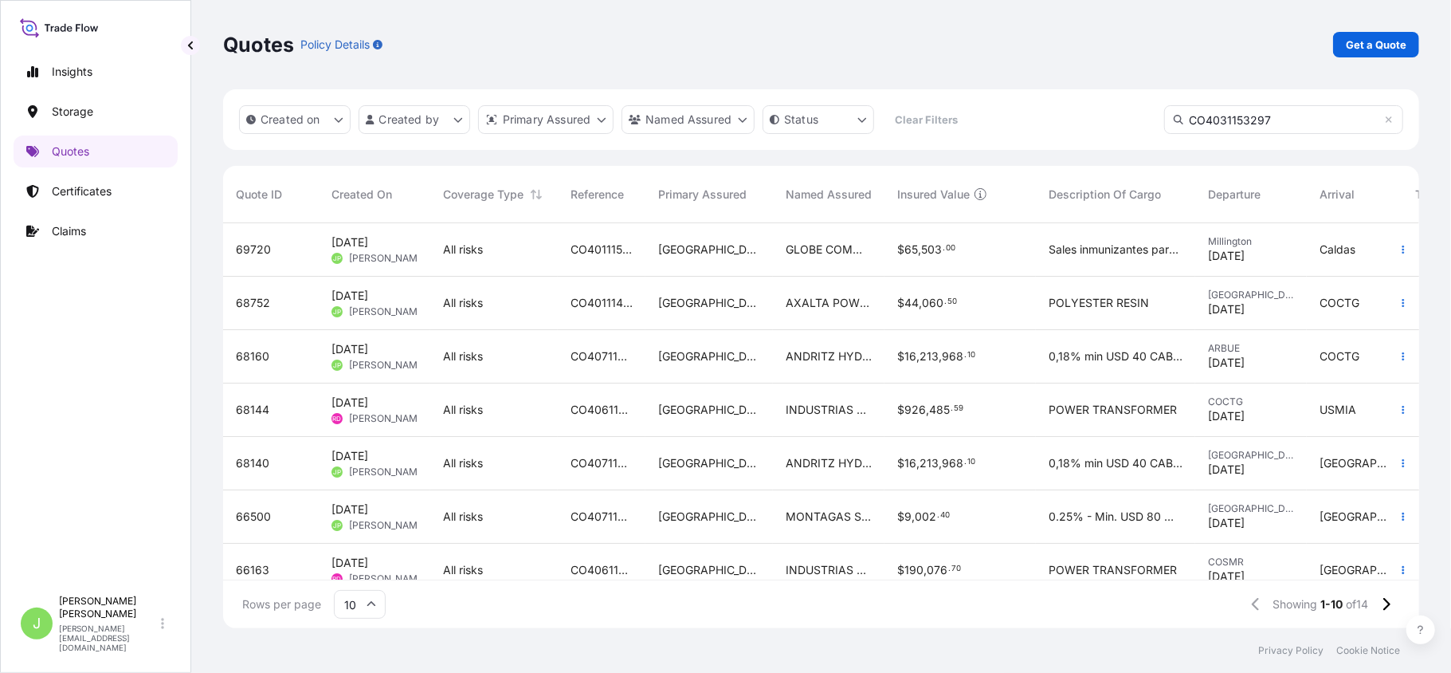
scroll to position [446, 1180]
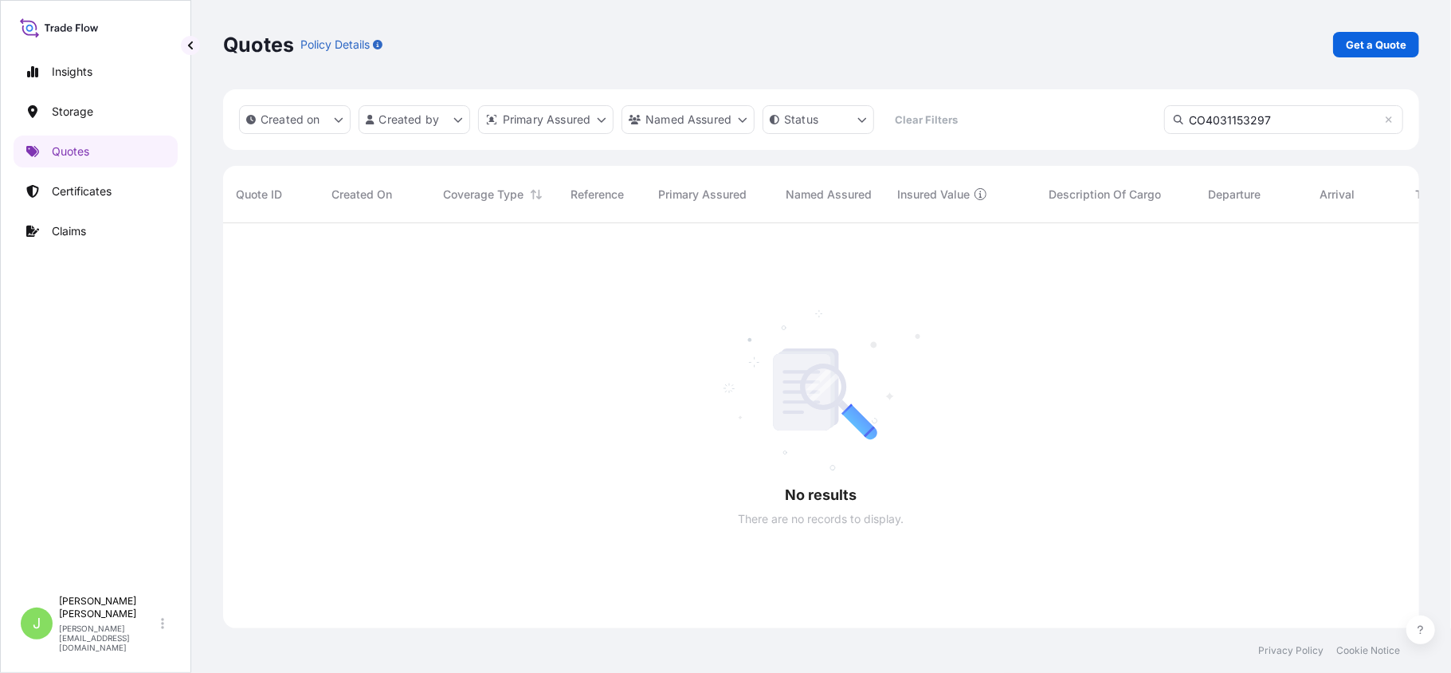
type input "CO4031153297"
click at [94, 208] on div "Insights Storage Quotes Certificates Claims" at bounding box center [96, 314] width 164 height 546
click at [103, 185] on p "Certificates" at bounding box center [82, 191] width 60 height 16
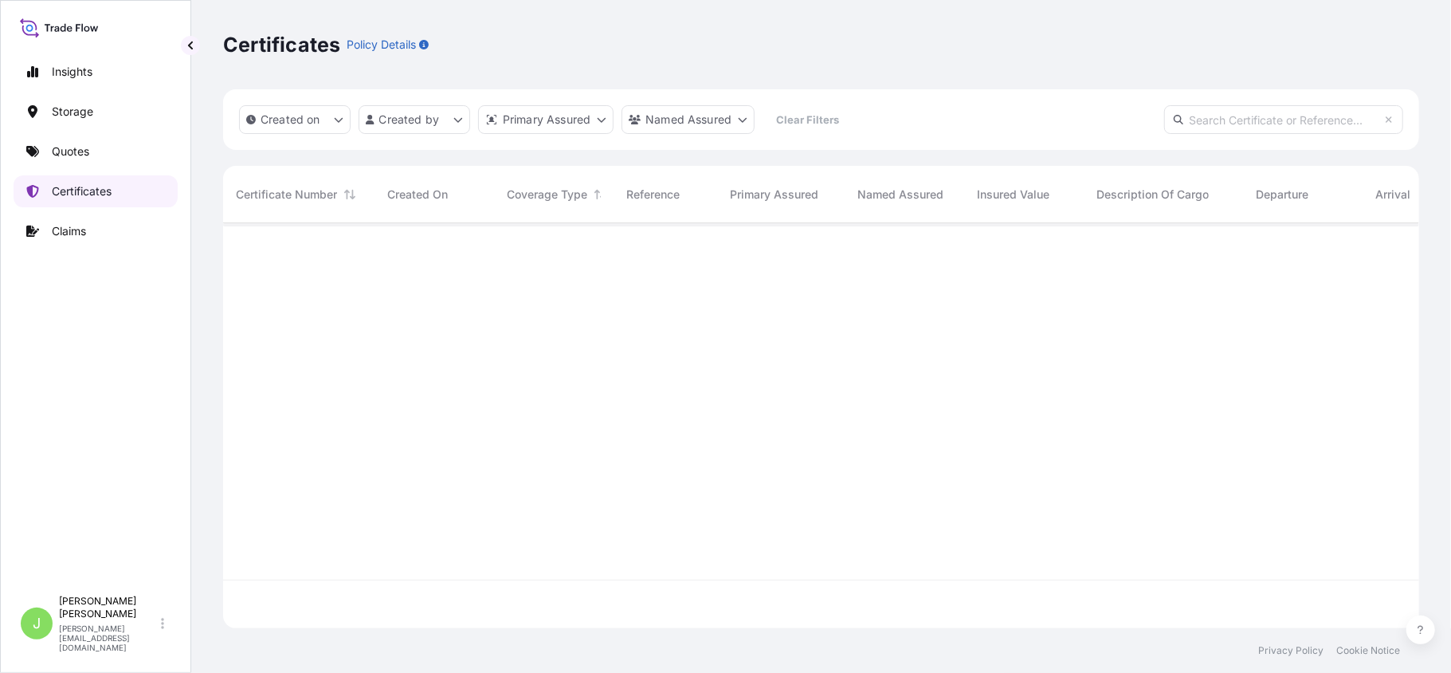
scroll to position [397, 1180]
click at [1224, 116] on input "text" at bounding box center [1283, 119] width 239 height 29
paste input "CO4031153297"
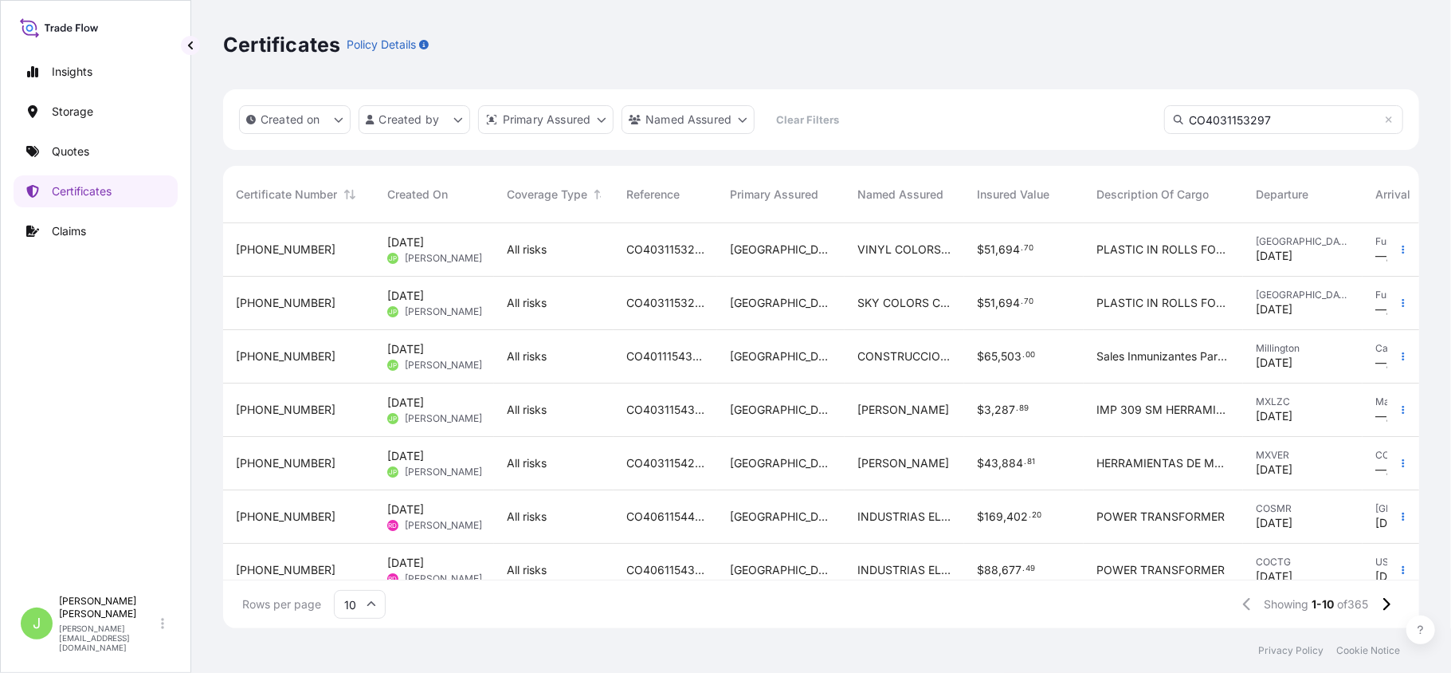
type input "CO4031153297"
click at [878, 68] on div "Certificates Policy Details" at bounding box center [821, 44] width 1196 height 89
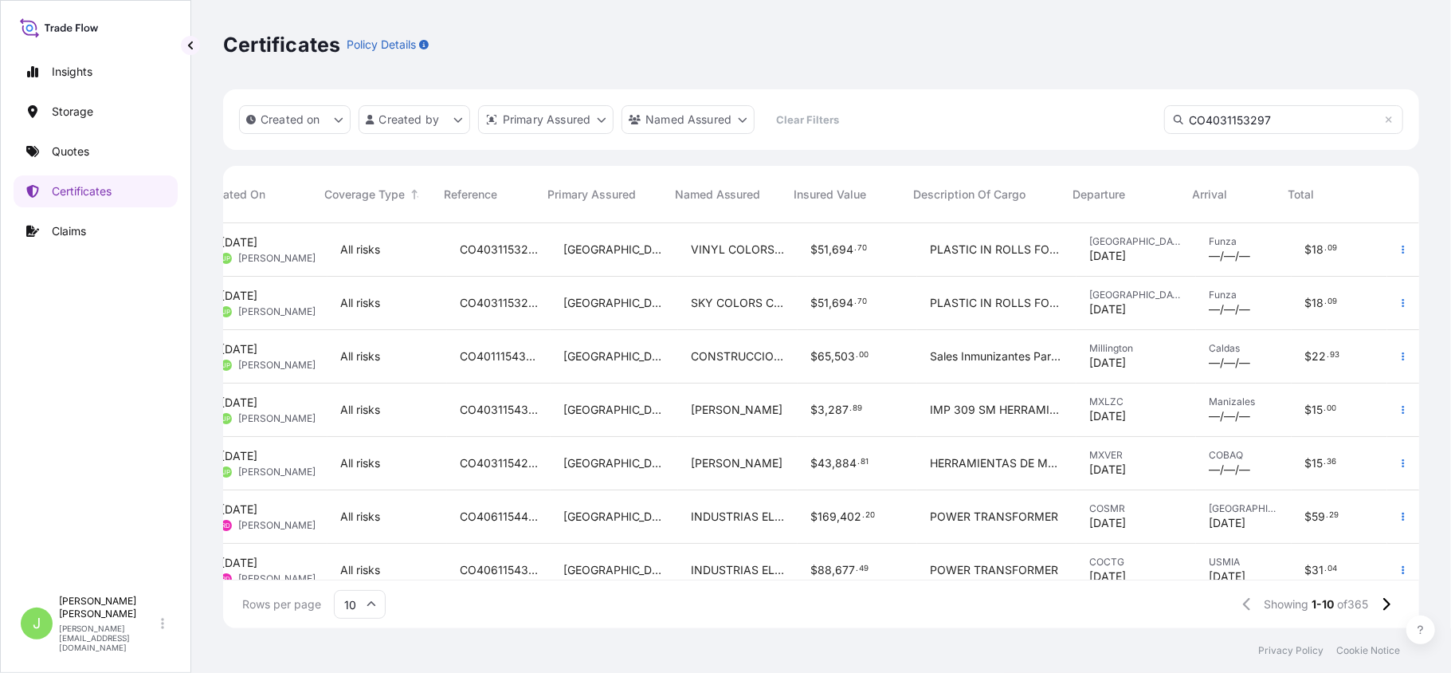
scroll to position [0, 183]
click at [1399, 304] on icon "button" at bounding box center [1404, 303] width 10 height 10
click at [818, 303] on span "51" at bounding box center [823, 302] width 11 height 11
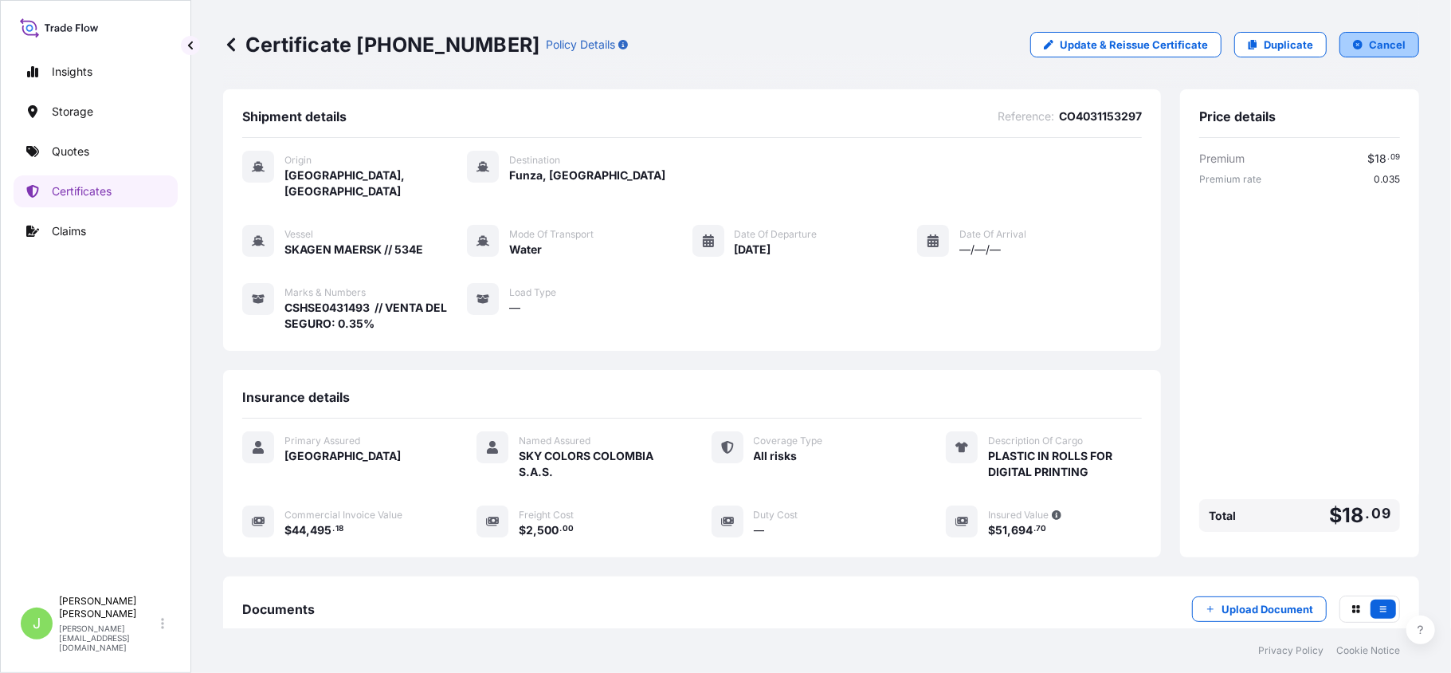
click at [1345, 33] on button "Cancel" at bounding box center [1380, 45] width 80 height 26
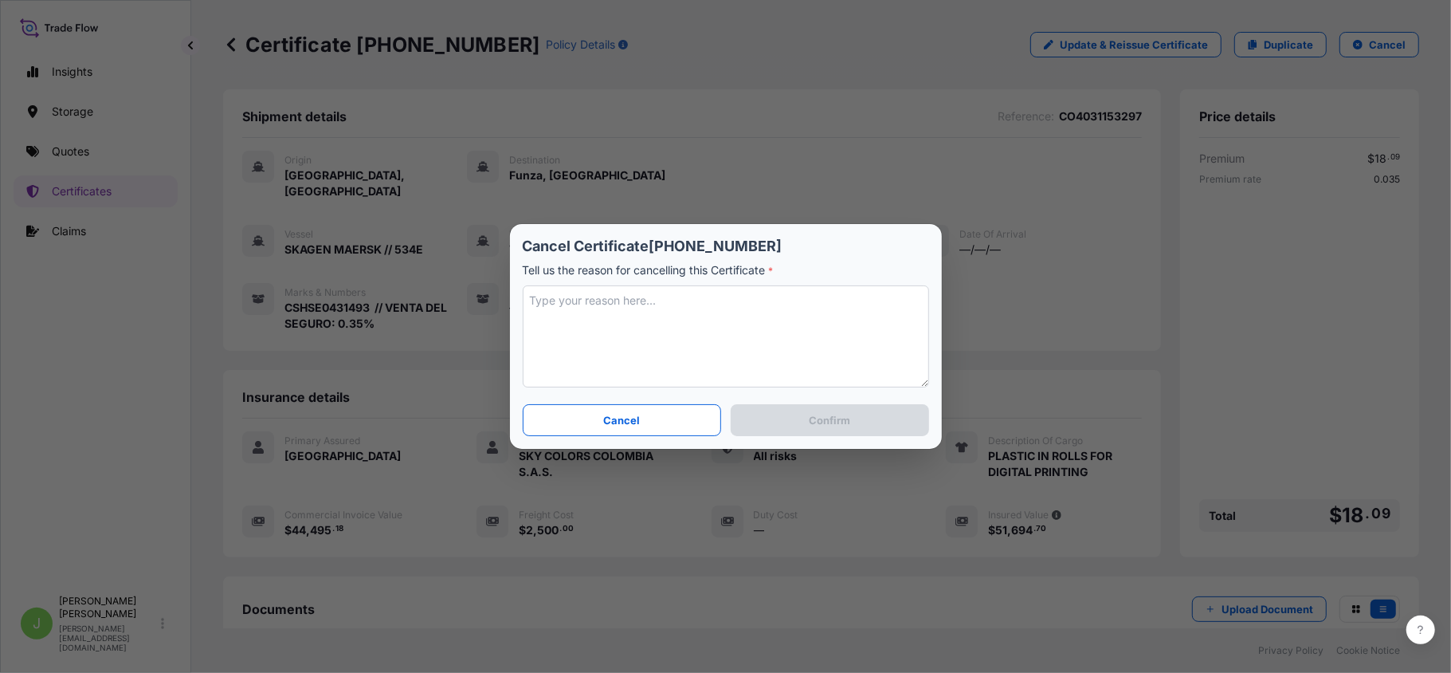
click at [741, 323] on textarea at bounding box center [726, 336] width 406 height 102
type textarea "N/A"
click at [773, 412] on button "Confirm" at bounding box center [830, 420] width 198 height 32
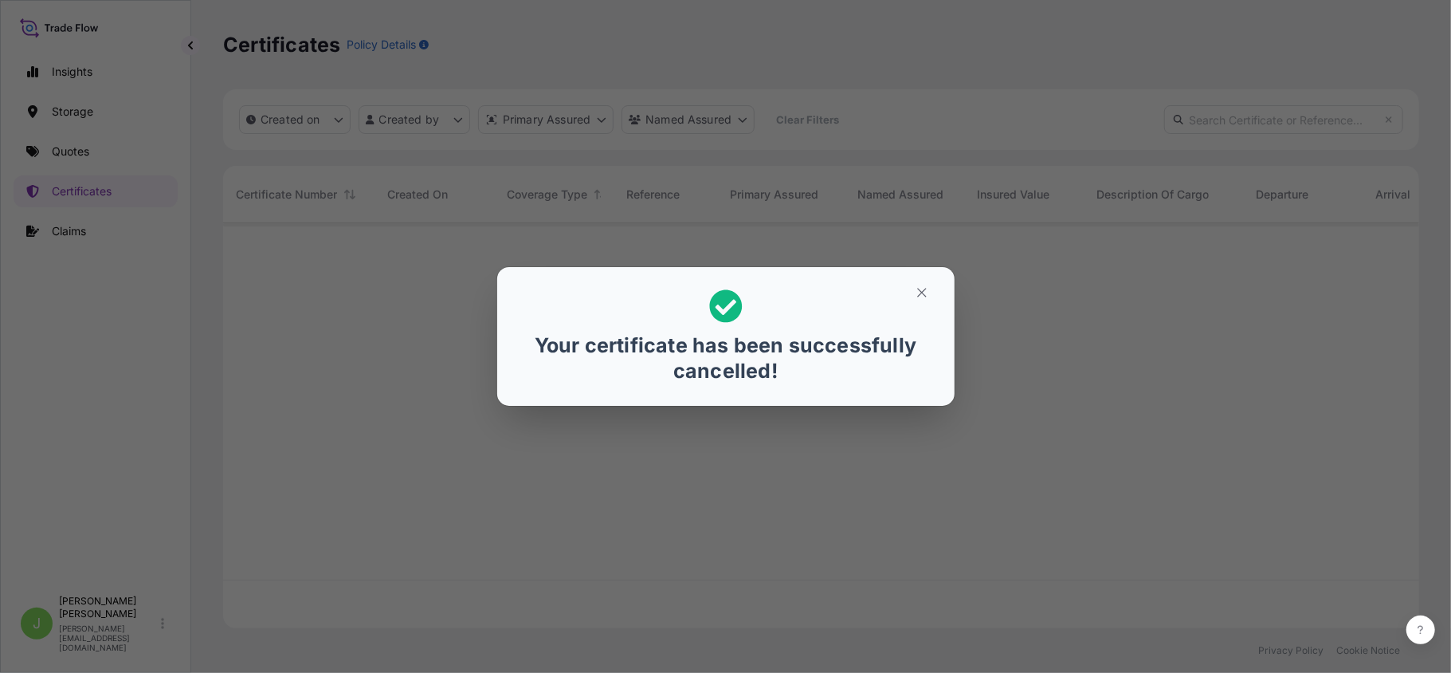
scroll to position [397, 1180]
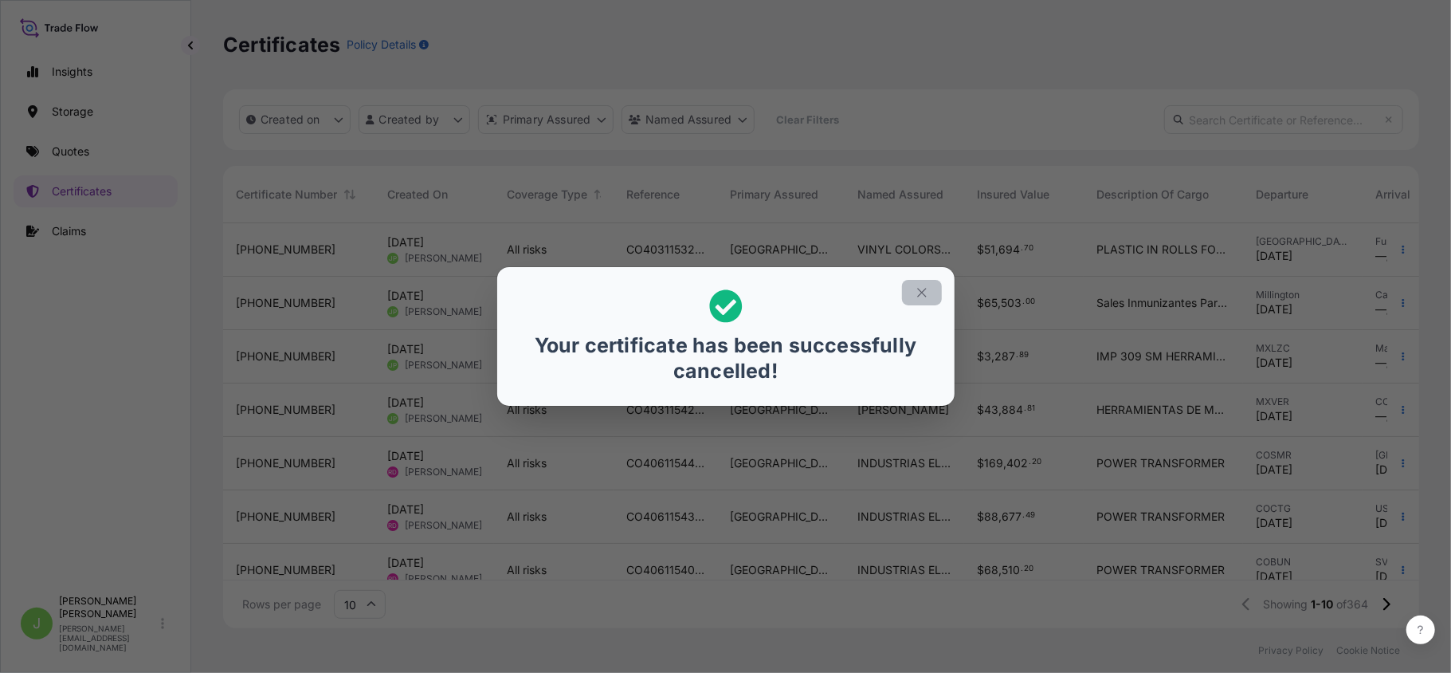
click at [923, 290] on icon "button" at bounding box center [921, 292] width 9 height 9
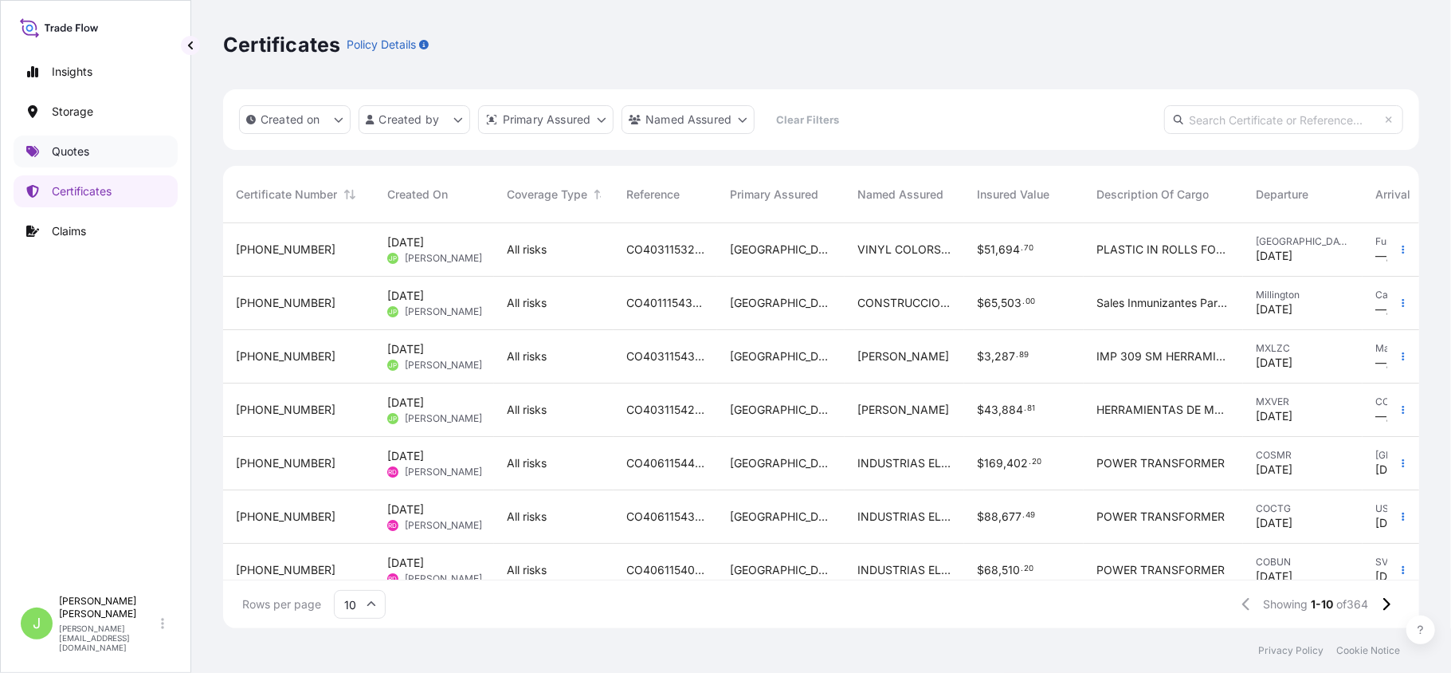
click at [97, 155] on link "Quotes" at bounding box center [96, 151] width 164 height 32
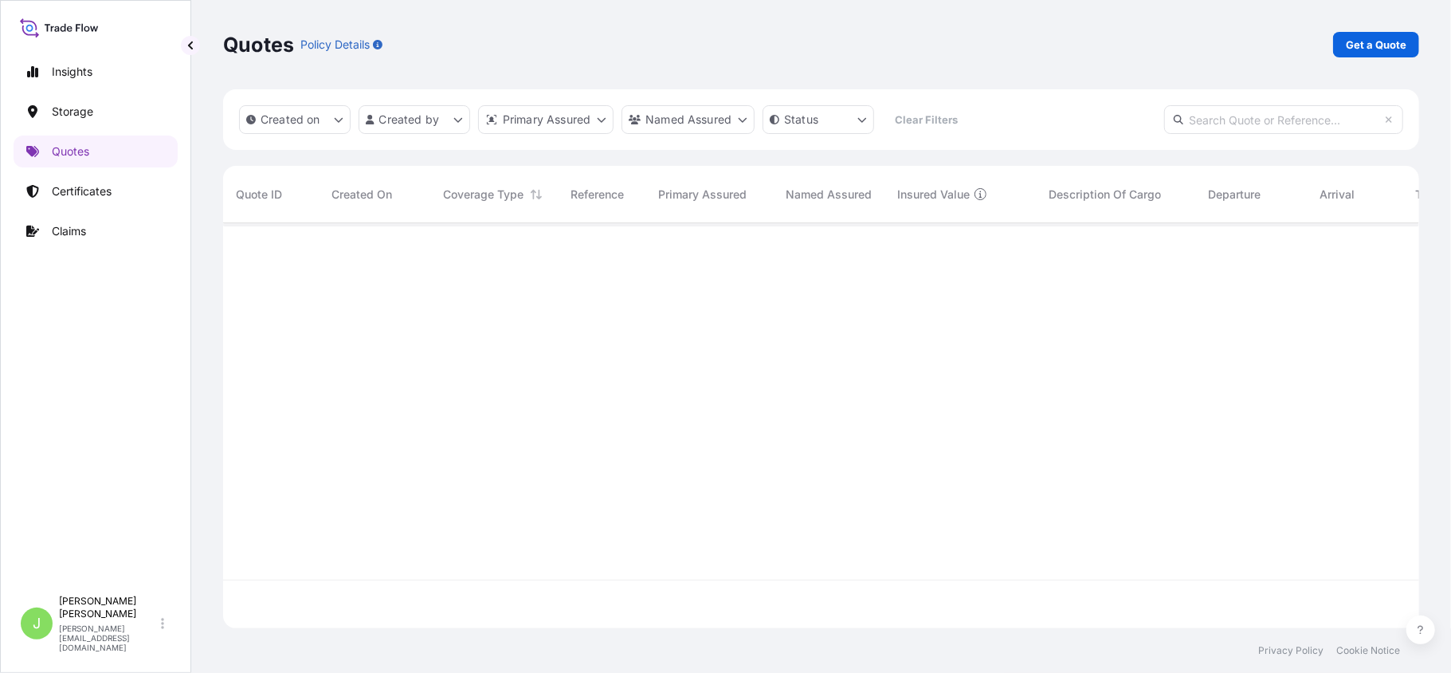
scroll to position [397, 1180]
click at [1382, 46] on p "Get a Quote" at bounding box center [1376, 45] width 61 height 16
select select "Water"
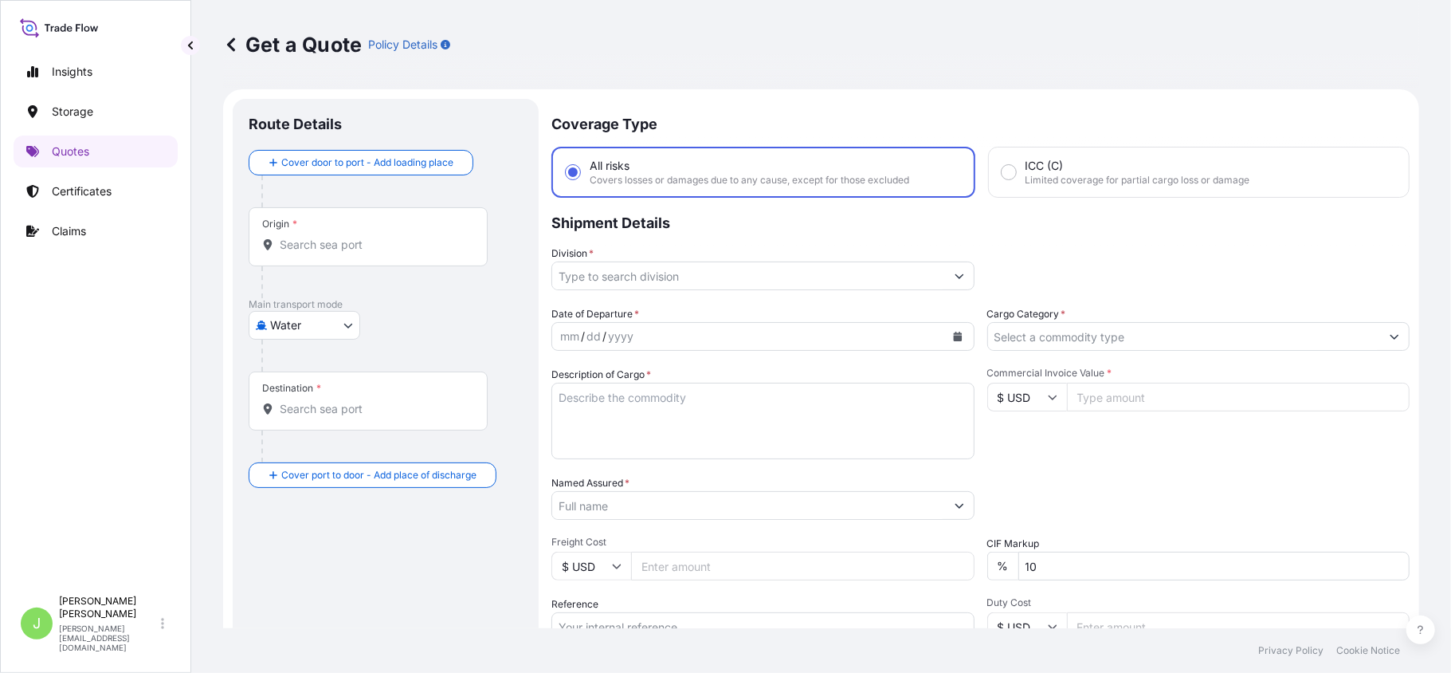
scroll to position [26, 0]
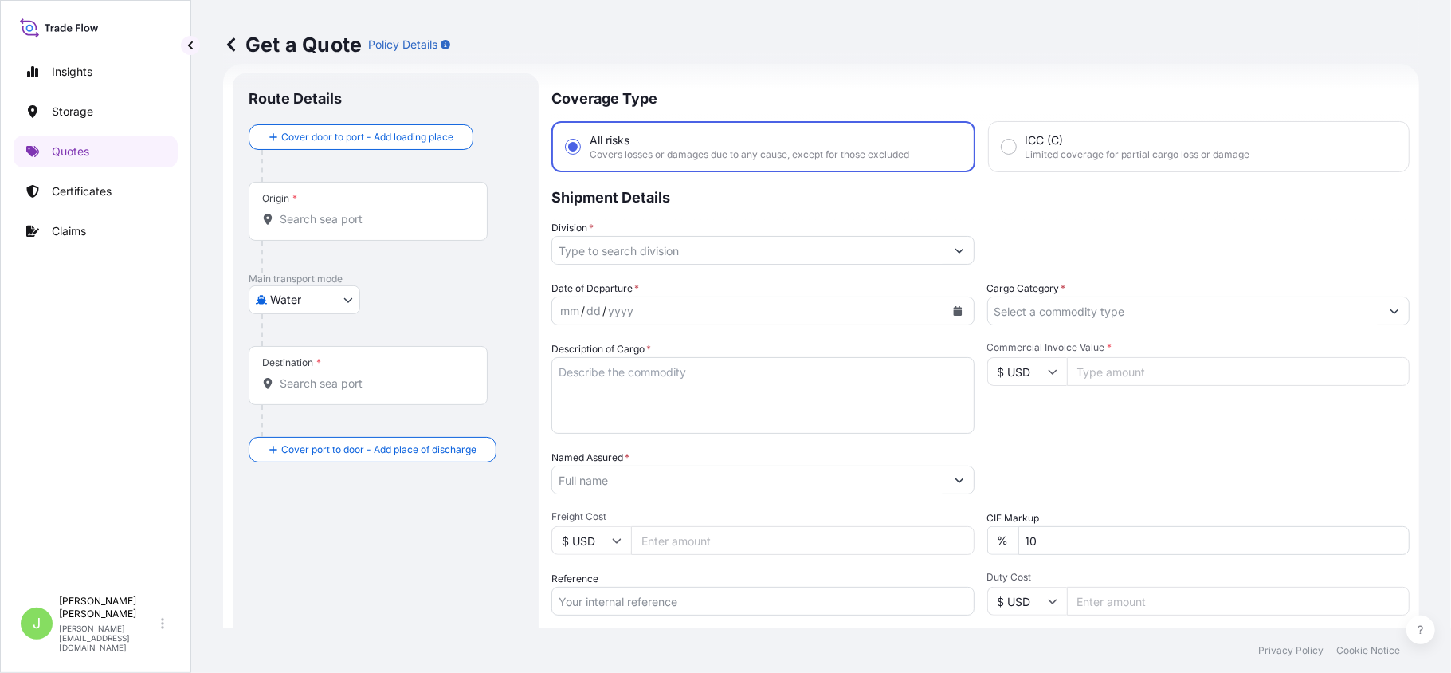
click at [332, 218] on input "Origin *" at bounding box center [374, 219] width 188 height 16
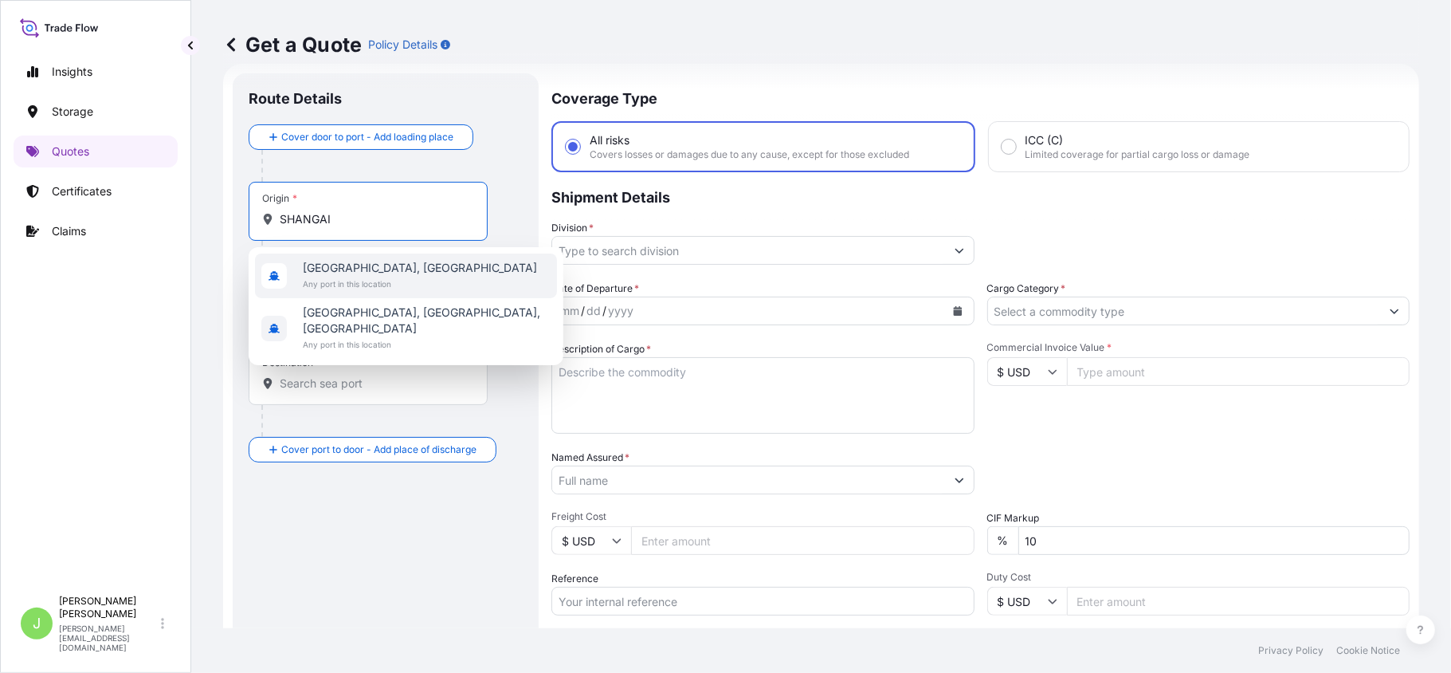
click at [354, 282] on span "Any port in this location" at bounding box center [420, 284] width 234 height 16
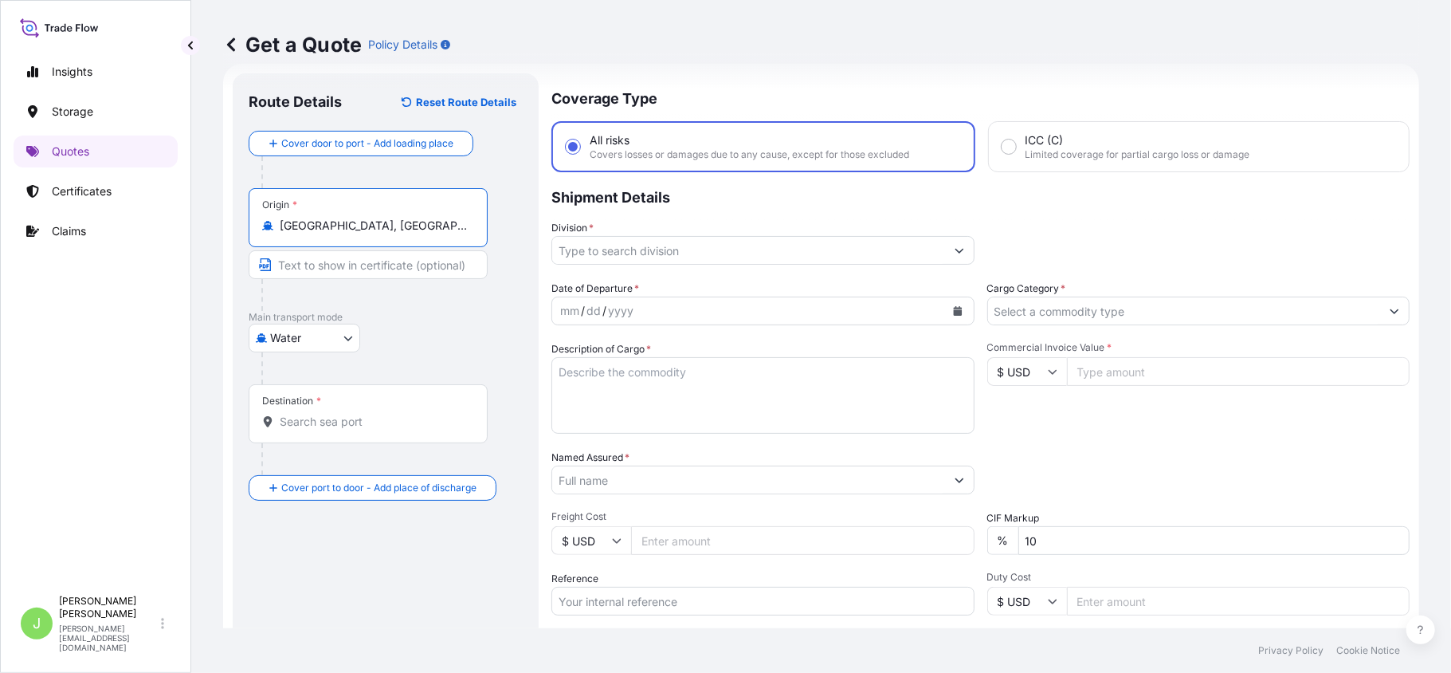
type input "Shanghai, China"
click at [313, 424] on input "Destination *" at bounding box center [374, 422] width 188 height 16
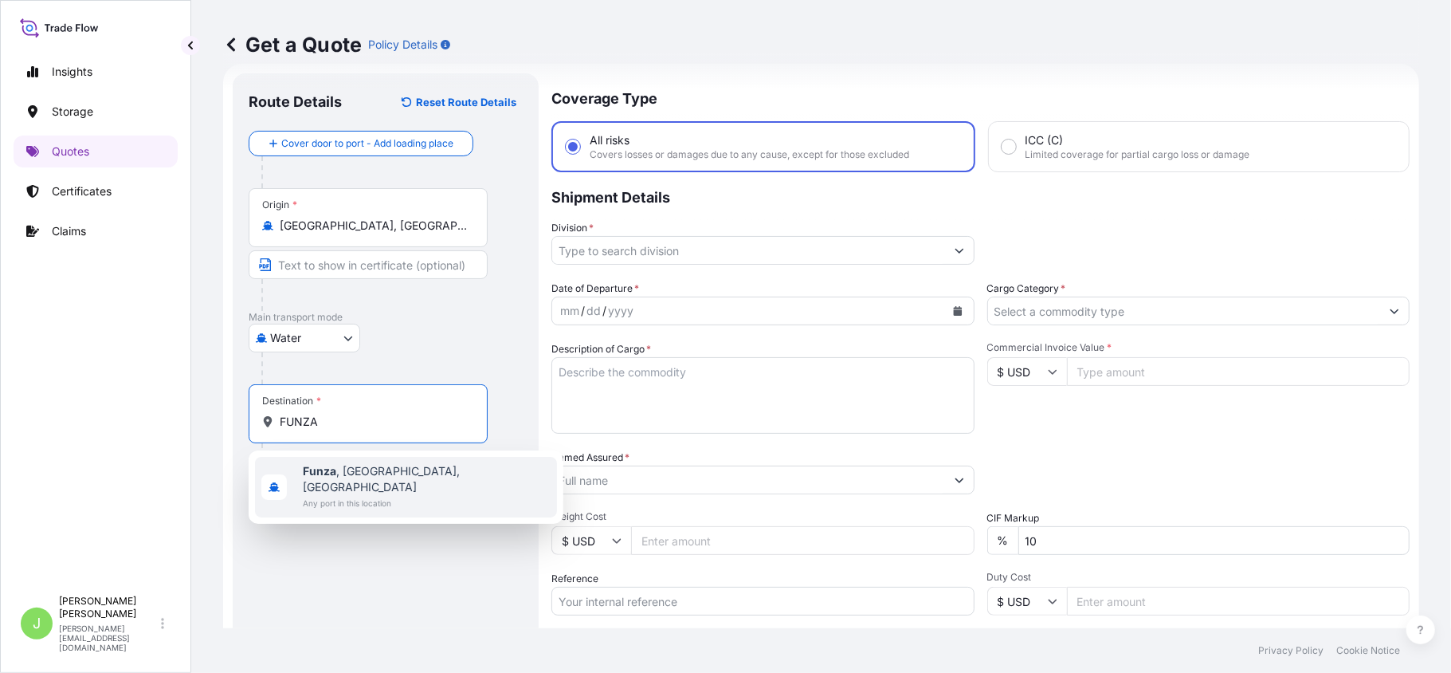
click at [294, 480] on div "Funza , Cundinamarca, Colombia Any port in this location" at bounding box center [406, 487] width 302 height 61
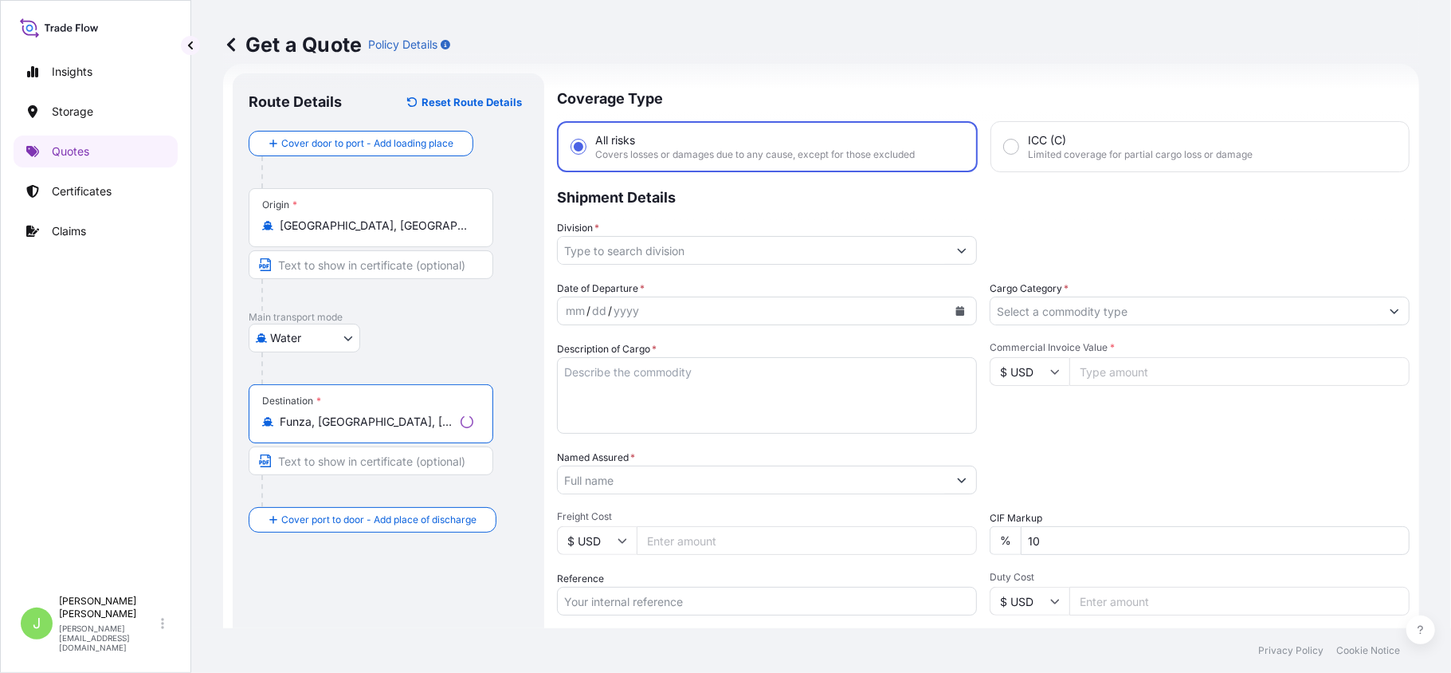
type input "Funza, Cundinamarca, Colombia"
click at [594, 250] on input "Division *" at bounding box center [753, 250] width 390 height 29
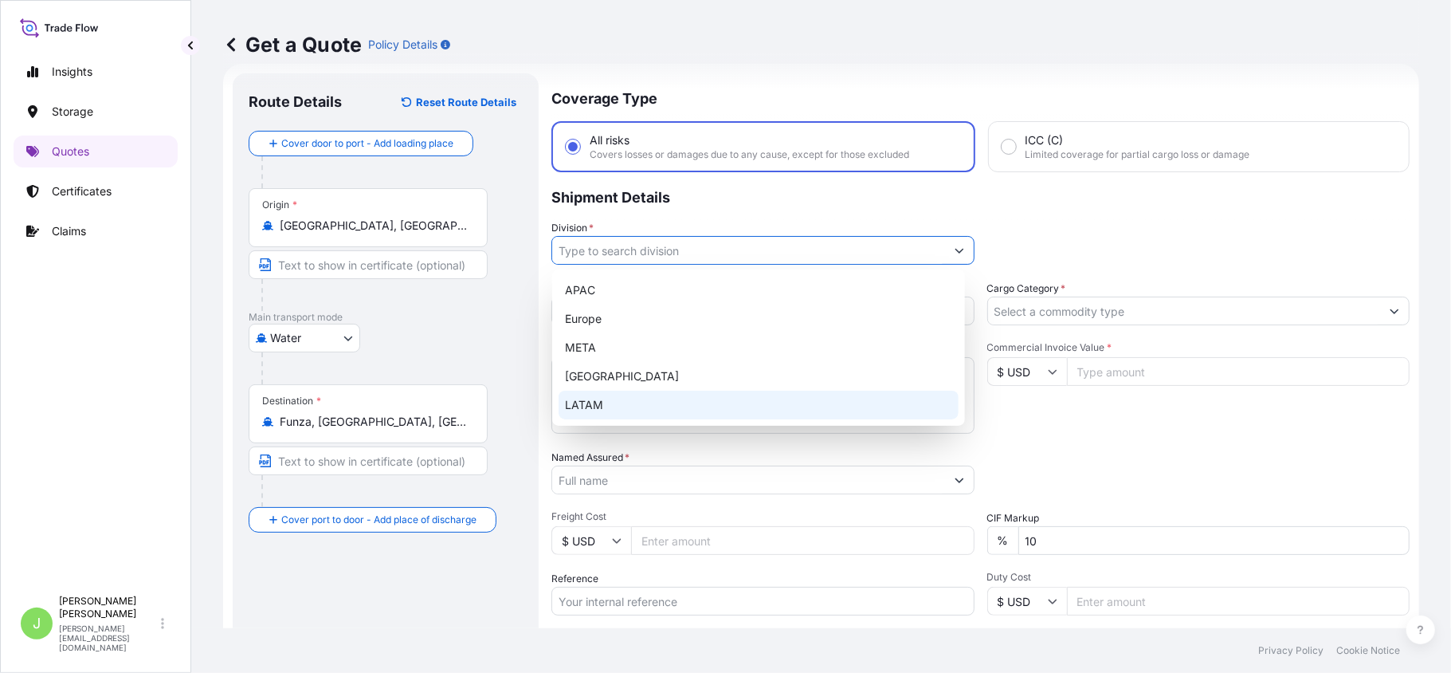
click at [642, 414] on div "LATAM" at bounding box center [759, 405] width 400 height 29
type input "LATAM"
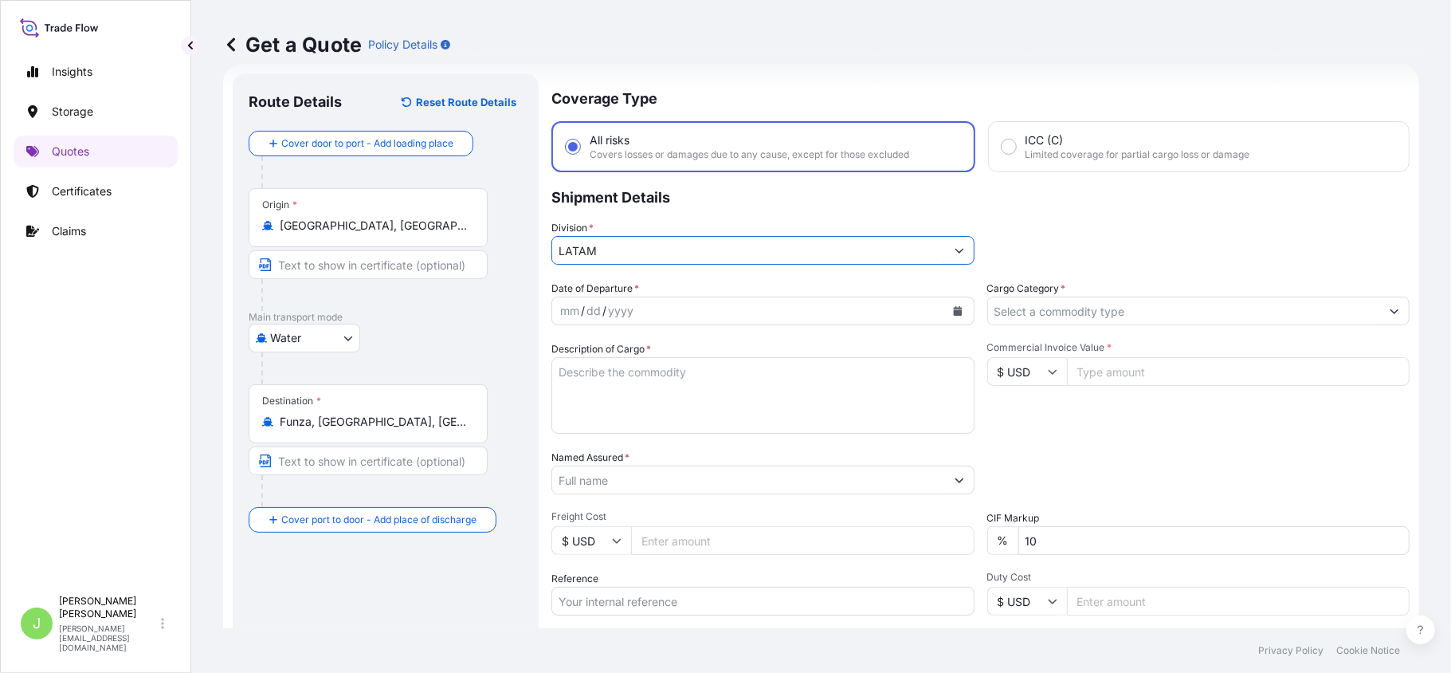
click at [1028, 314] on input "Cargo Category *" at bounding box center [1184, 310] width 393 height 29
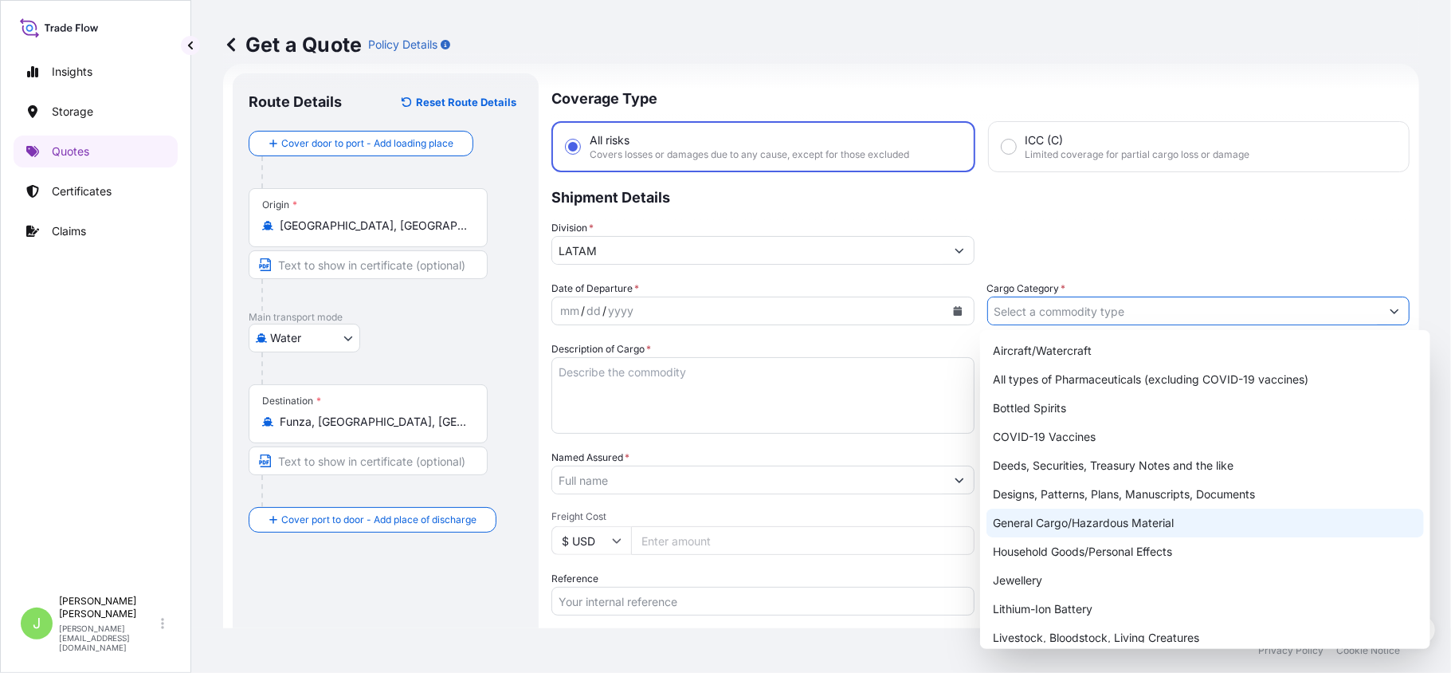
click at [1047, 516] on div "General Cargo/Hazardous Material" at bounding box center [1206, 522] width 438 height 29
type input "General Cargo/Hazardous Material"
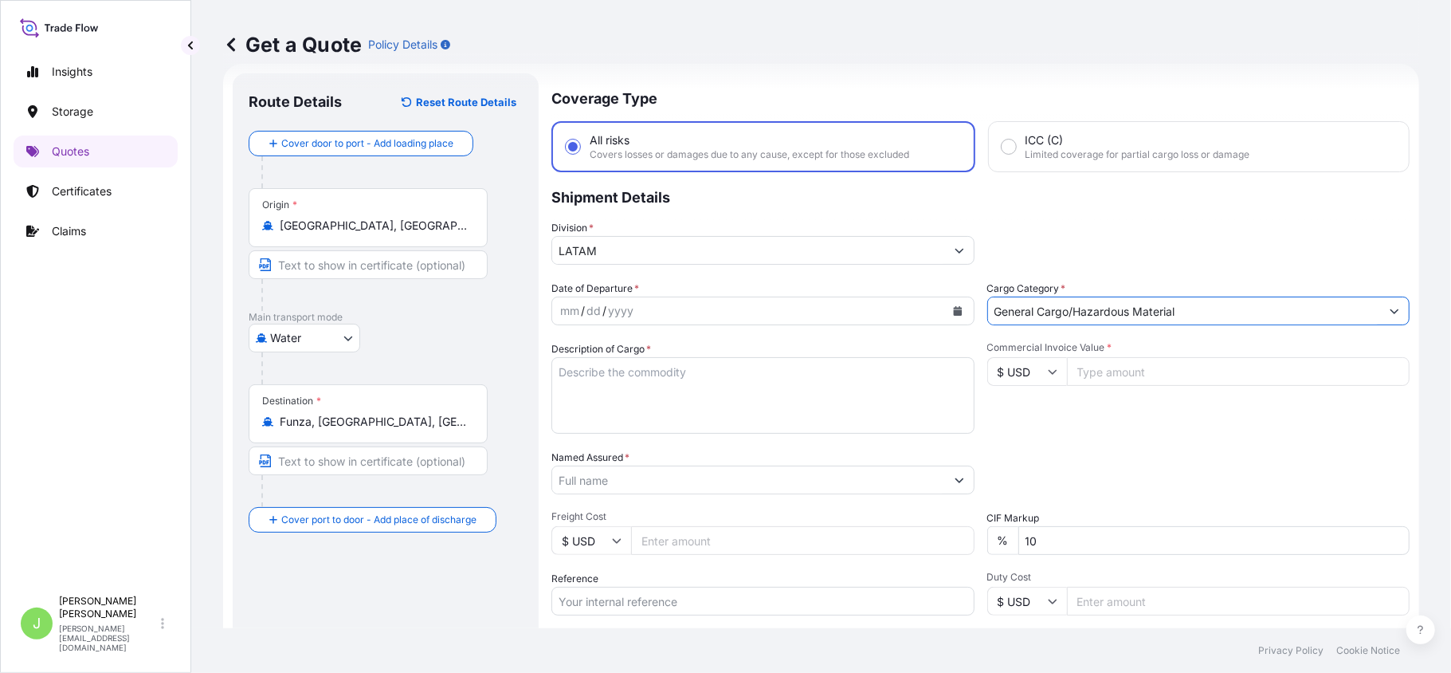
click at [955, 316] on button "Calendar" at bounding box center [958, 311] width 26 height 26
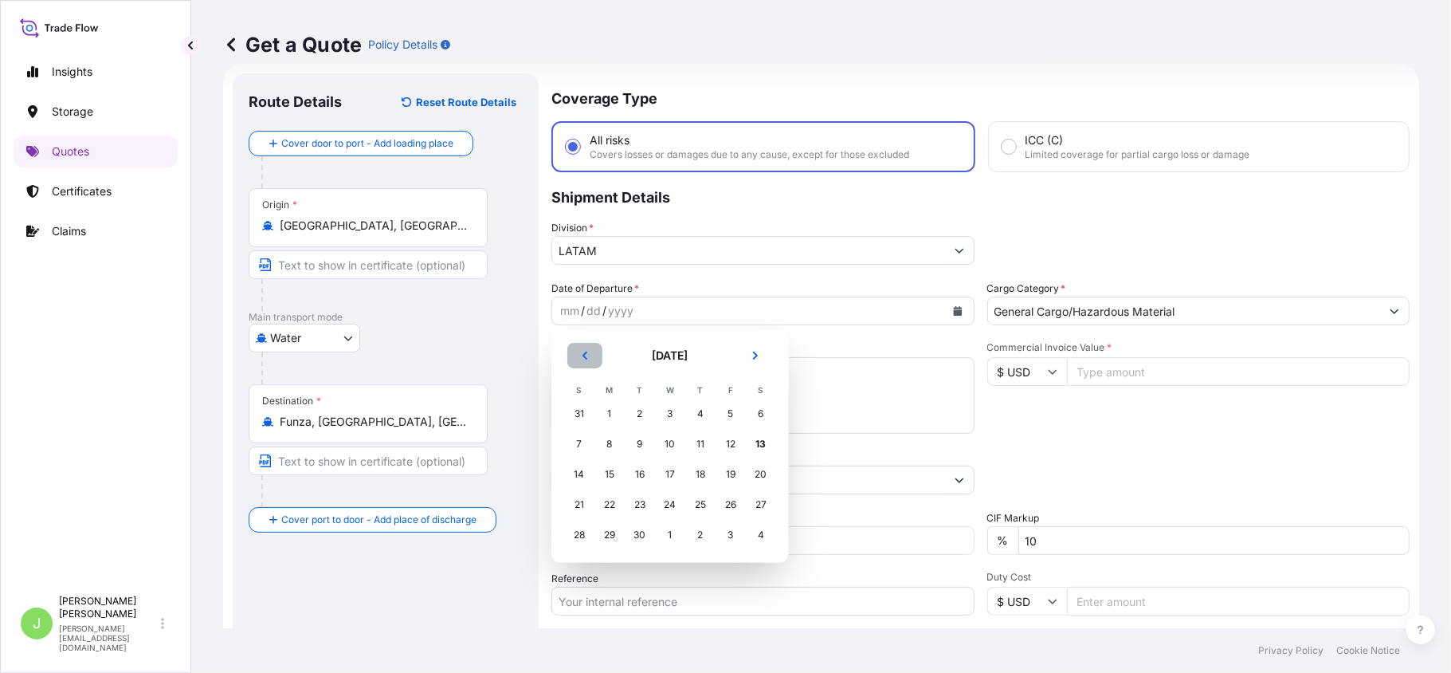
click at [581, 363] on button "Previous" at bounding box center [584, 356] width 35 height 26
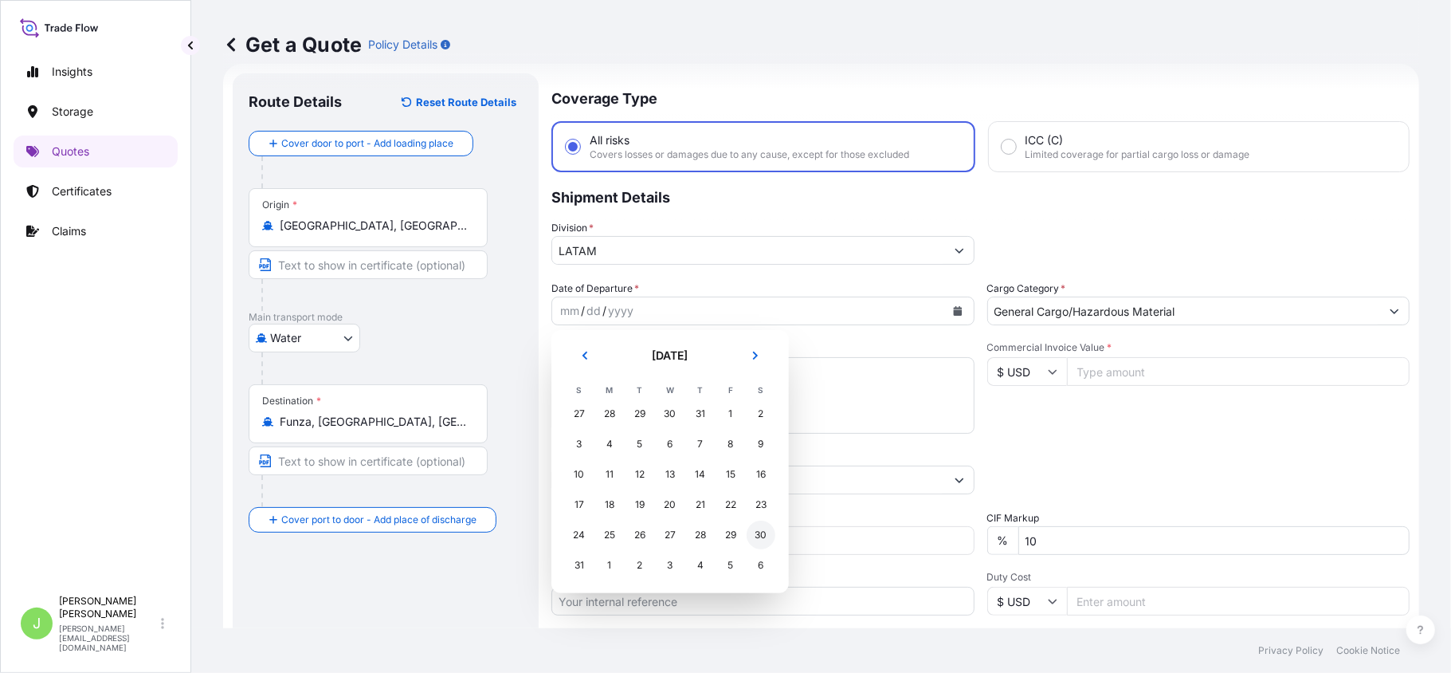
click at [750, 536] on div "30" at bounding box center [761, 534] width 29 height 29
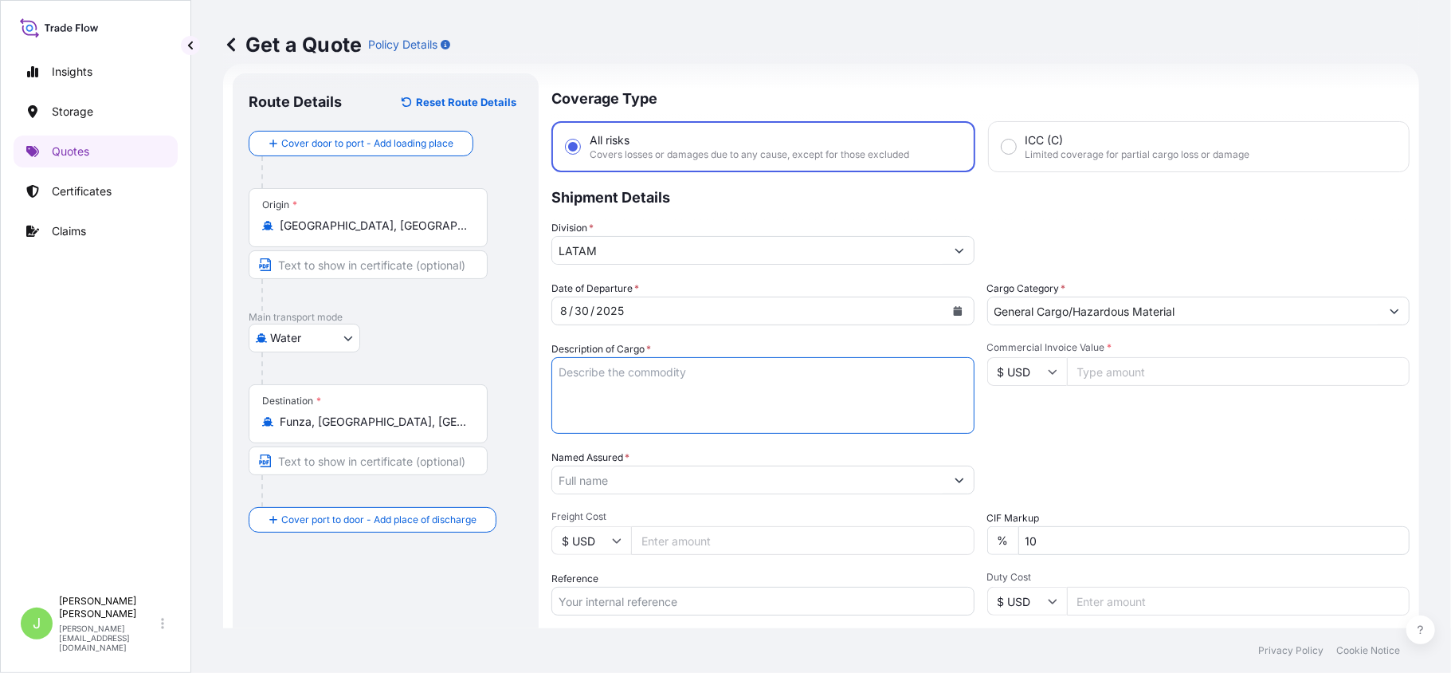
click at [718, 367] on textarea "Description of Cargo *" at bounding box center [763, 395] width 423 height 77
paste textarea "PLASTIC IN ROLLS FOR DIGITAL PRINTING"
type textarea "PLASTIC IN ROLLS FOR DIGITAL PRINTING"
click at [644, 459] on div "Named Assured *" at bounding box center [763, 472] width 423 height 45
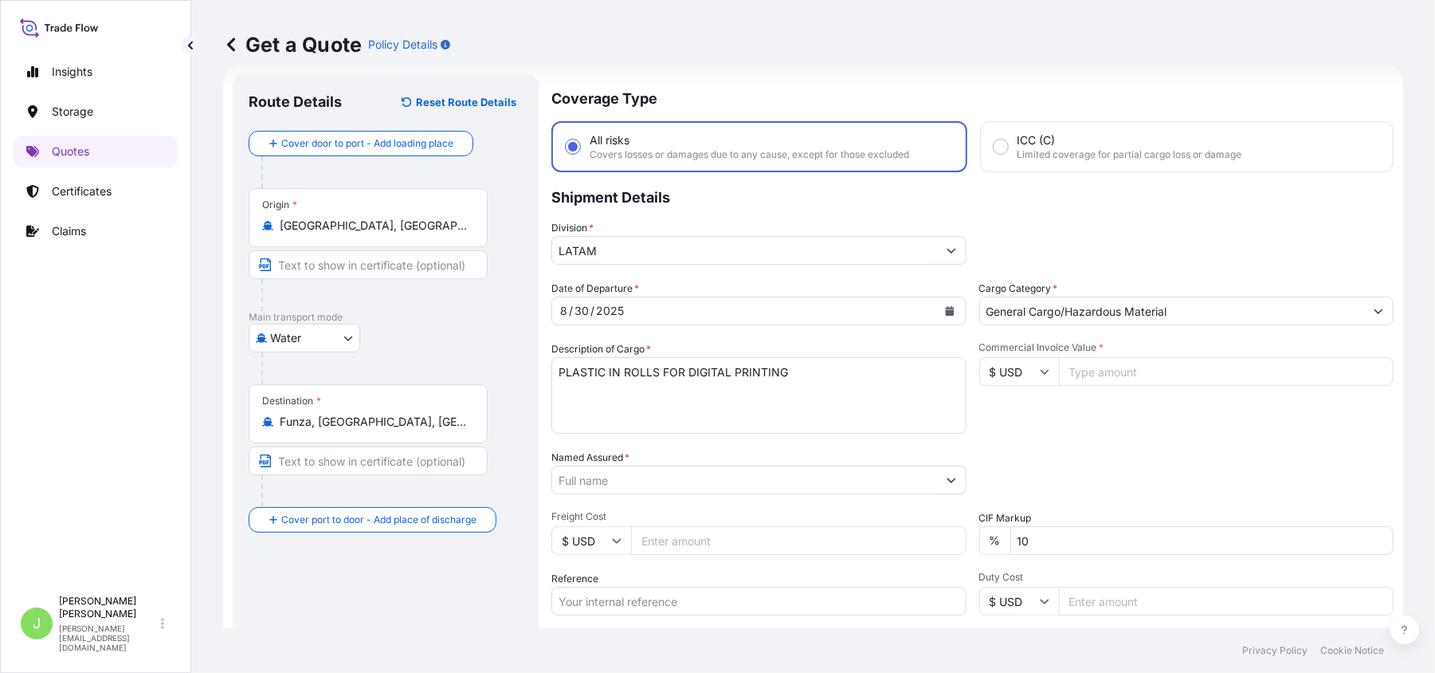
click at [636, 467] on input "Named Assured *" at bounding box center [744, 479] width 385 height 29
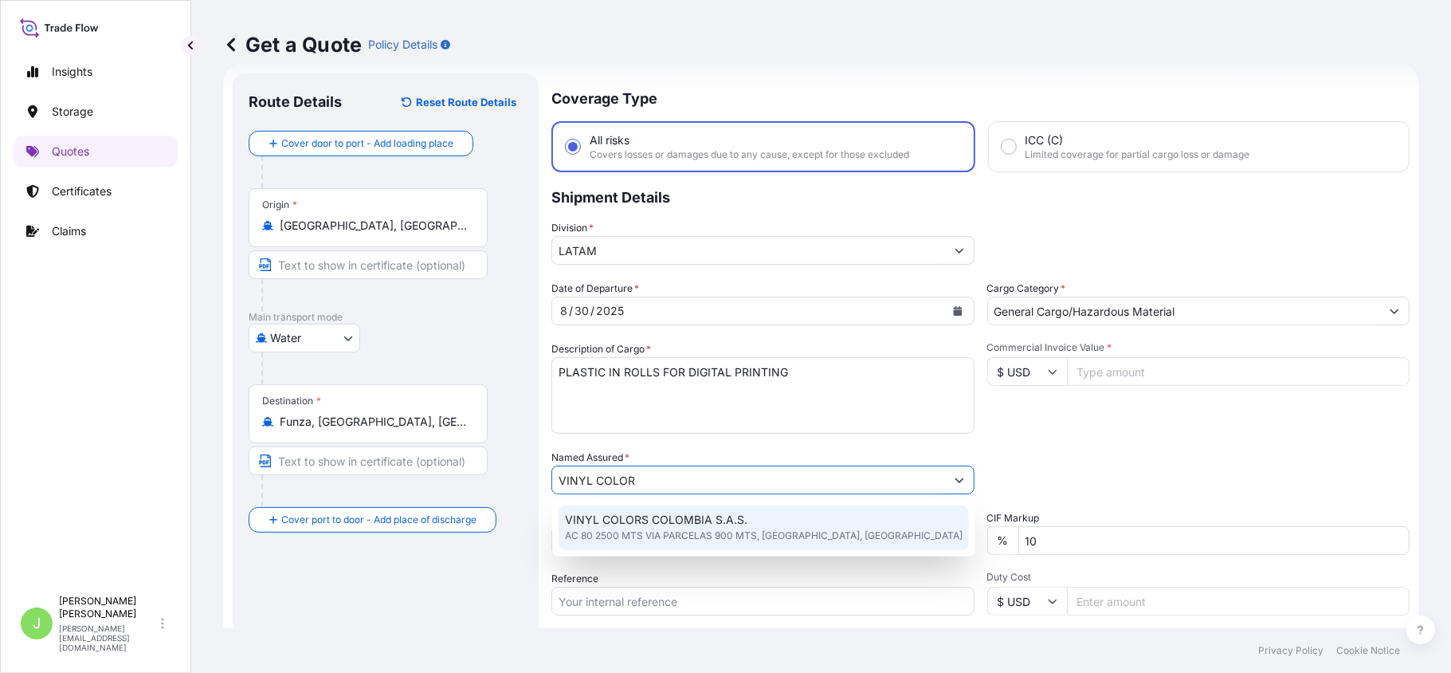
click at [606, 540] on span "AC 80 2500 MTS VIA PARCELAS 900 MTS, COTA, COLOMBIA" at bounding box center [764, 536] width 398 height 16
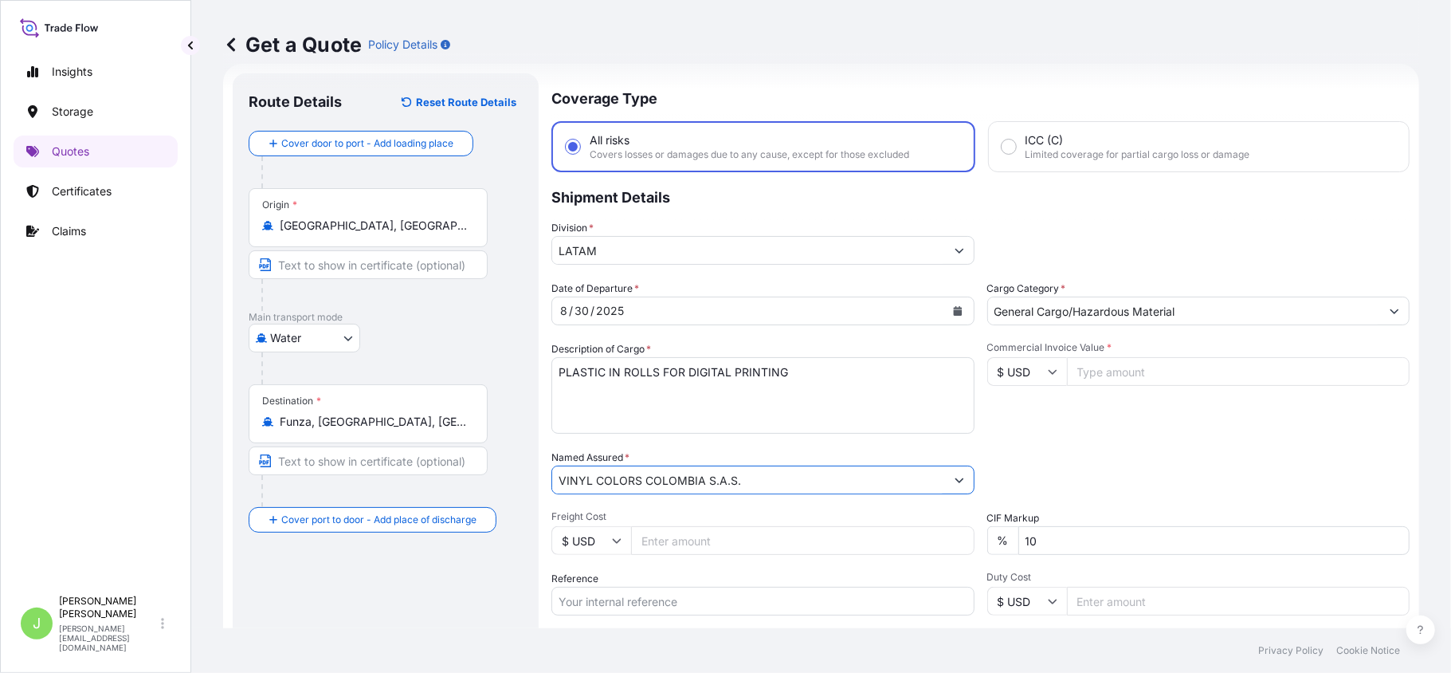
type input "VINYL COLORS COLOMBIA S.A.S."
click at [651, 540] on input "Freight Cost" at bounding box center [803, 540] width 344 height 29
type input "2500"
click at [601, 610] on input "Reference" at bounding box center [763, 601] width 423 height 29
paste input "CO4031153542"
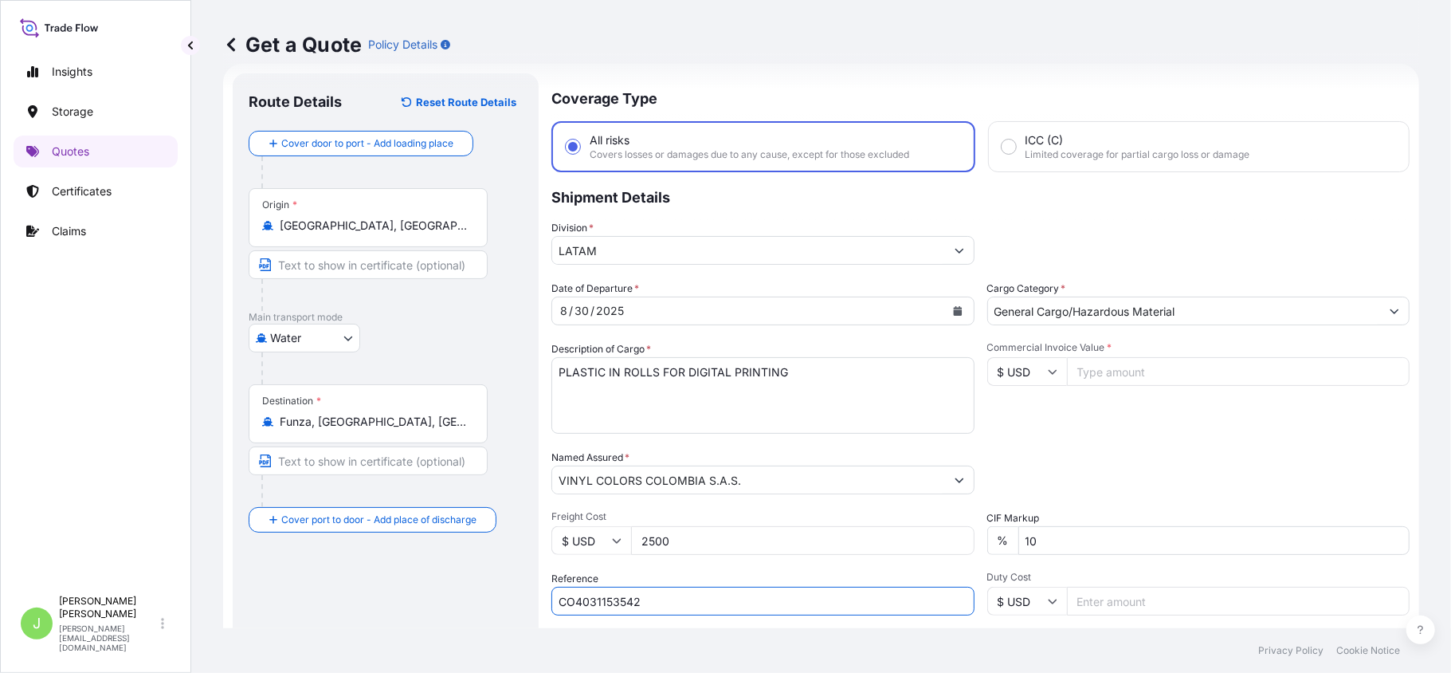
type input "CO4031153542"
click at [476, 619] on div "Route Details Reset Route Details Cover door to port - Add loading place Place …" at bounding box center [386, 433] width 274 height 689
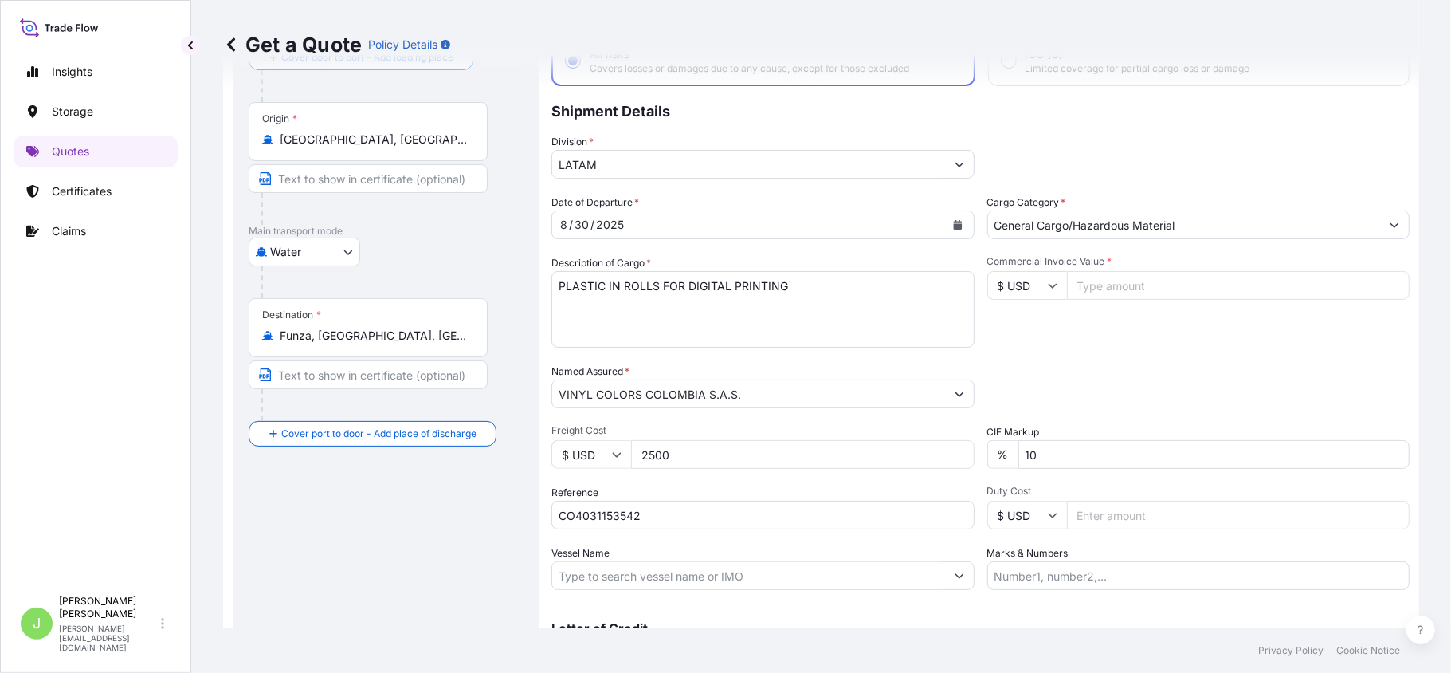
scroll to position [201, 0]
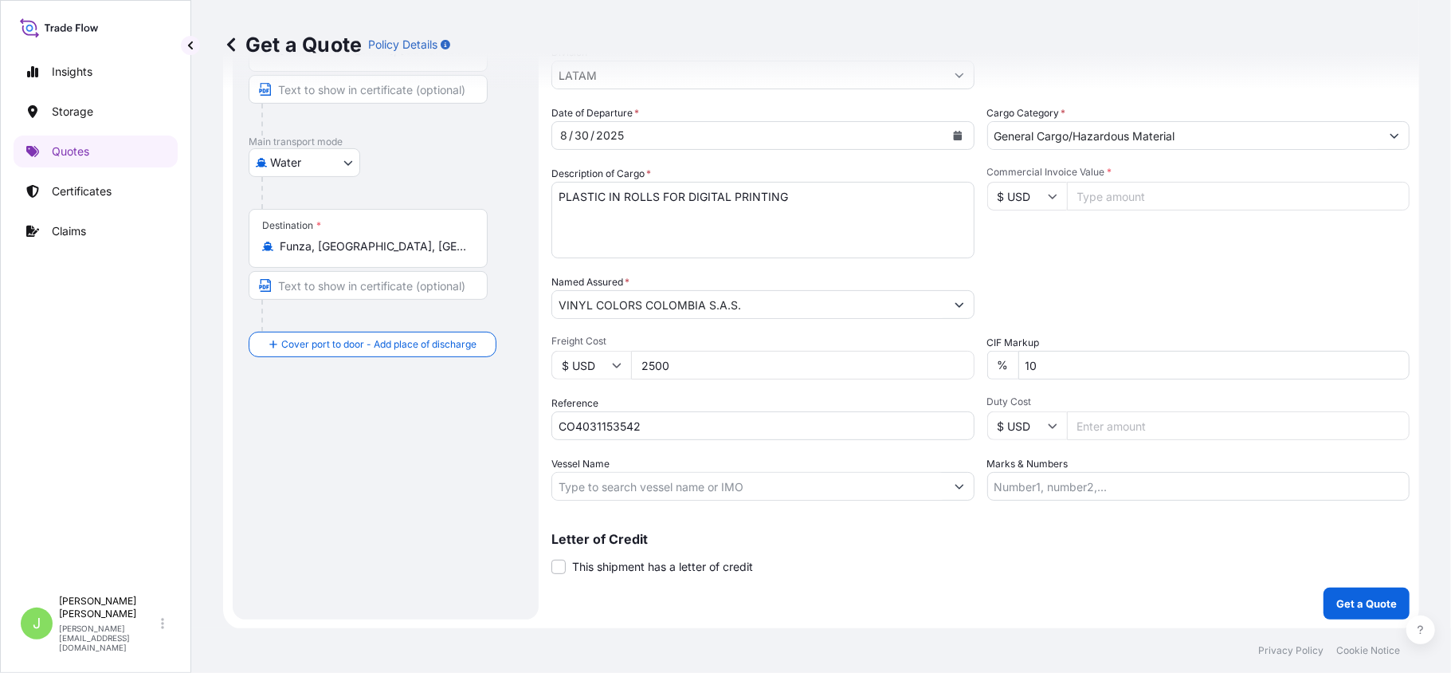
click at [651, 483] on input "Vessel Name" at bounding box center [748, 486] width 393 height 29
paste input "SKAGEN MAERSK"
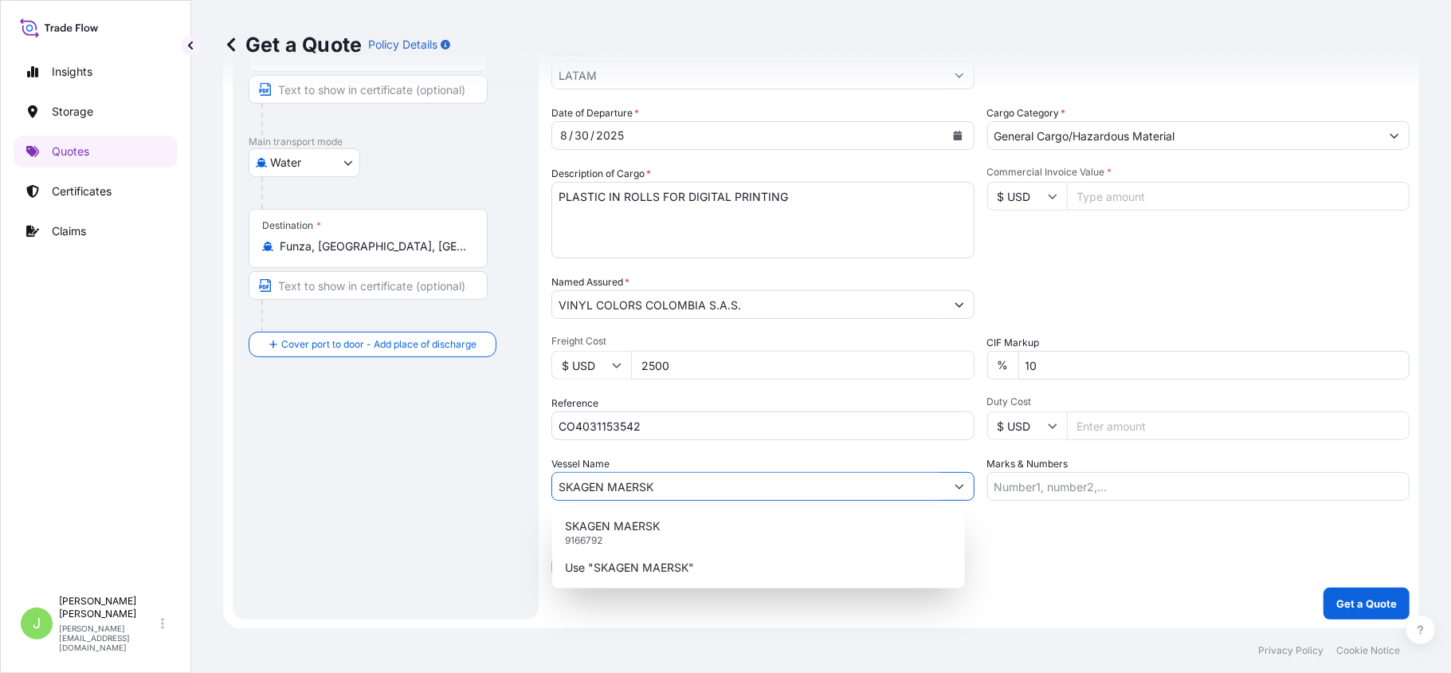
type input "SKAGEN MAERSK"
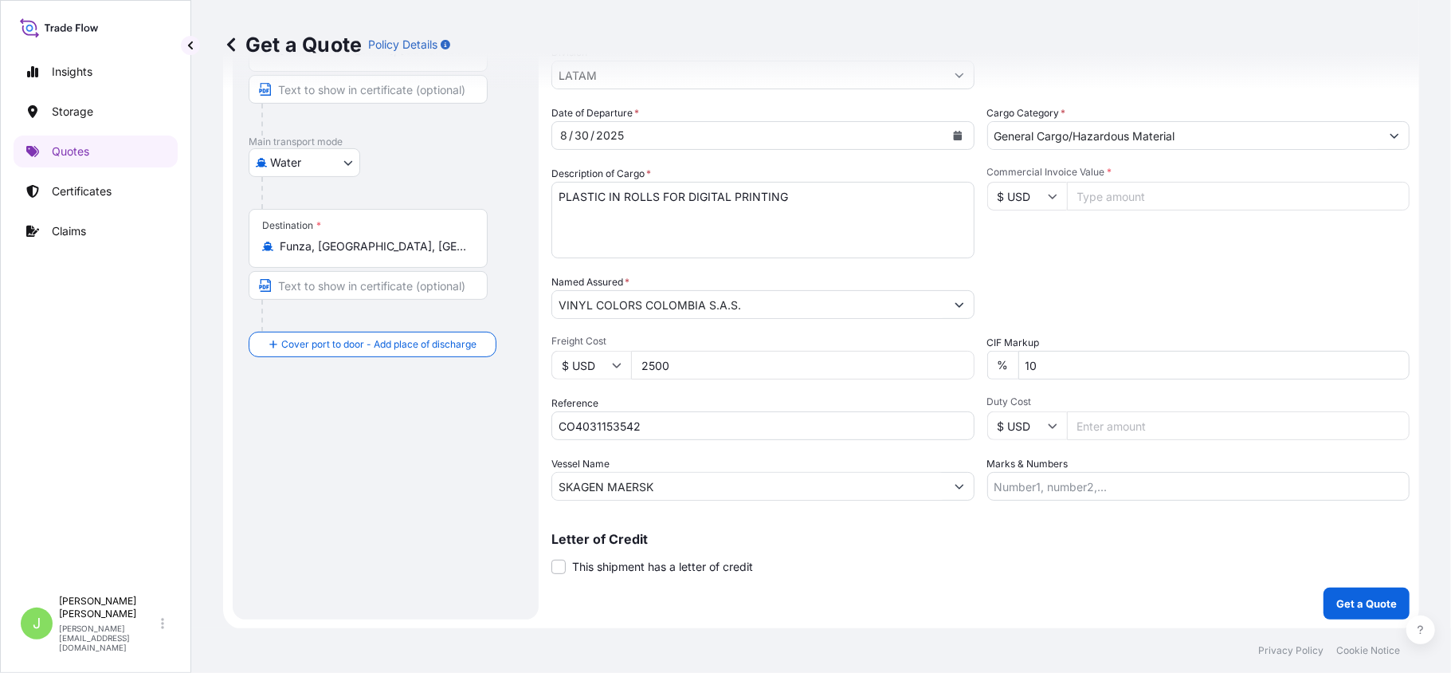
click at [1098, 188] on input "Commercial Invoice Value *" at bounding box center [1239, 196] width 344 height 29
type input "44418"
type input "44418.7"
type input "44418.77"
click at [1164, 314] on div "Packing Category Type to search a container mode Please select a primary mode o…" at bounding box center [1198, 296] width 423 height 45
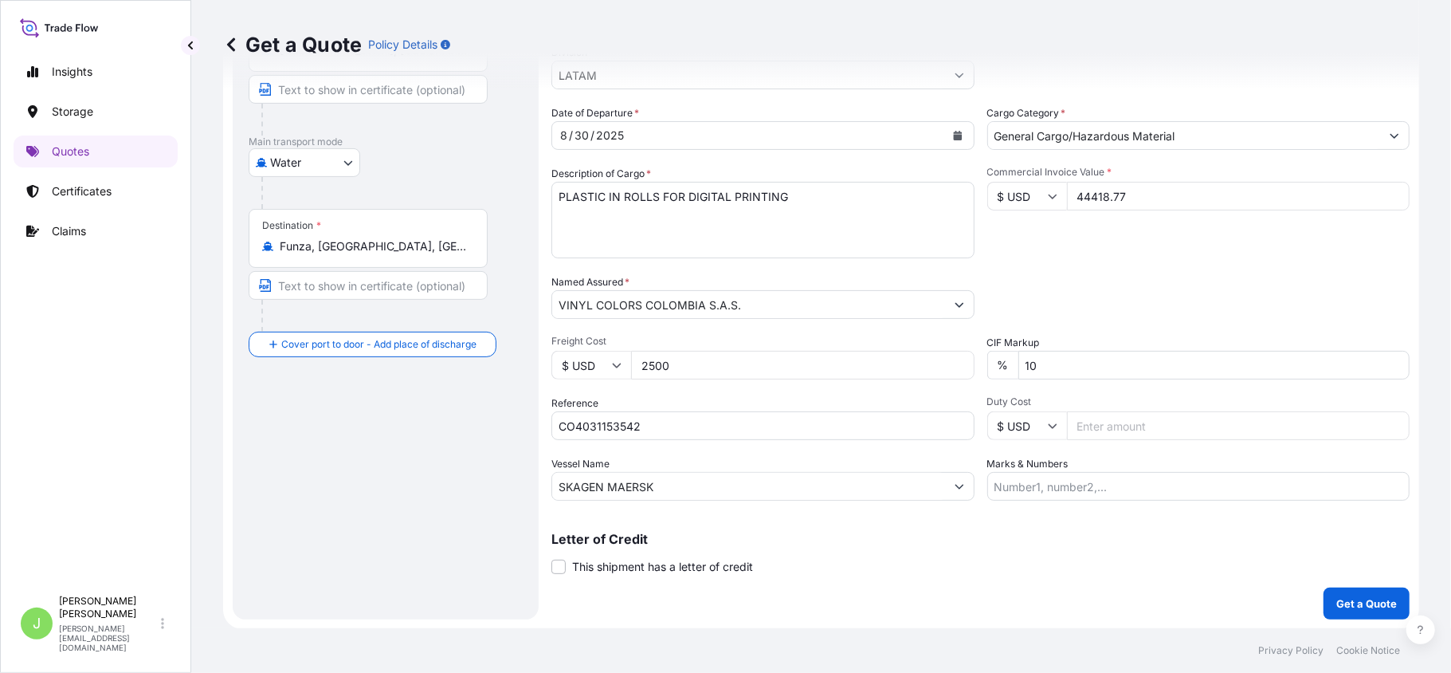
click at [1097, 494] on input "Marks & Numbers" at bounding box center [1198, 486] width 423 height 29
paste input "CSHSE0431492"
click at [1245, 480] on input "CSHSE0431492 // VENTA DEL SEGURO:" at bounding box center [1198, 486] width 423 height 29
paste input "0.35"
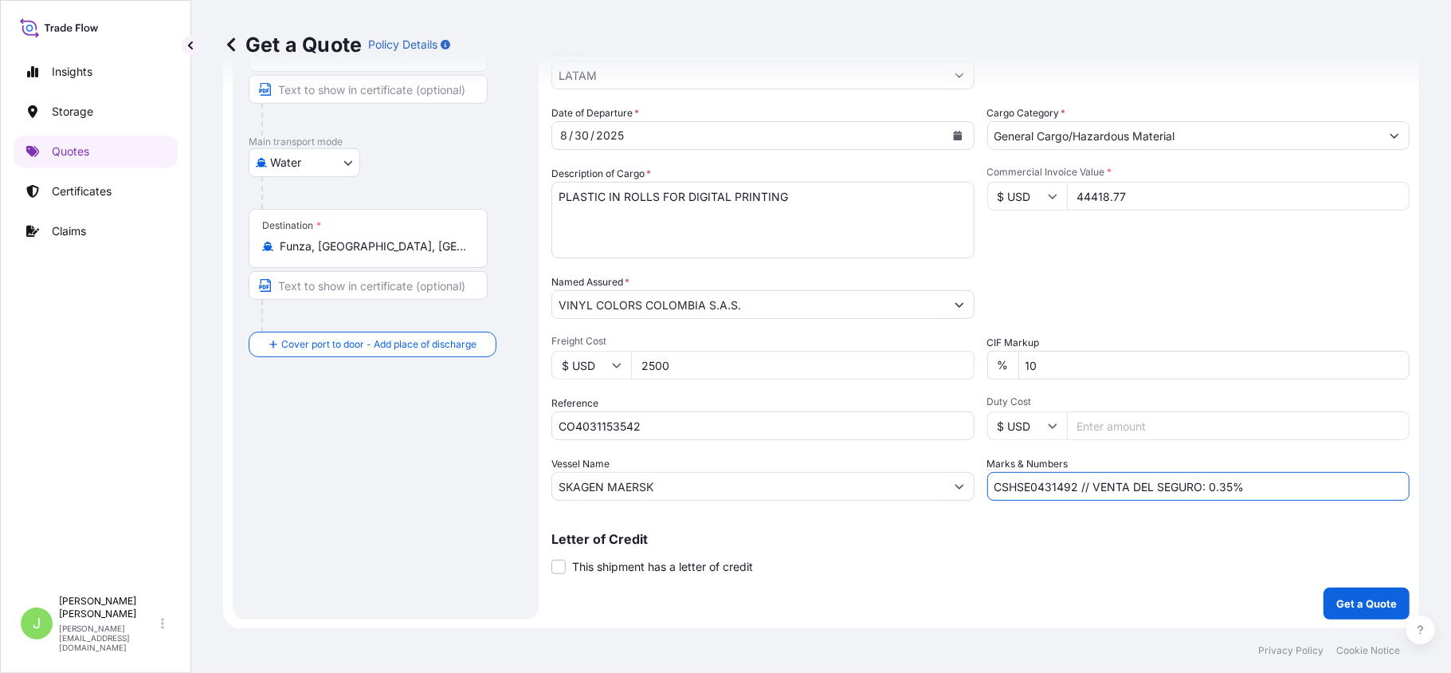
type input "CSHSE0431492 // VENTA DEL SEGURO: 0.35%"
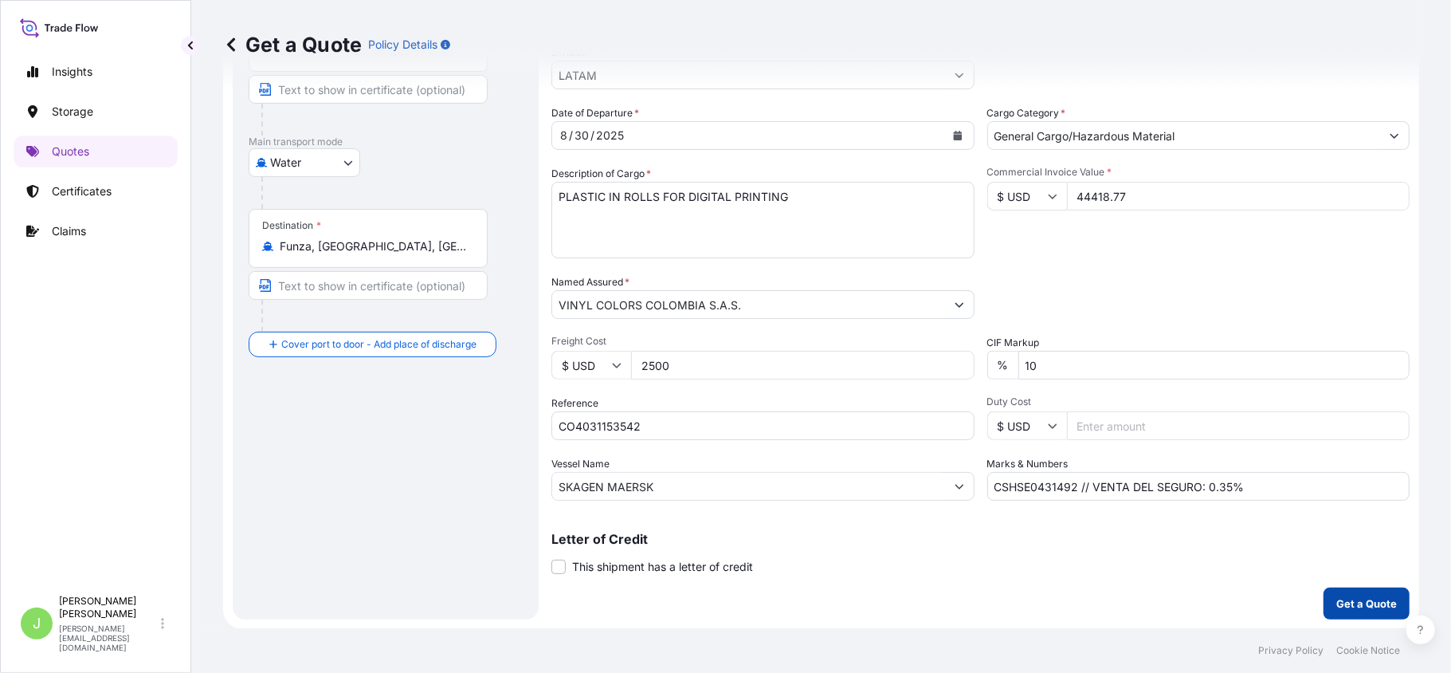
click at [1324, 591] on button "Get a Quote" at bounding box center [1367, 603] width 86 height 32
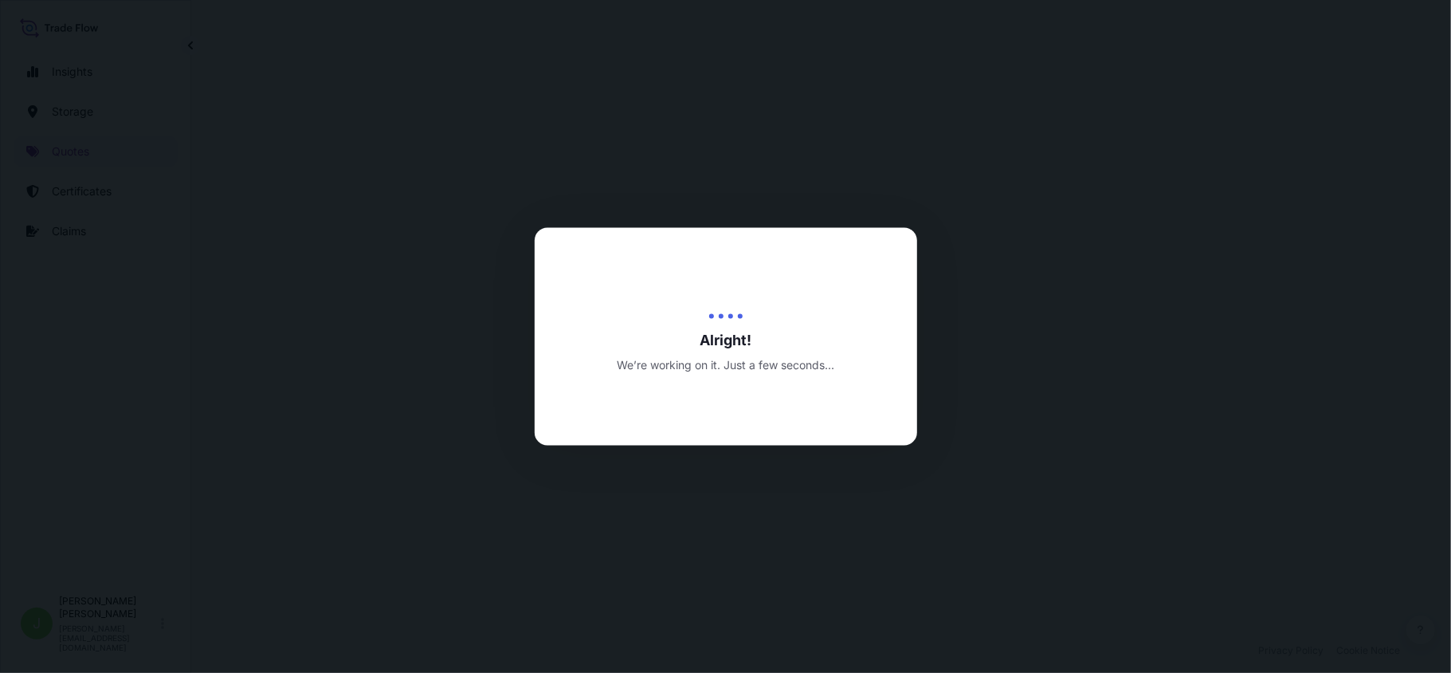
select select "Water"
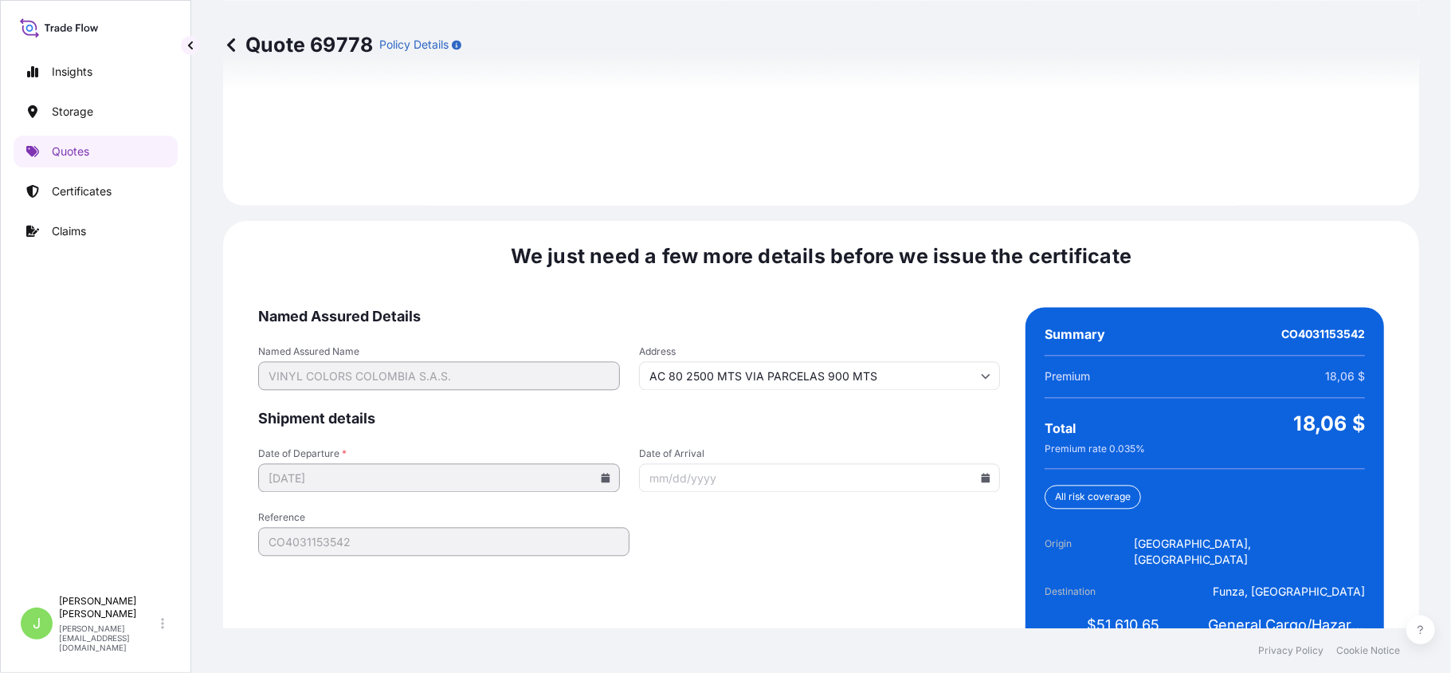
scroll to position [2350, 0]
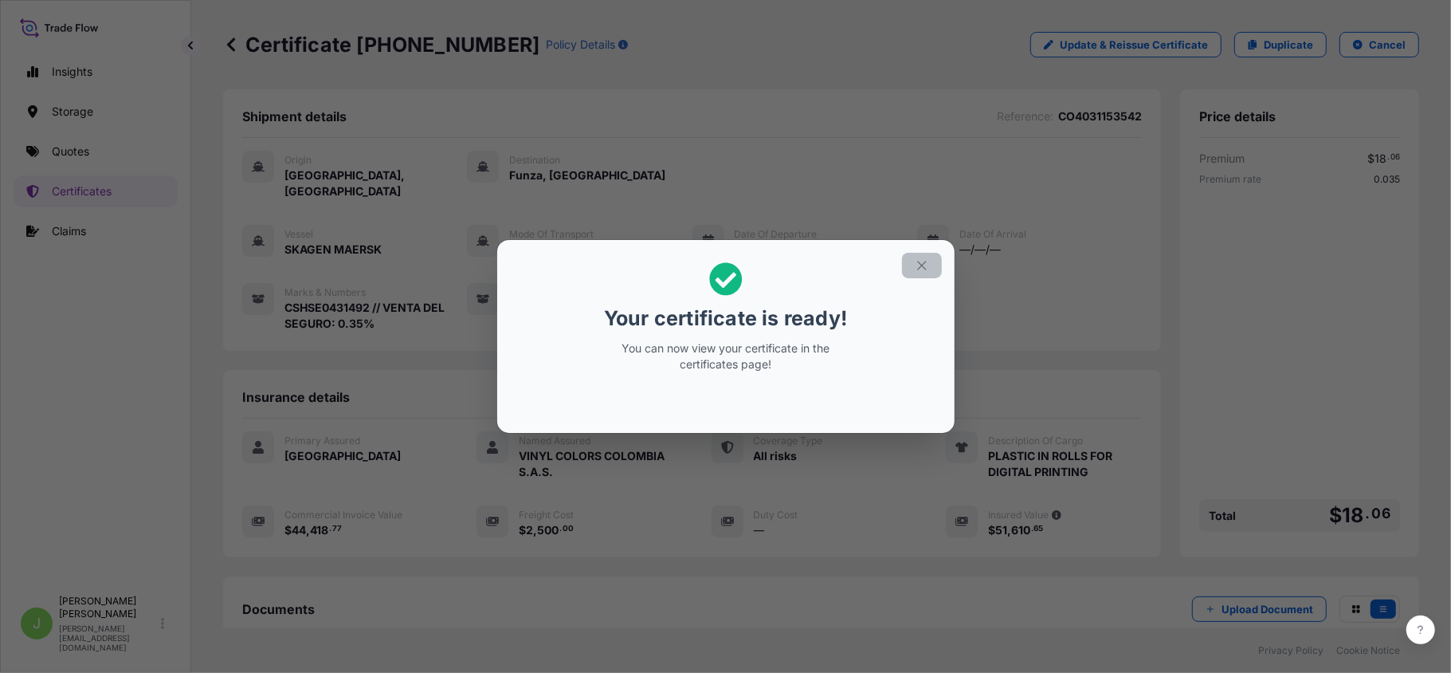
click at [931, 273] on button "button" at bounding box center [922, 266] width 40 height 26
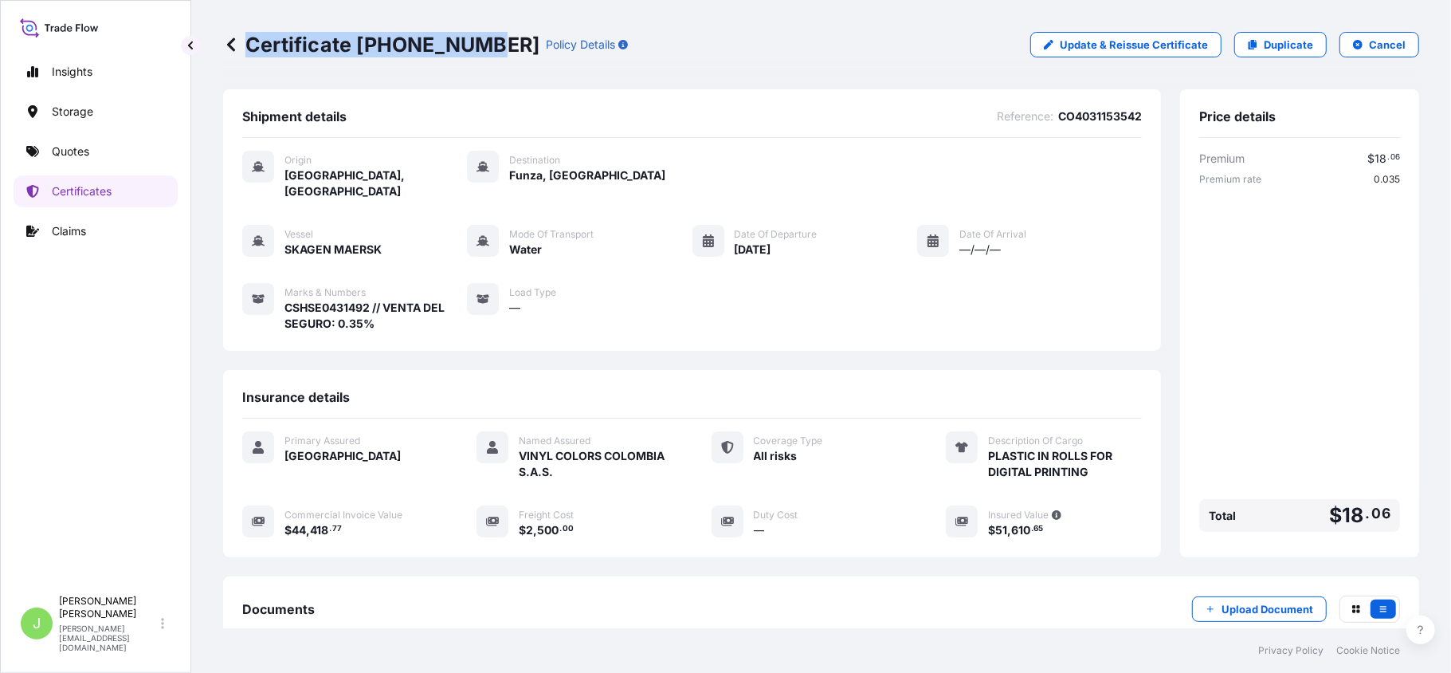
drag, startPoint x: 250, startPoint y: 45, endPoint x: 480, endPoint y: 71, distance: 230.9
click at [480, 71] on div "Certificate 31619-384-1 Policy Details Update & Reissue Certificate Duplicate C…" at bounding box center [821, 44] width 1196 height 89
copy p "Certificate 31619-384-1"
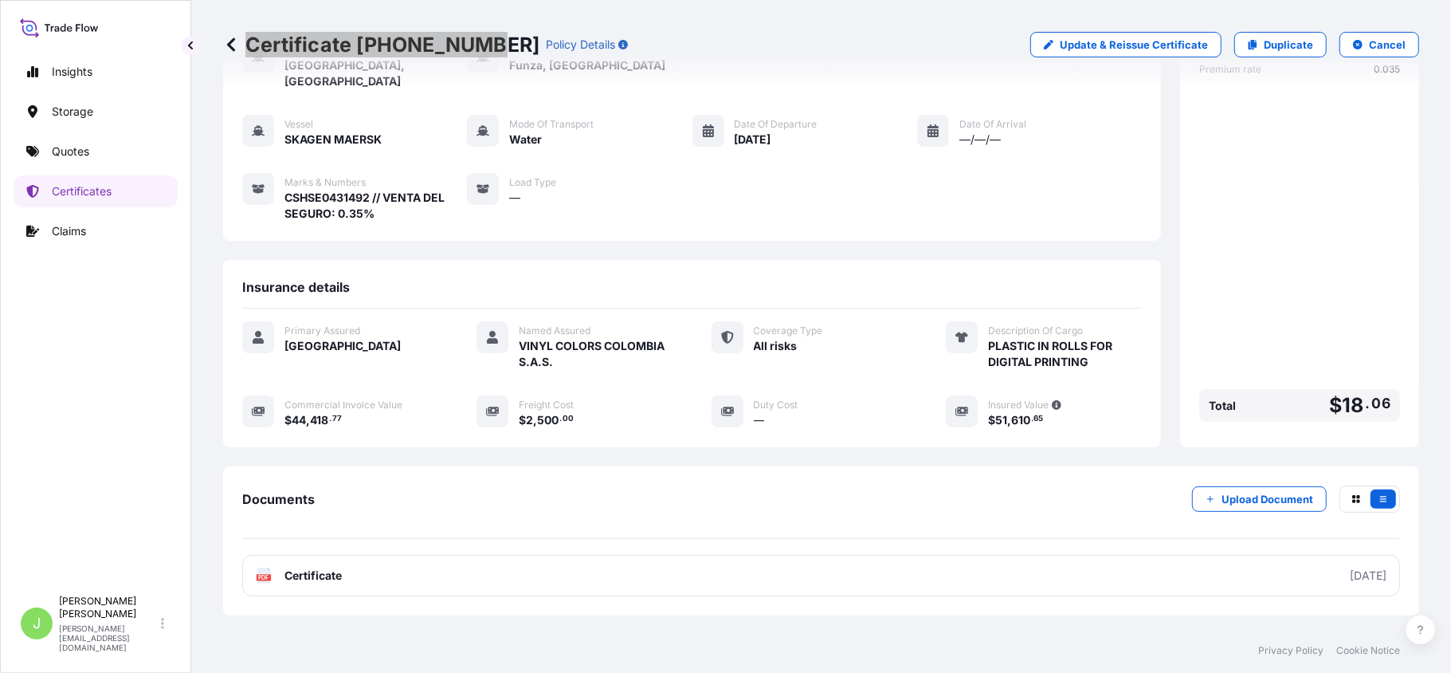
scroll to position [183, 0]
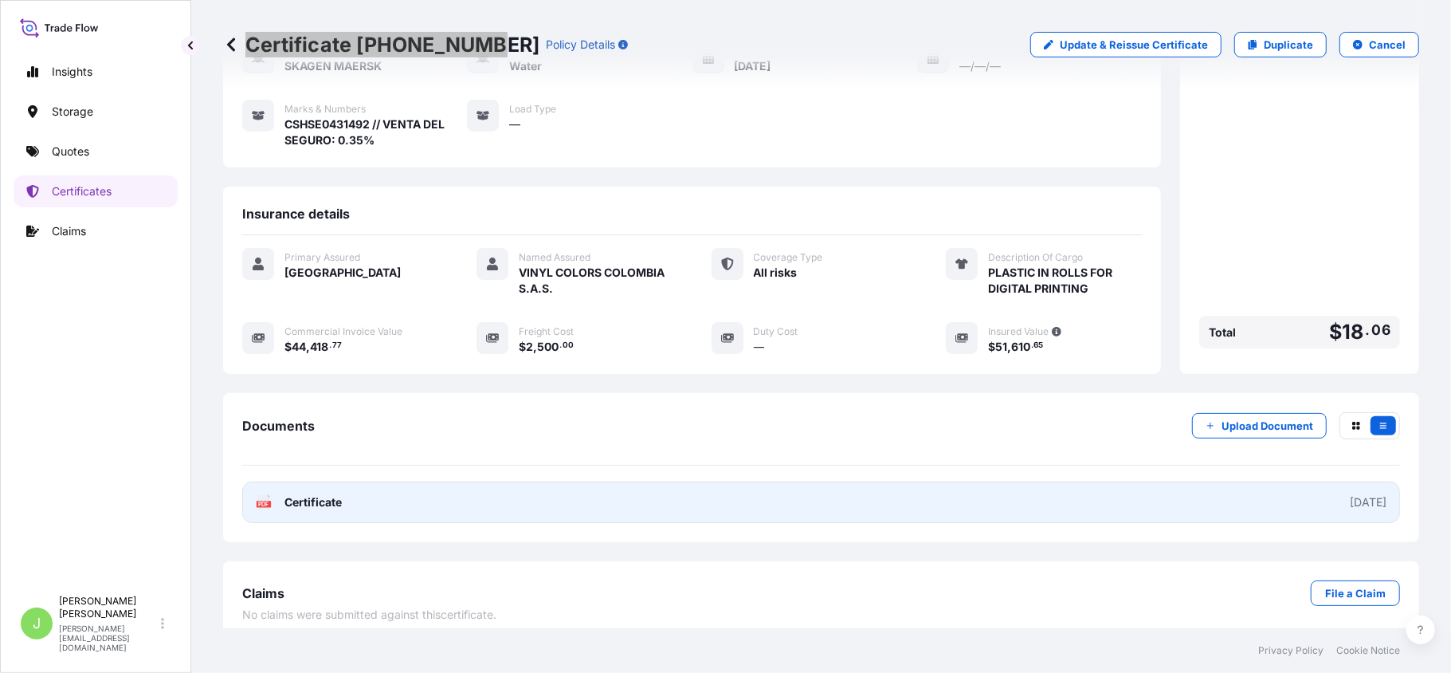
click at [311, 481] on link "PDF Certificate 2025-09-13" at bounding box center [821, 501] width 1158 height 41
